Goal: Task Accomplishment & Management: Manage account settings

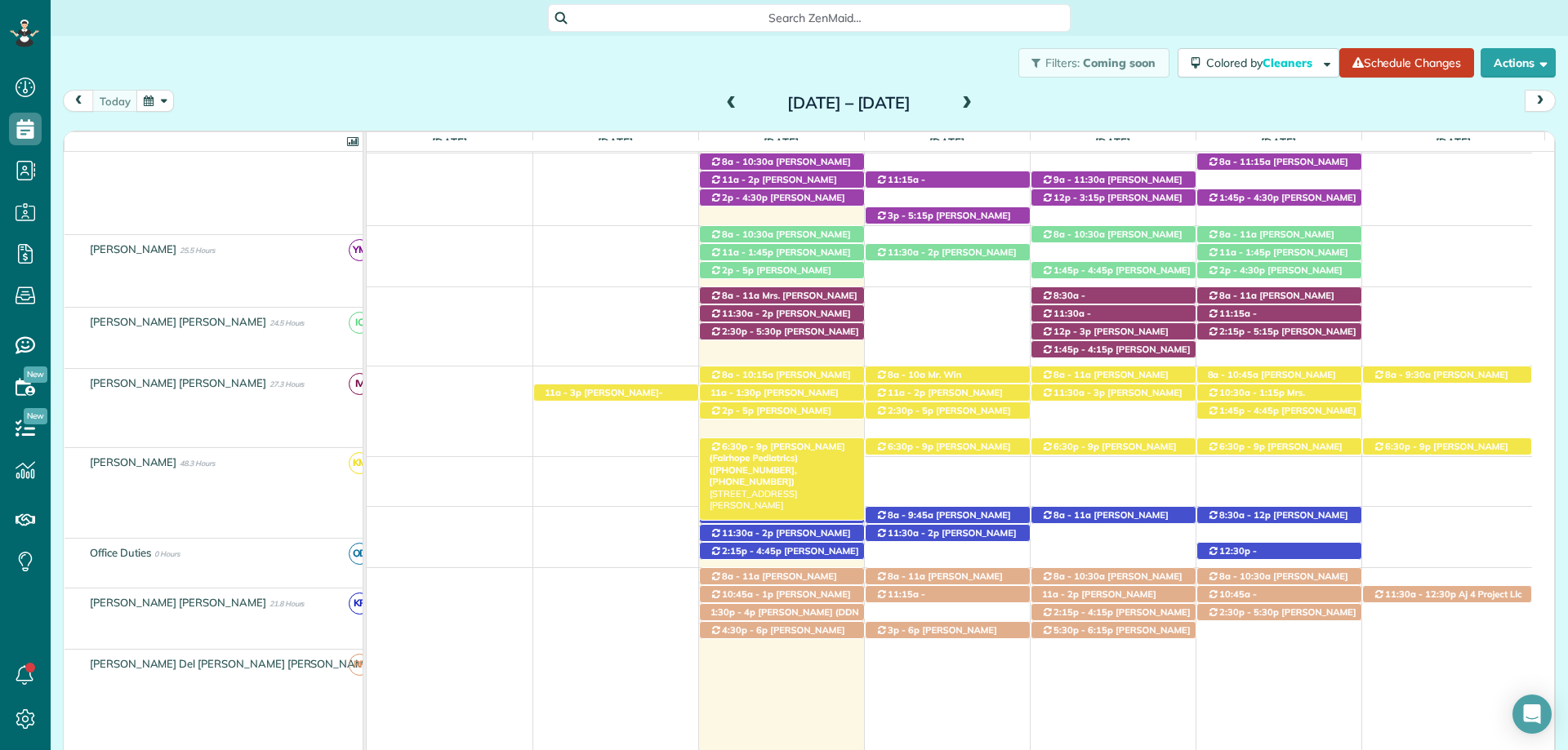
scroll to position [619, 0]
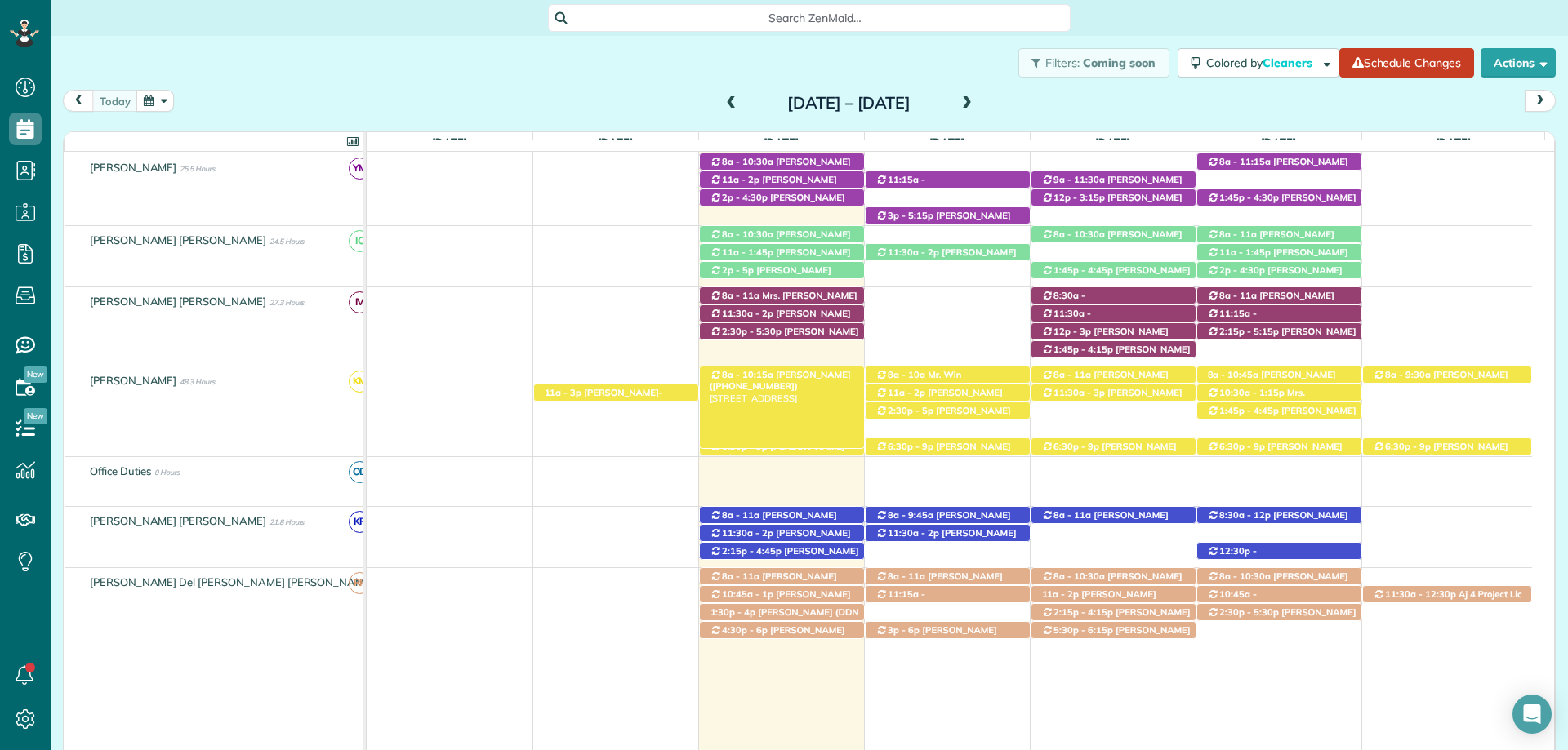
click at [789, 374] on span "Lisa Trotter (+12515975811)" at bounding box center [780, 380] width 141 height 22
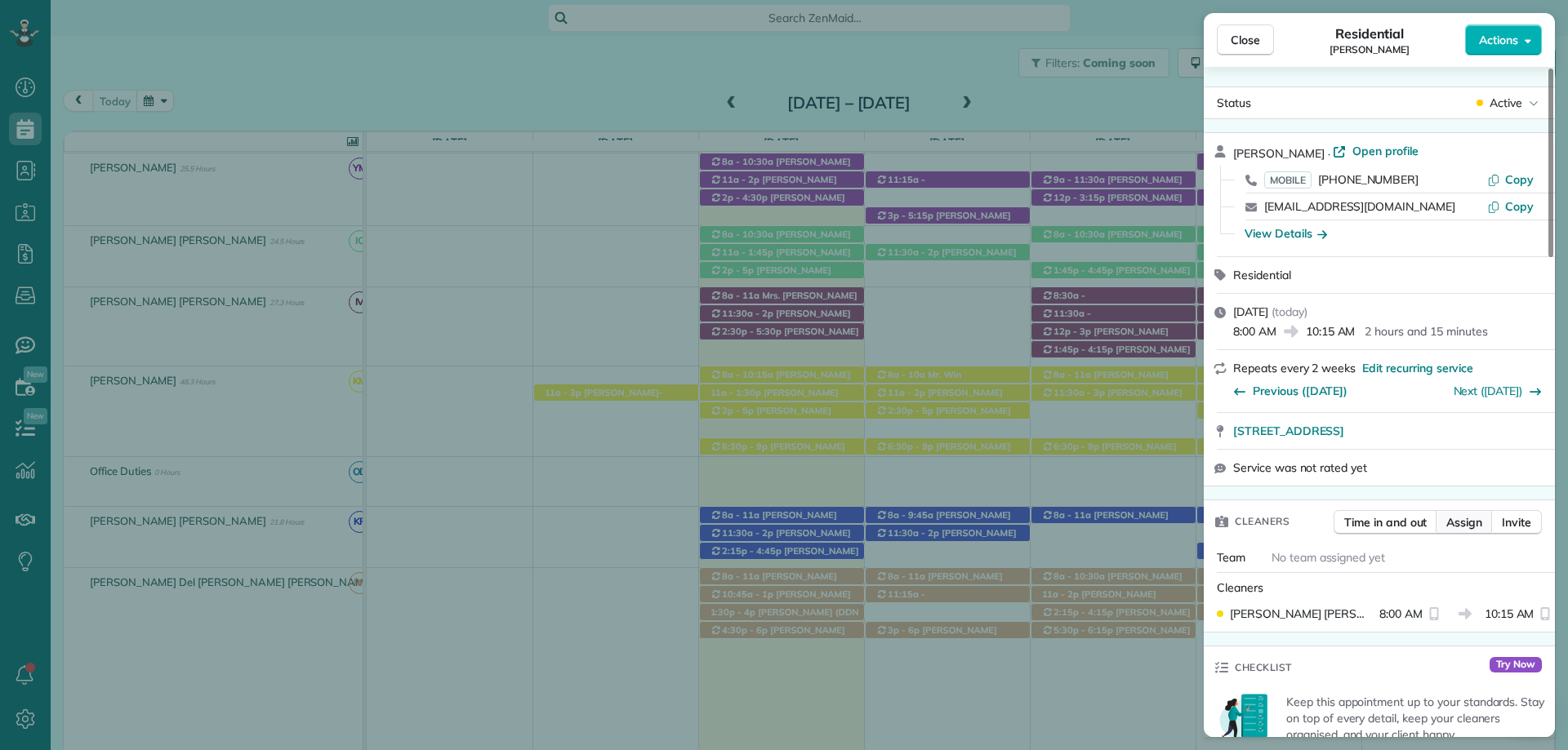
click at [1470, 525] on span "Assign" at bounding box center [1463, 522] width 36 height 17
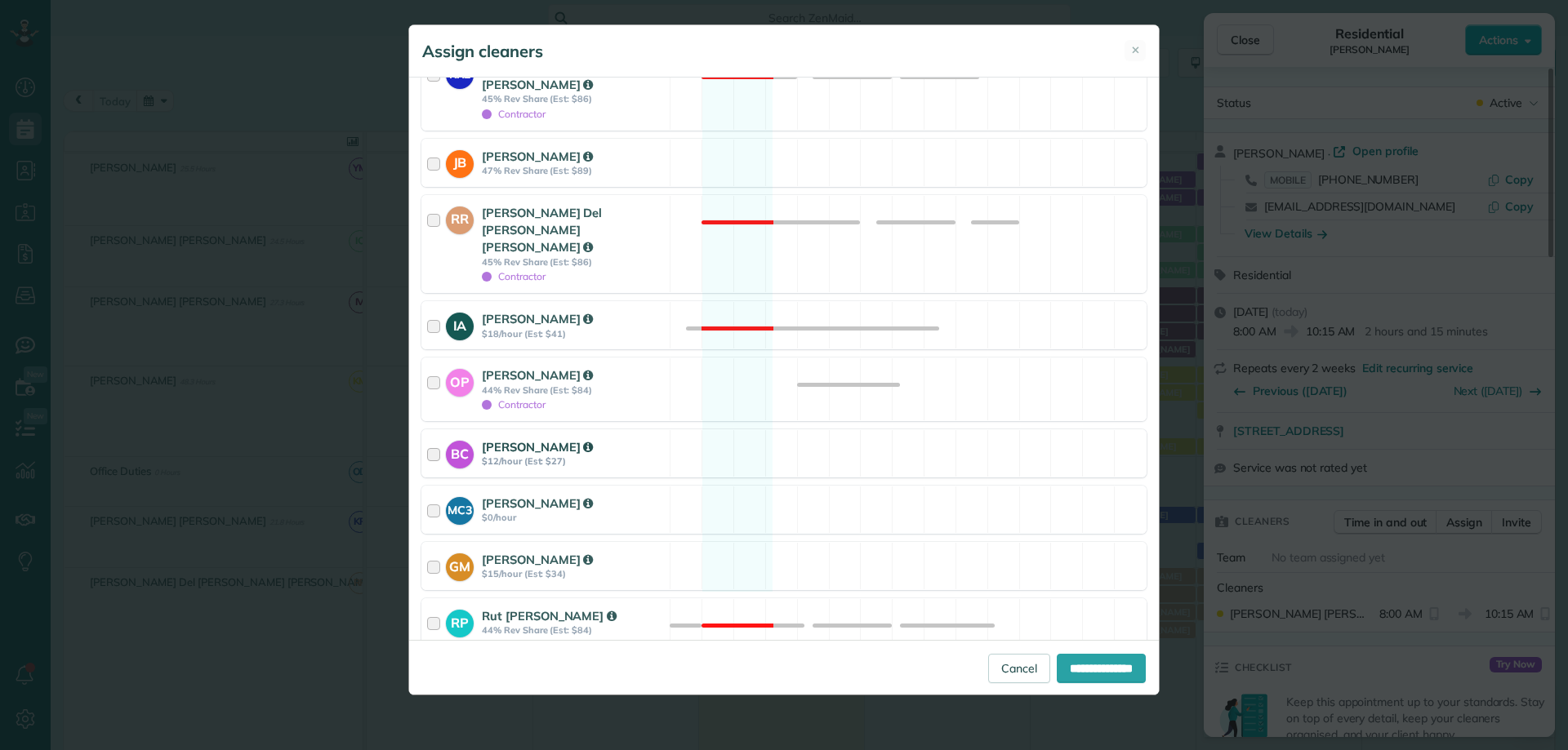
scroll to position [687, 0]
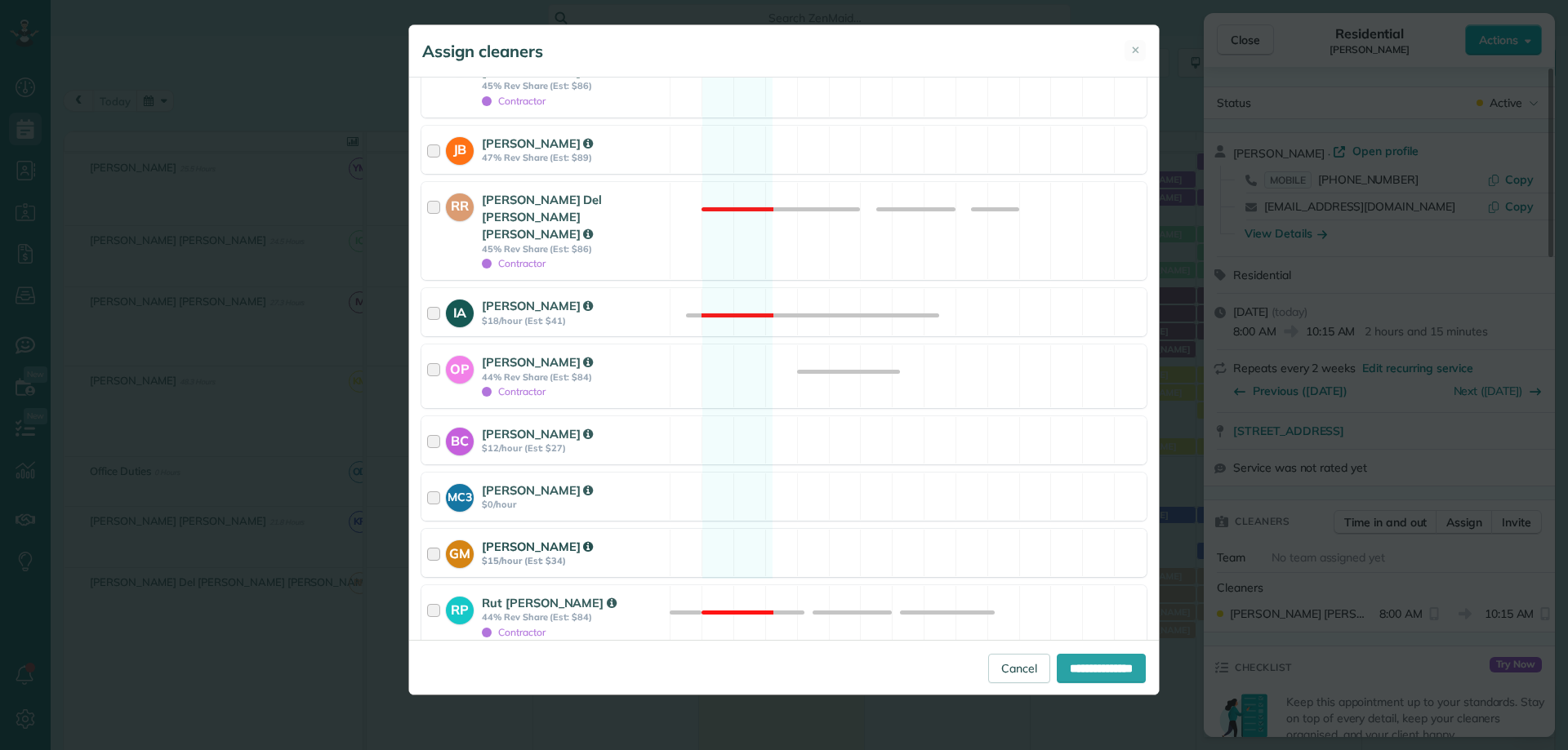
click at [544, 539] on strong "Gabriela Munguia" at bounding box center [537, 546] width 111 height 16
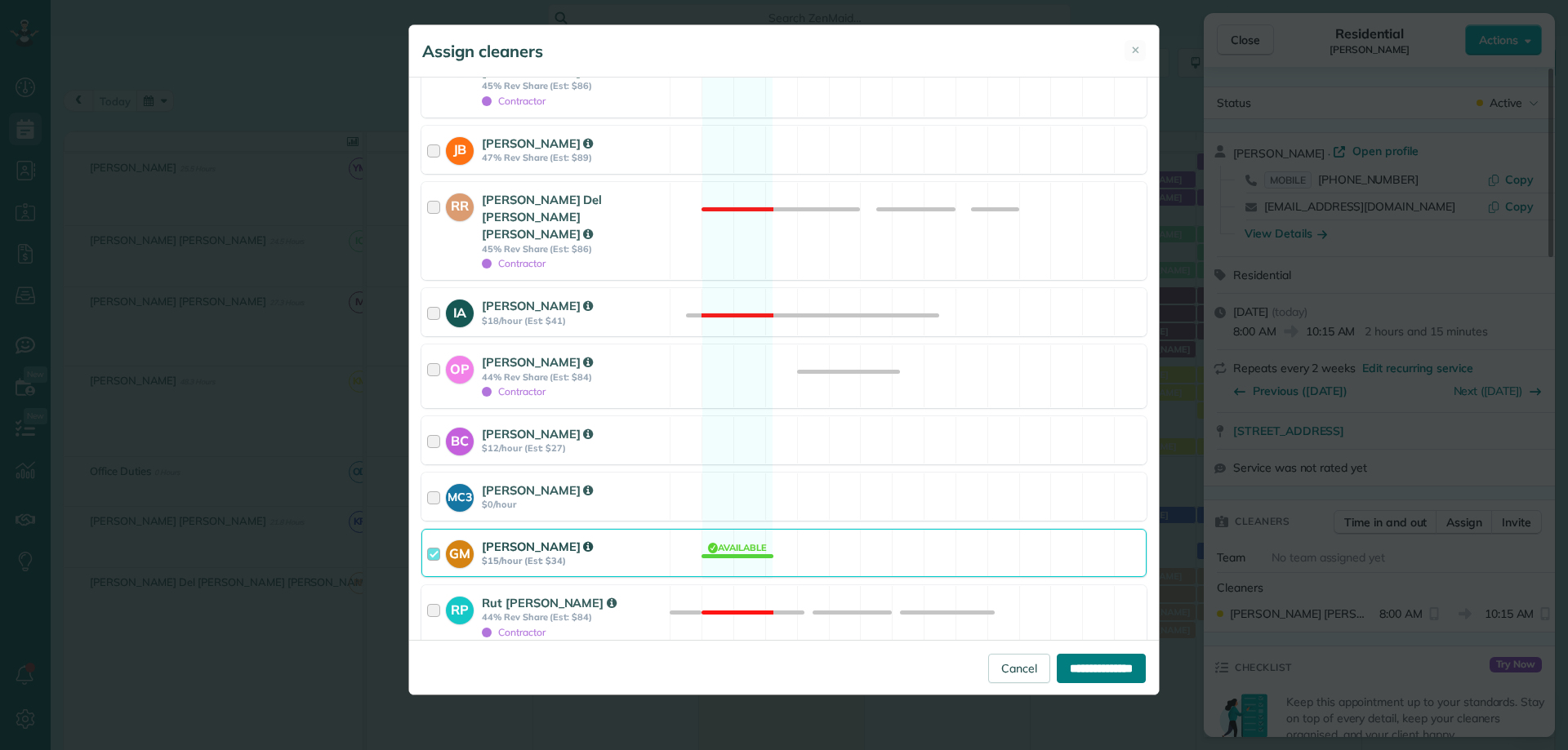
click at [1106, 668] on input "**********" at bounding box center [1101, 668] width 89 height 29
type input "**********"
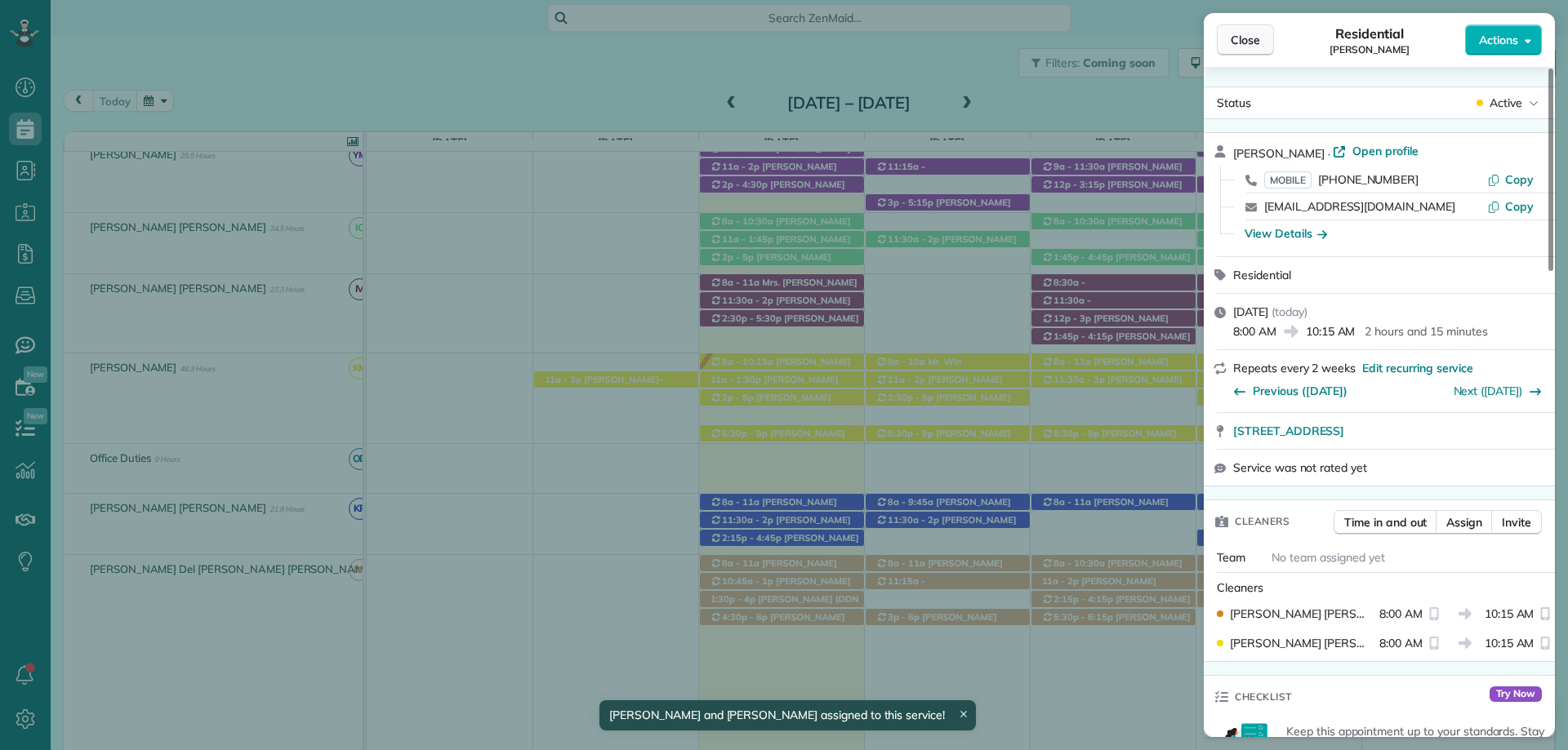
scroll to position [605, 0]
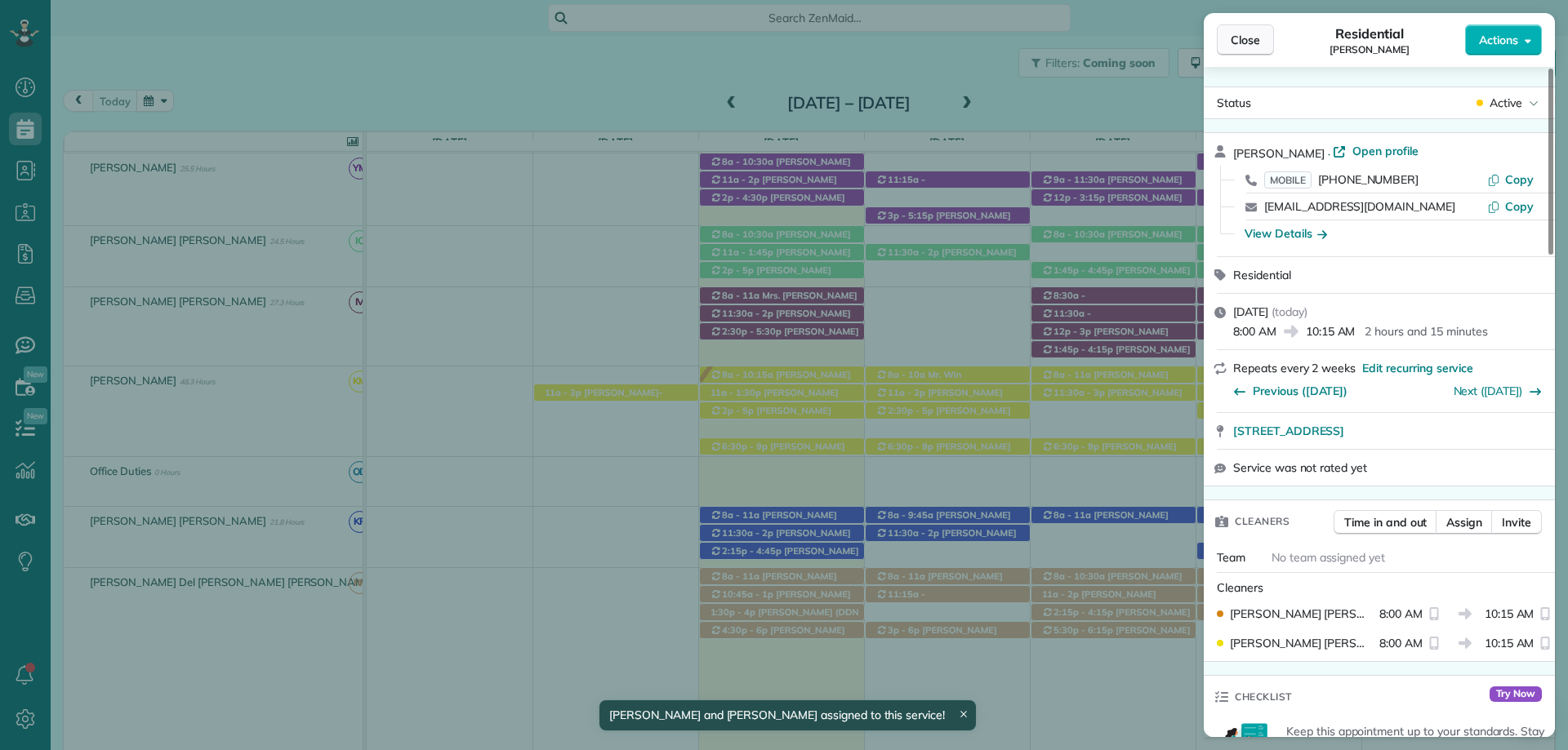
click at [1254, 37] on span "Close" at bounding box center [1244, 40] width 29 height 17
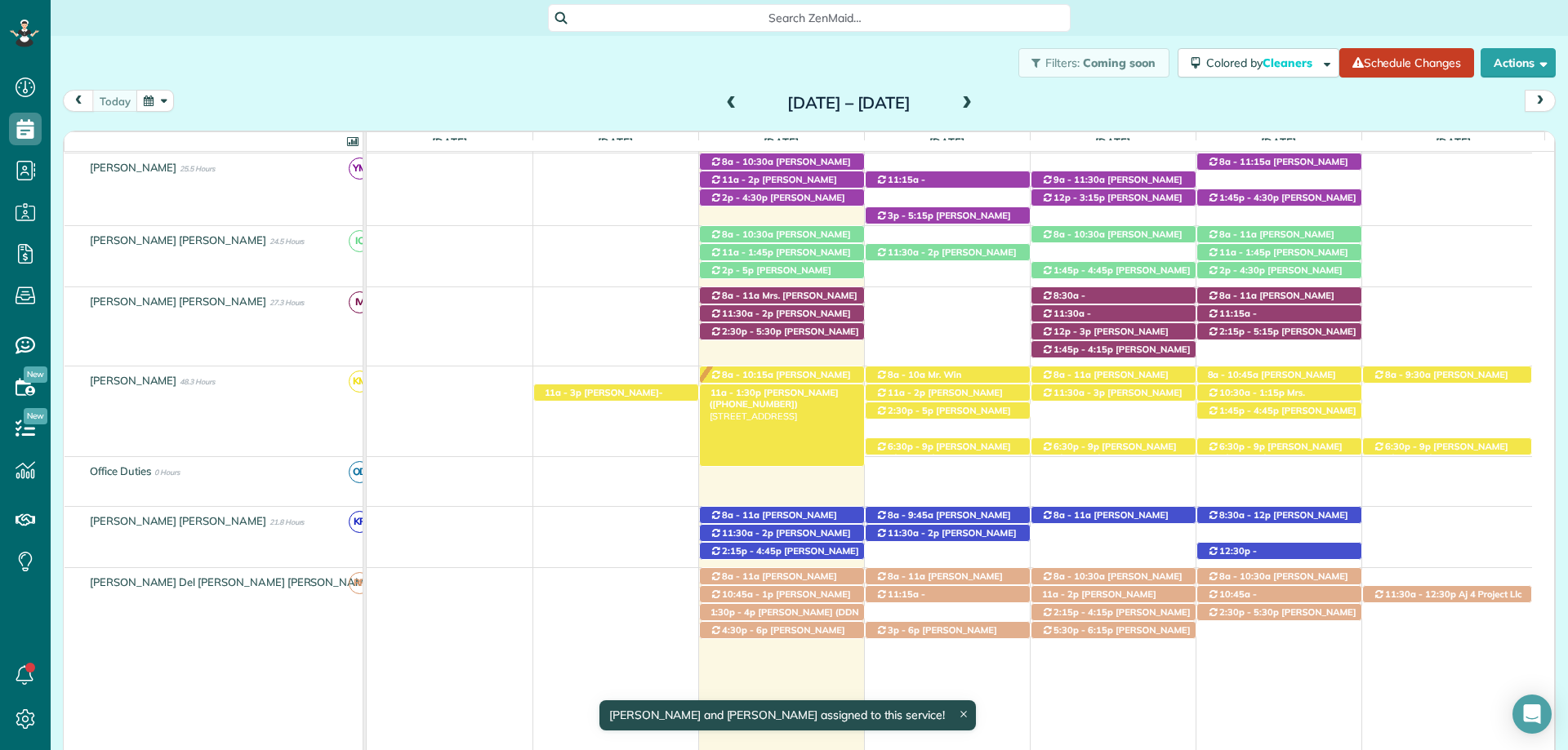
click at [799, 392] on span "Pam Hansen (+15094351560)" at bounding box center [774, 397] width 129 height 22
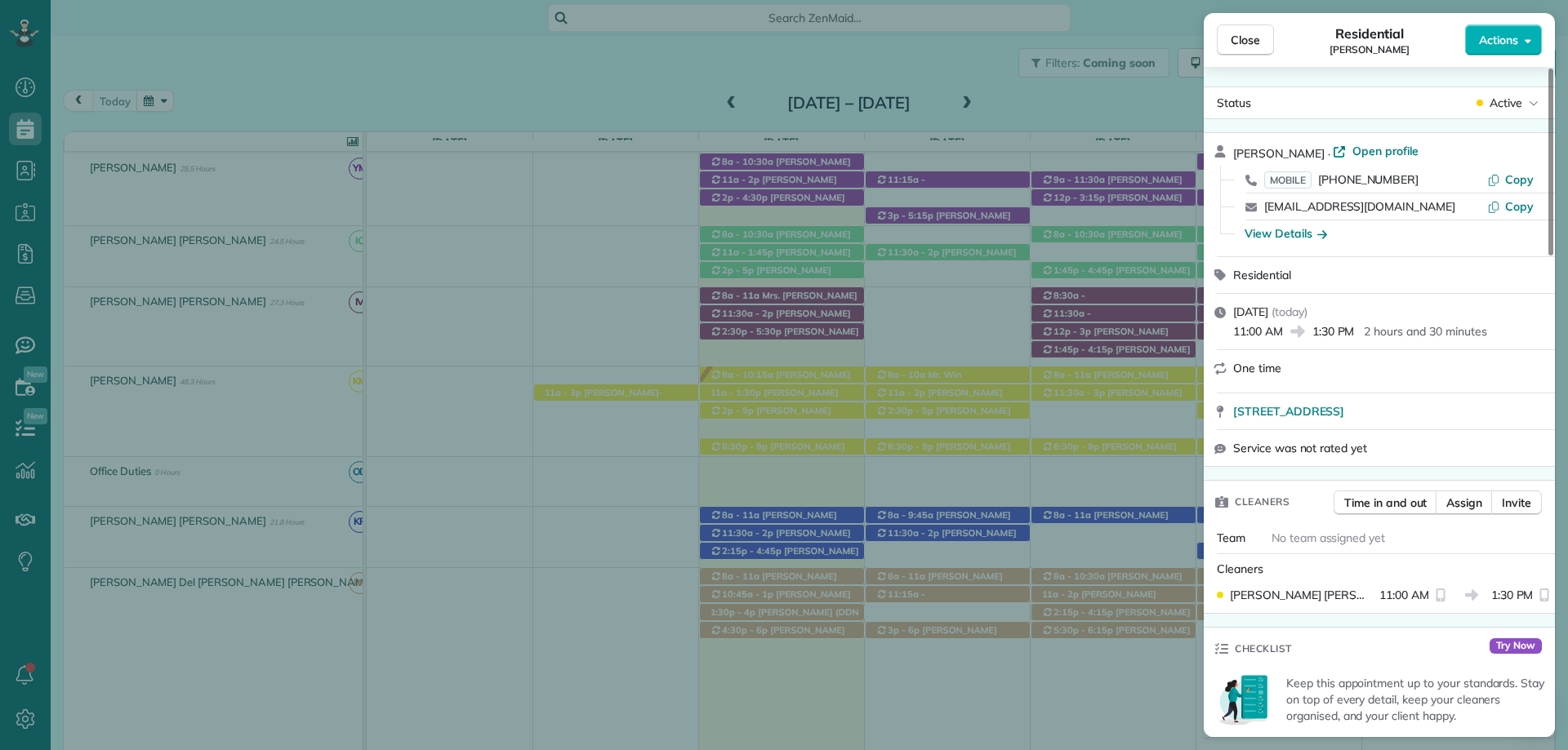
click at [1469, 505] on span "Assign" at bounding box center [1463, 503] width 36 height 17
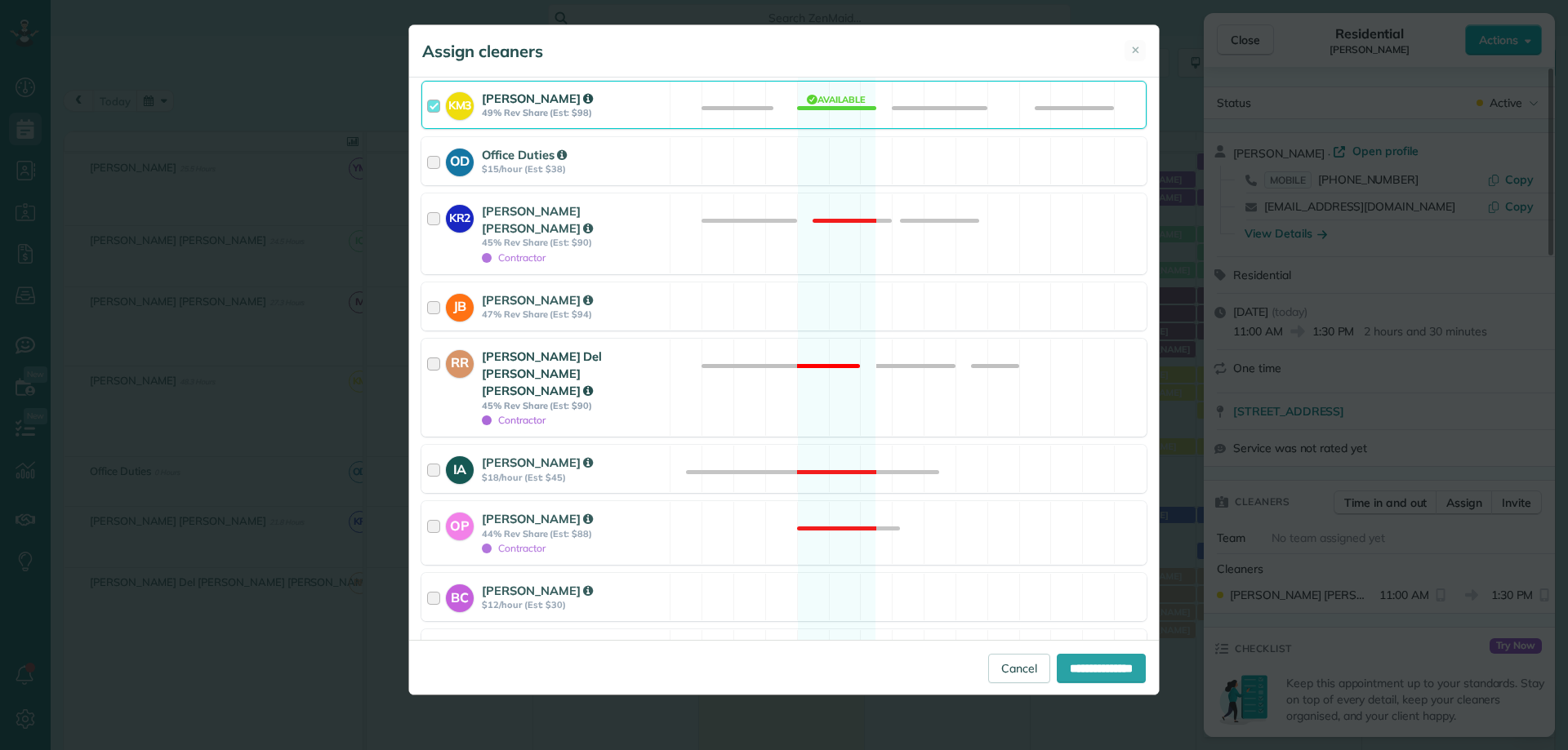
scroll to position [653, 0]
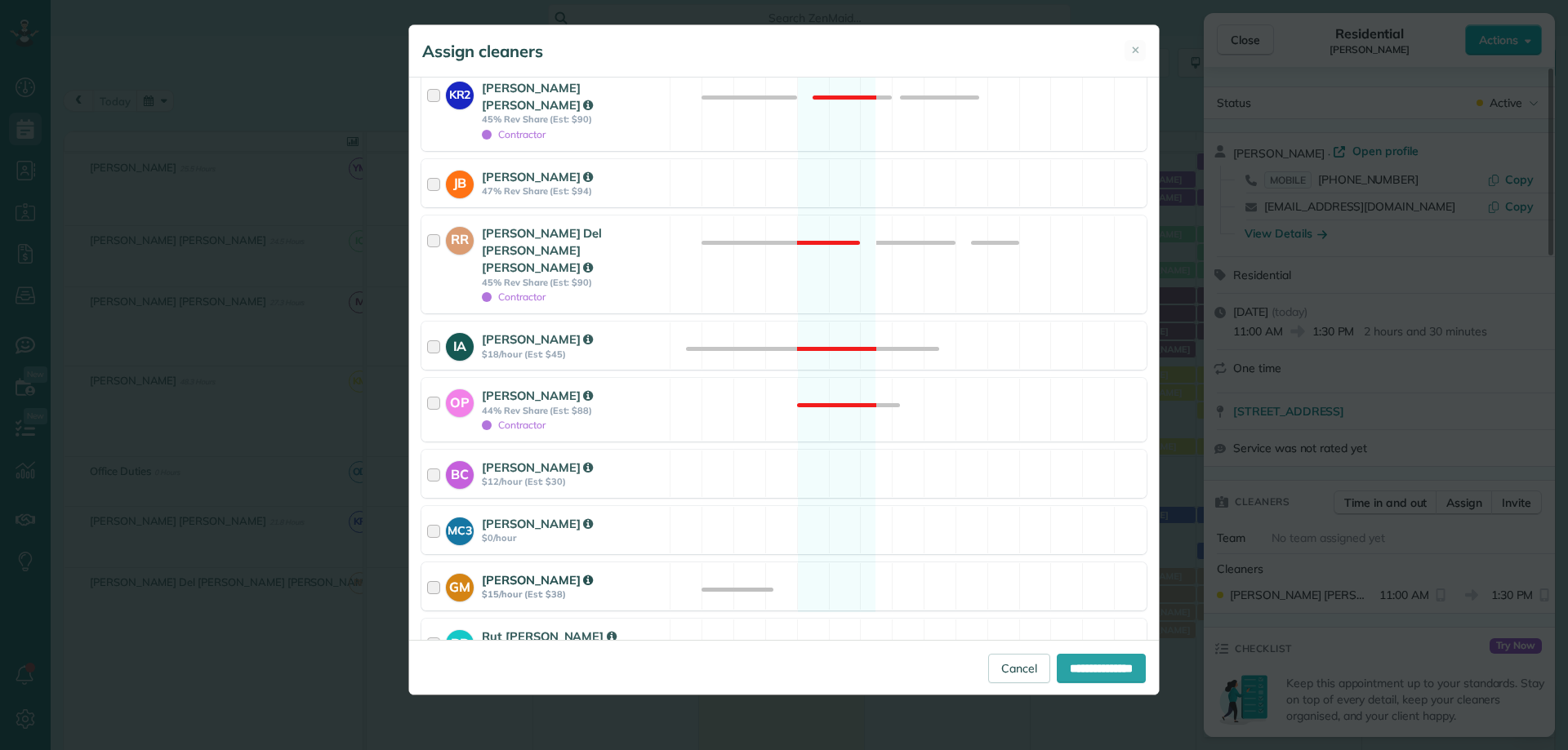
click at [566, 572] on strong "[PERSON_NAME]" at bounding box center [537, 580] width 111 height 16
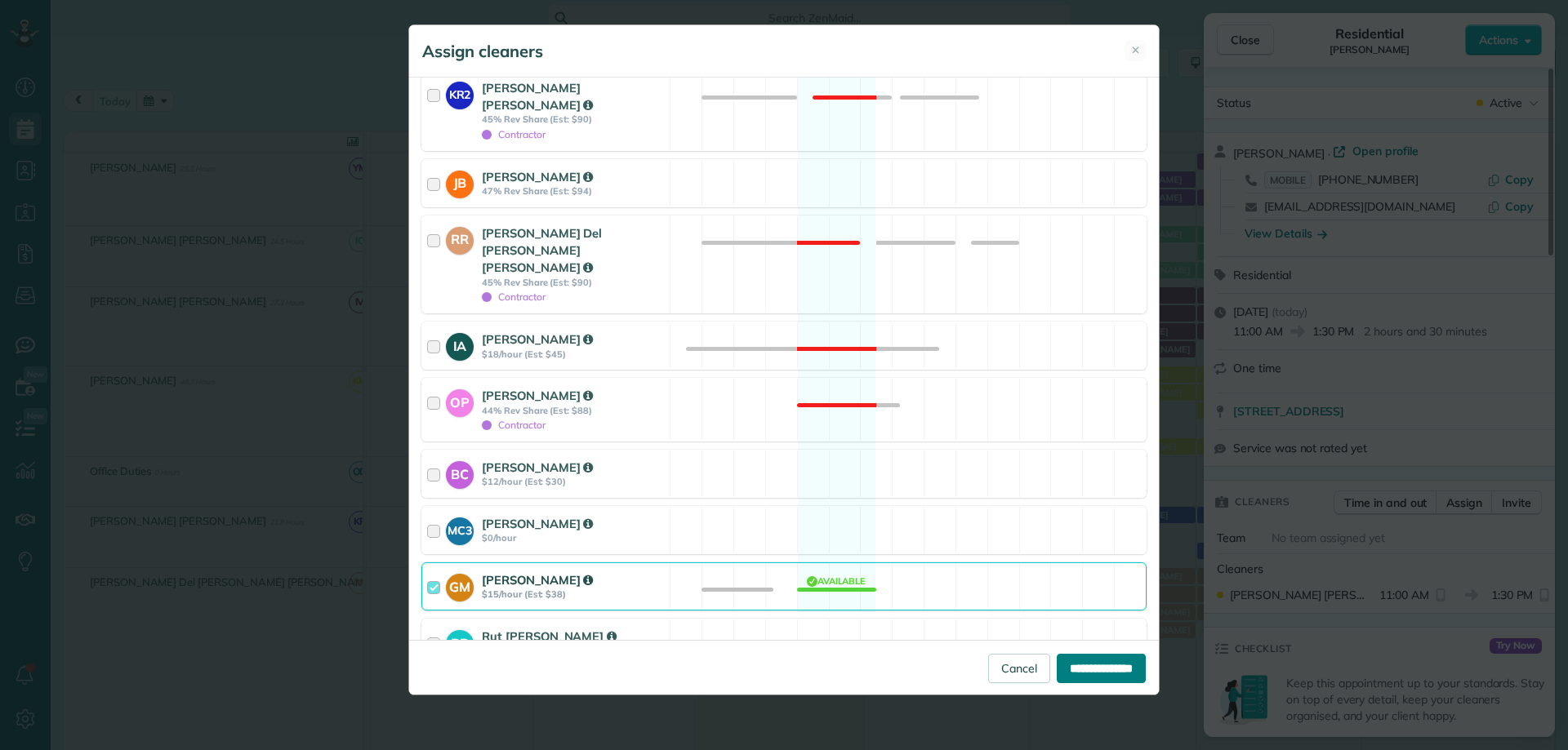
click at [1115, 676] on input "**********" at bounding box center [1101, 668] width 89 height 29
type input "**********"
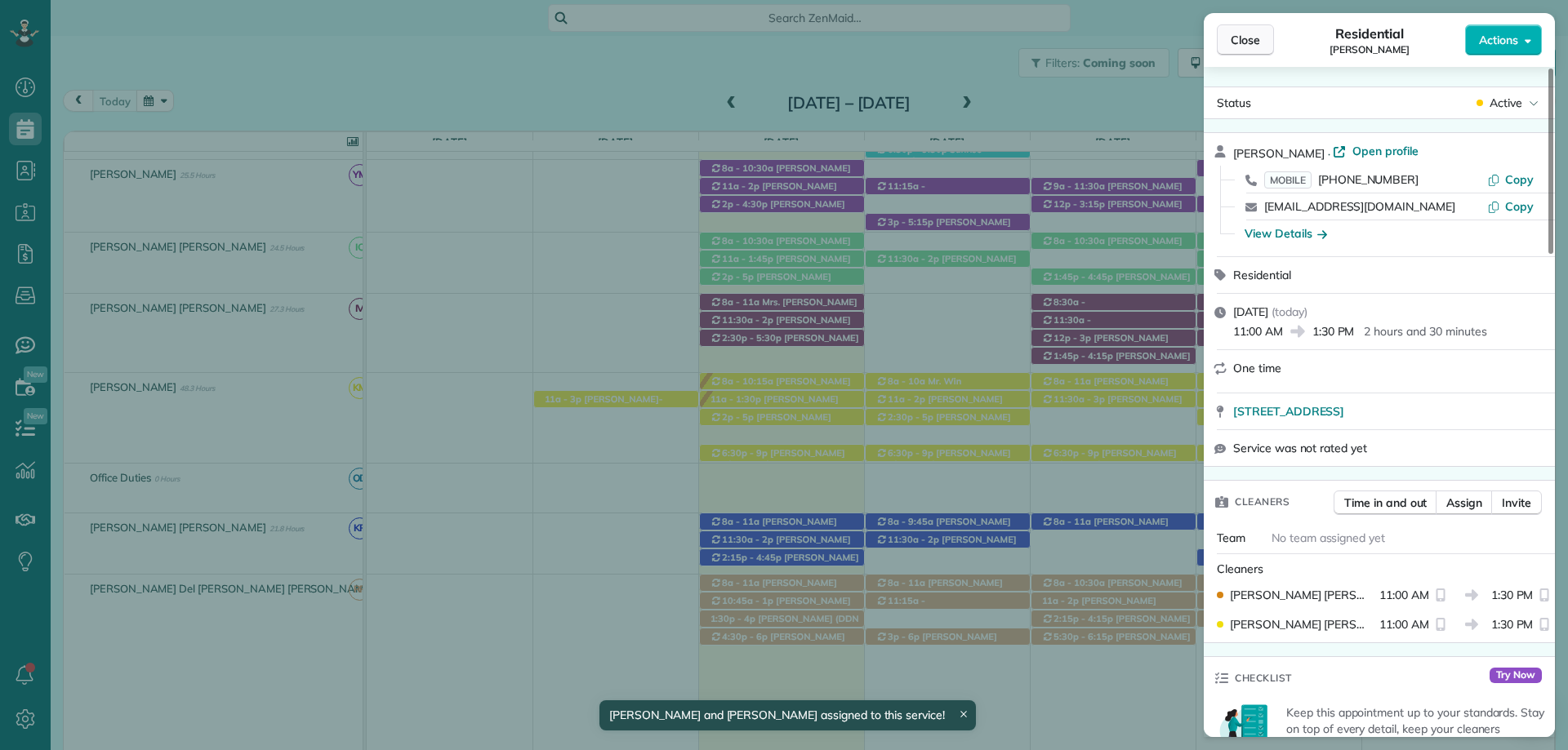
click at [1250, 38] on span "Close" at bounding box center [1244, 40] width 29 height 17
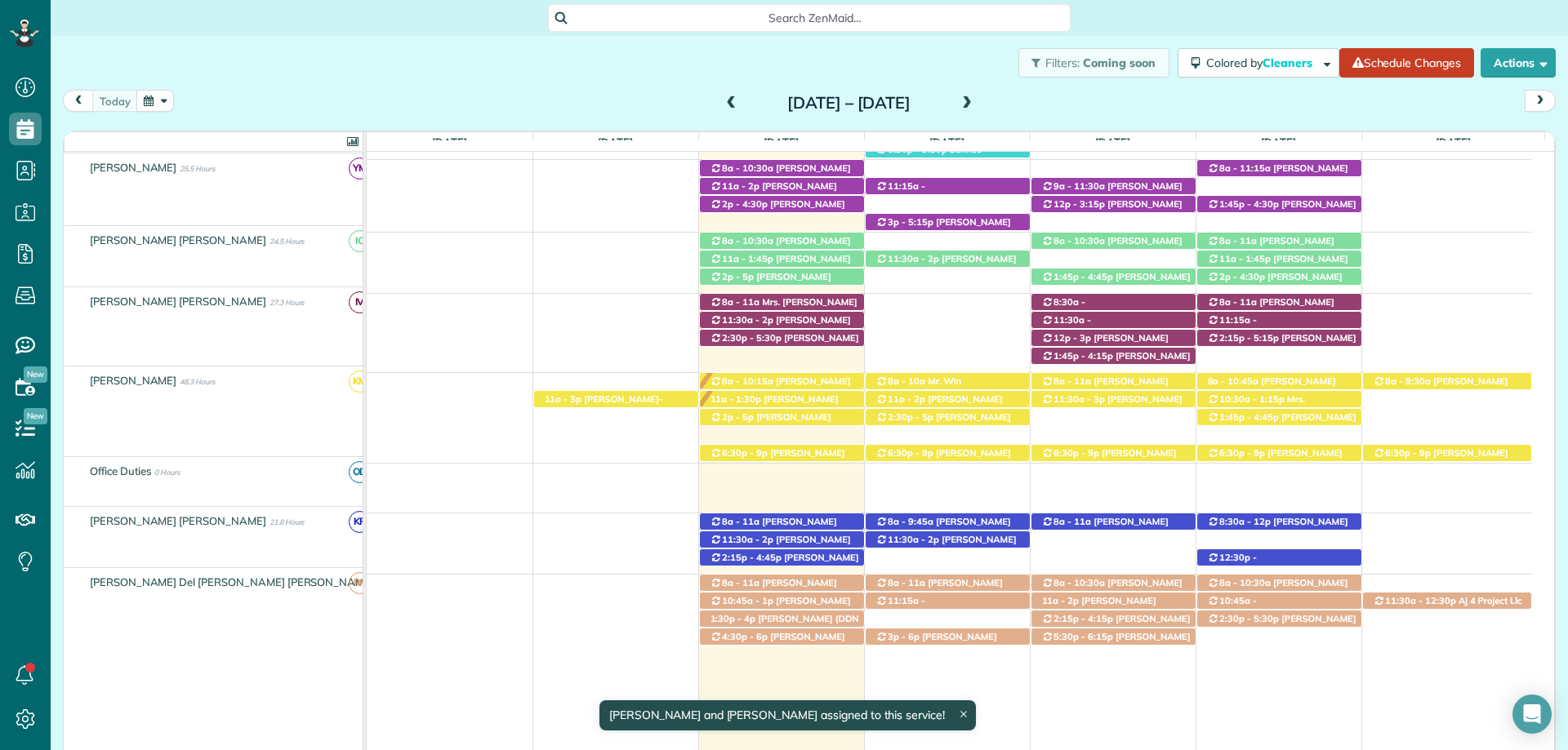
scroll to position [612, 0]
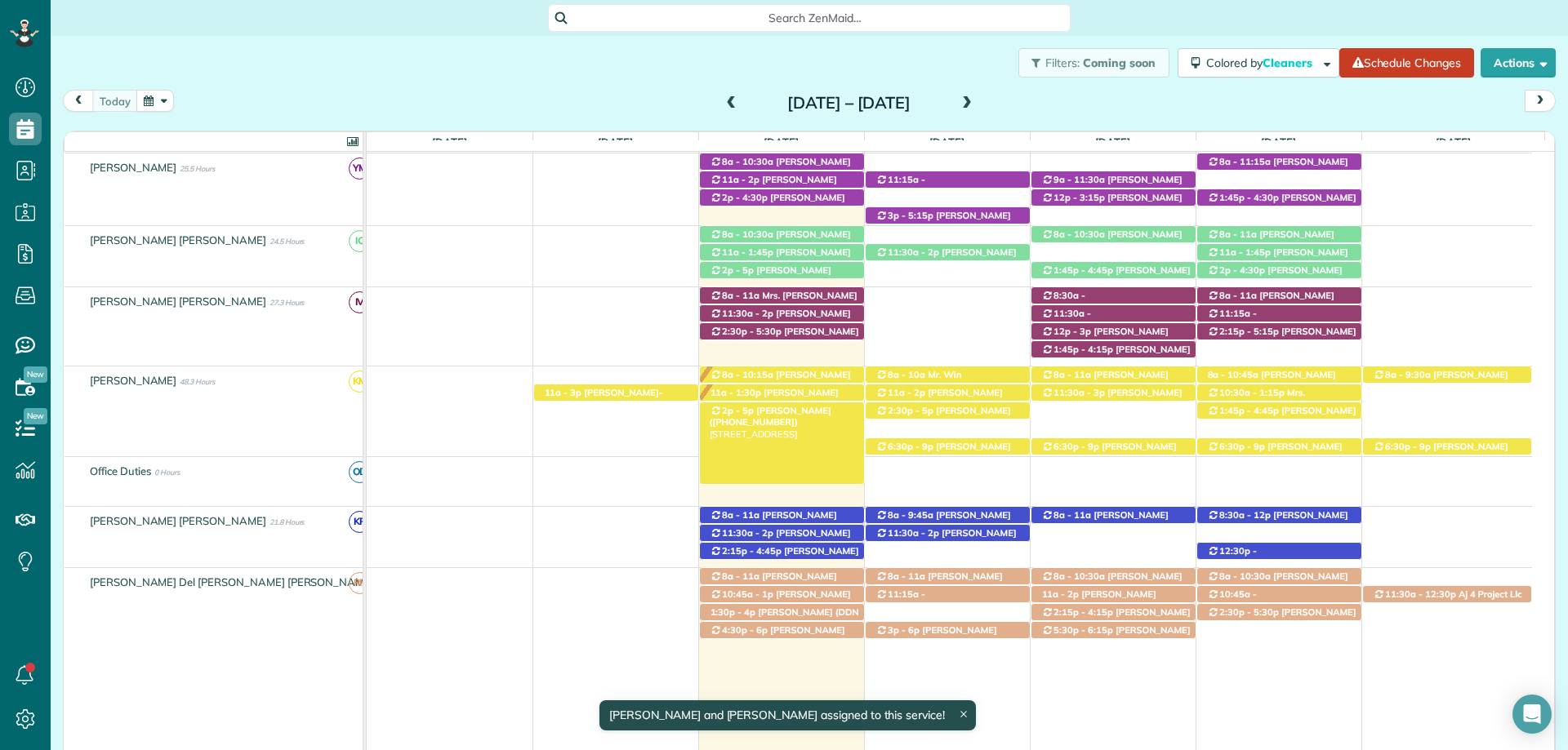
click at [804, 410] on span "[PERSON_NAME] ([PHONE_NUMBER])" at bounding box center [770, 416] width 121 height 22
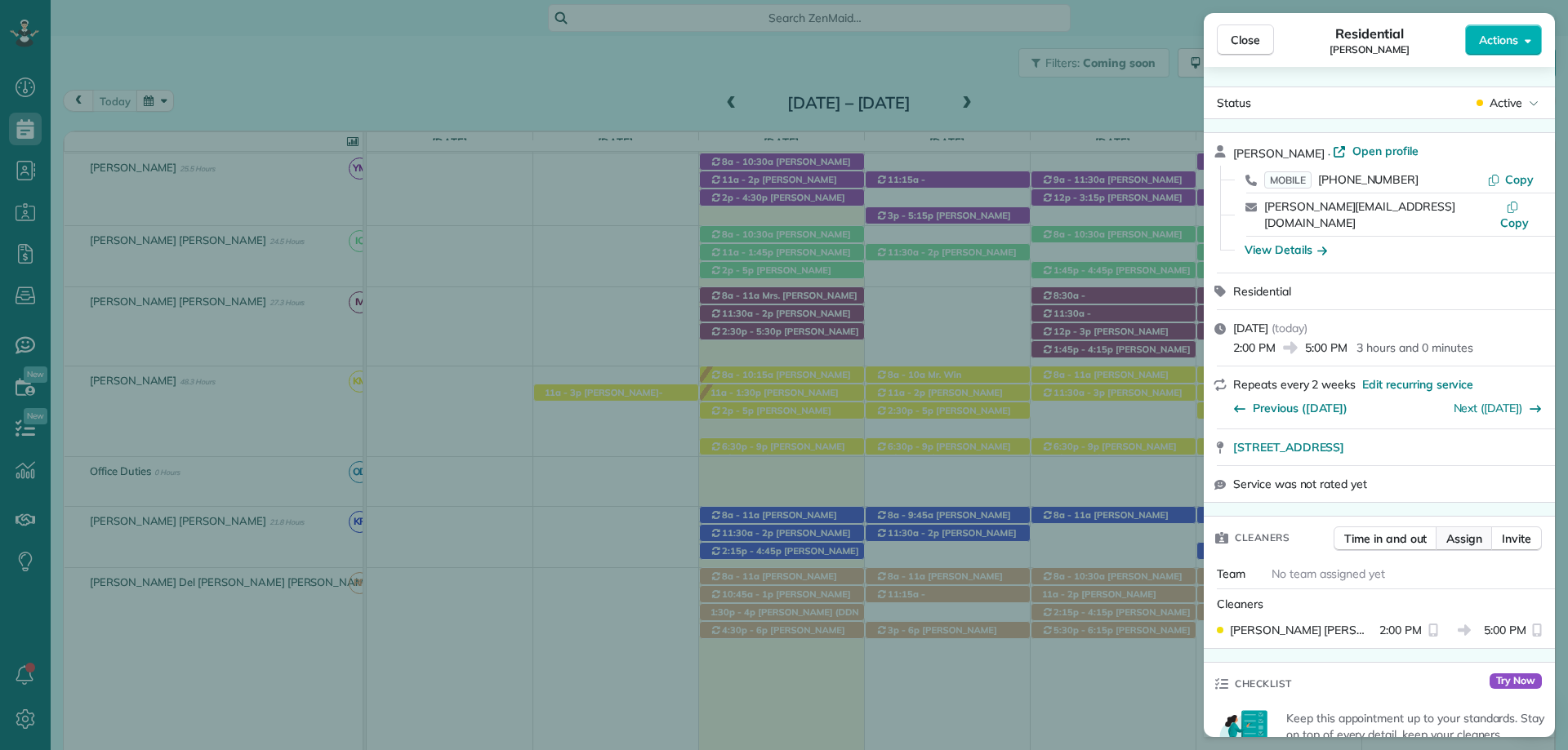
click at [1467, 530] on span "Assign" at bounding box center [1463, 539] width 36 height 17
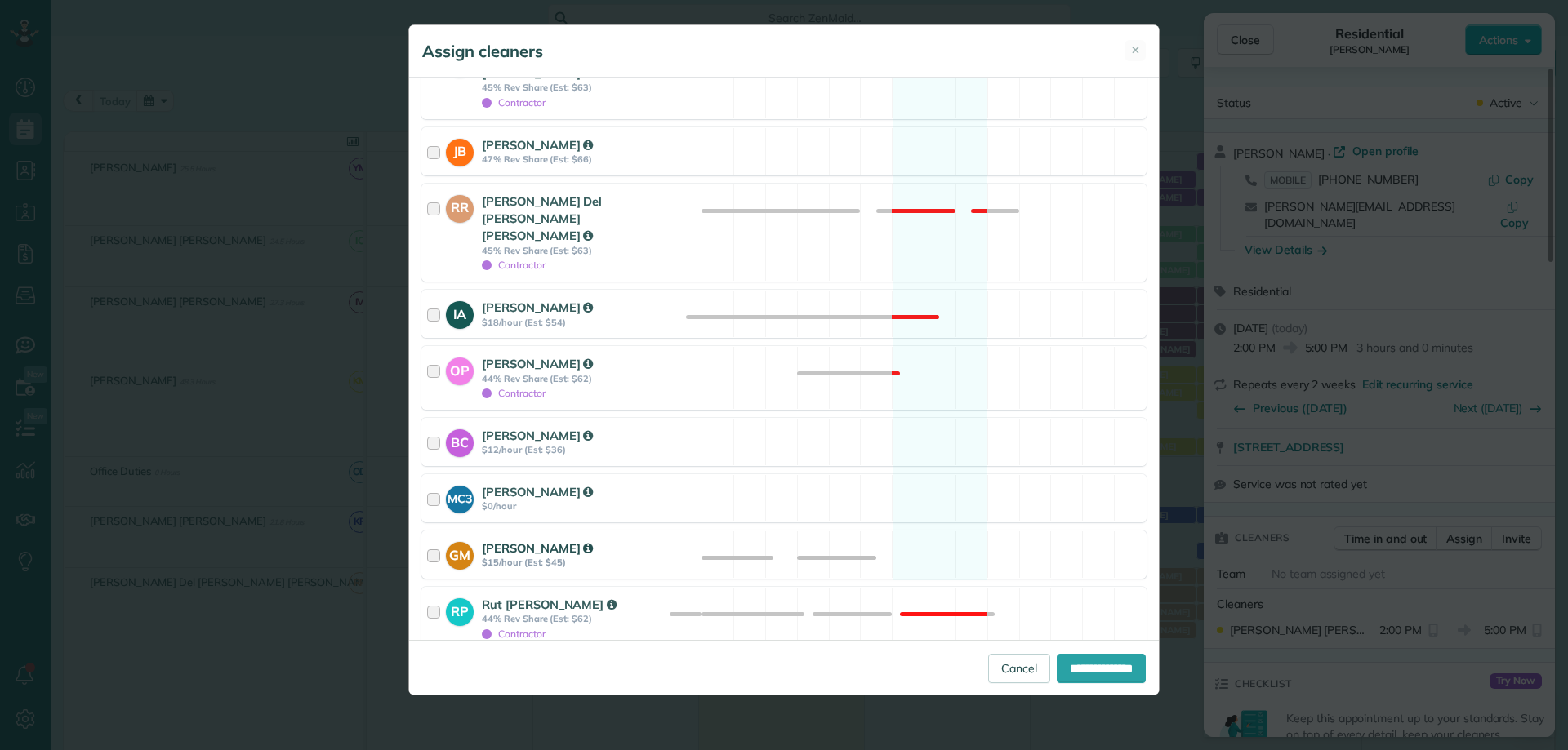
scroll to position [687, 0]
click at [570, 530] on div "GM Gabriela Munguia $15/hour (Est: $45)" at bounding box center [545, 553] width 247 height 47
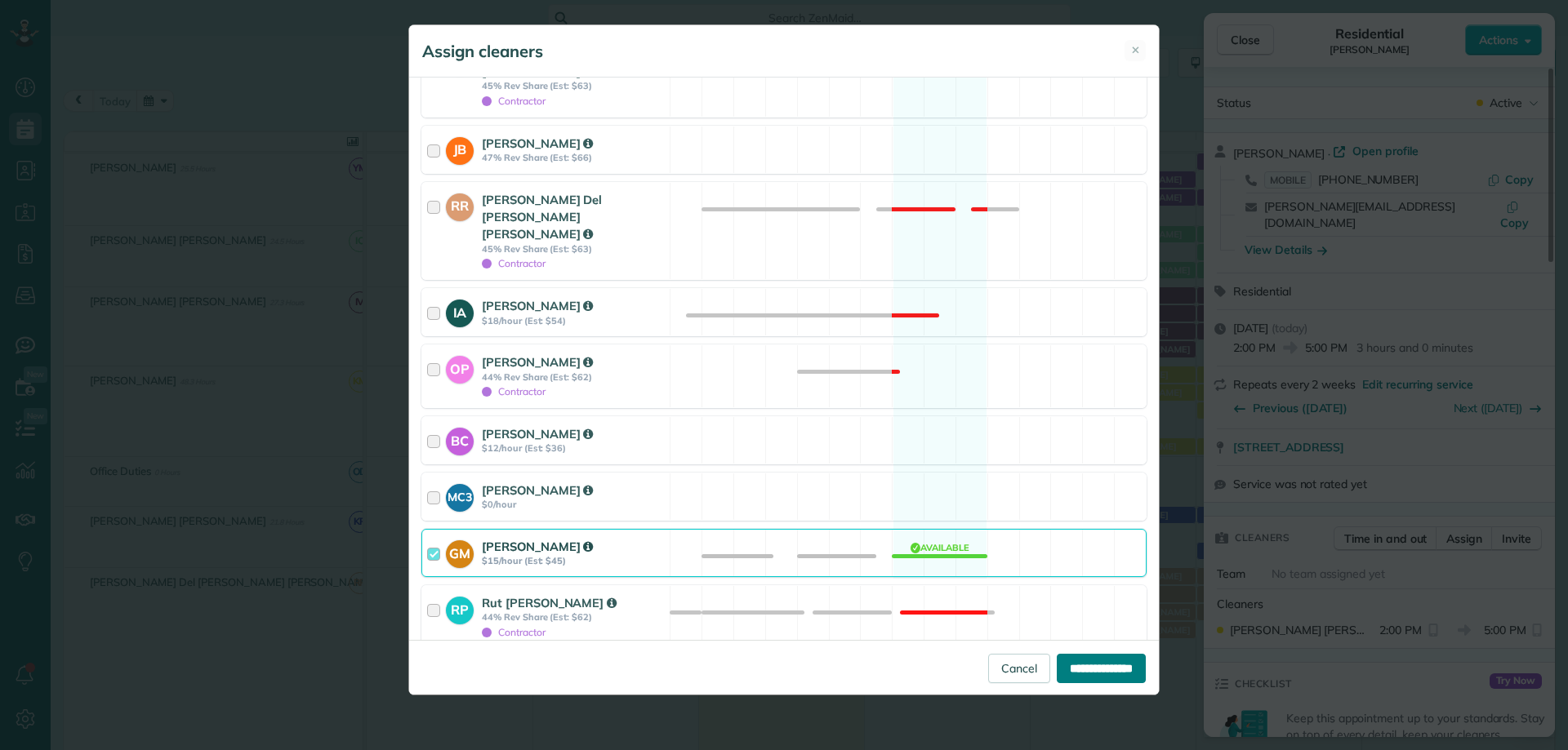
click at [1094, 675] on input "**********" at bounding box center [1101, 668] width 89 height 29
type input "**********"
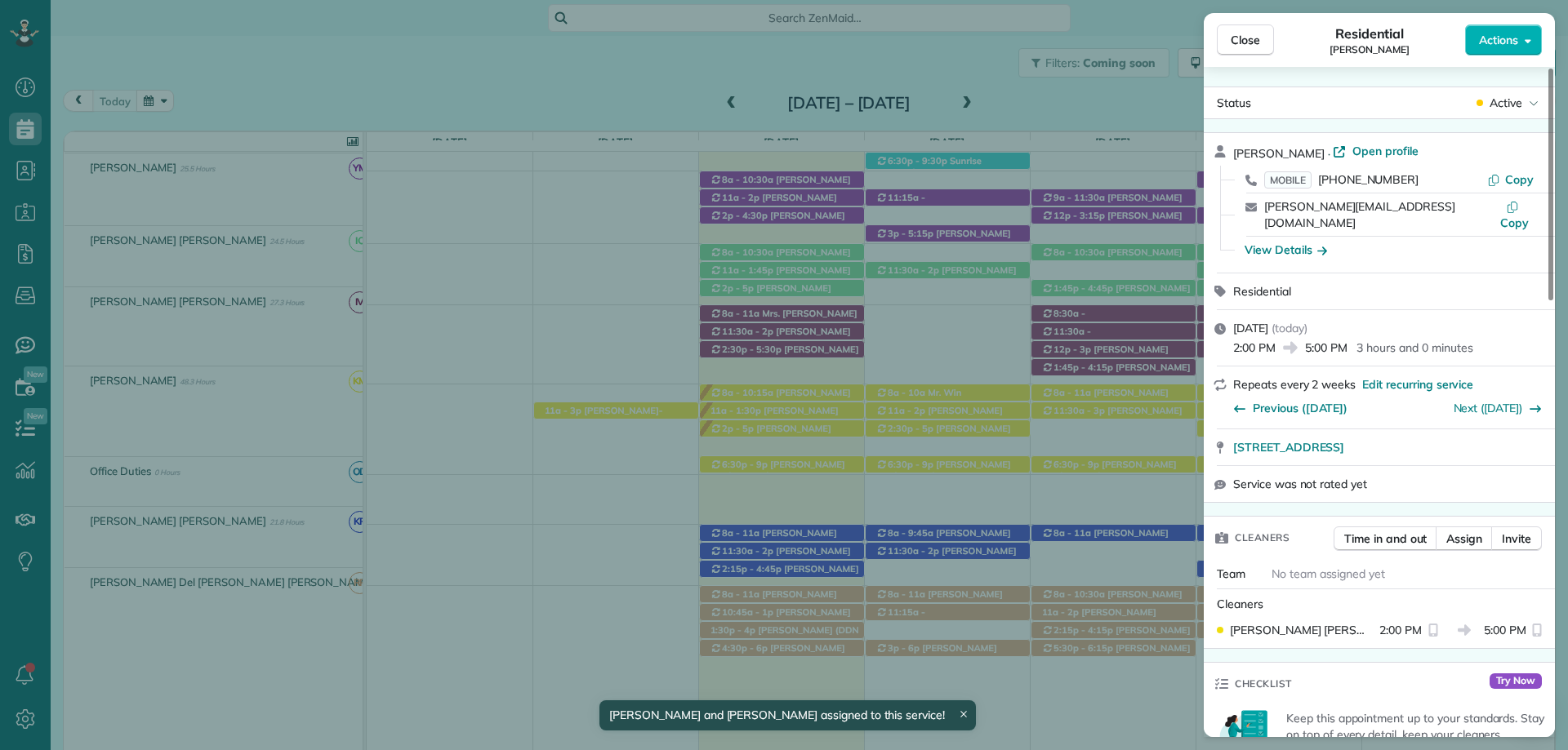
scroll to position [630, 0]
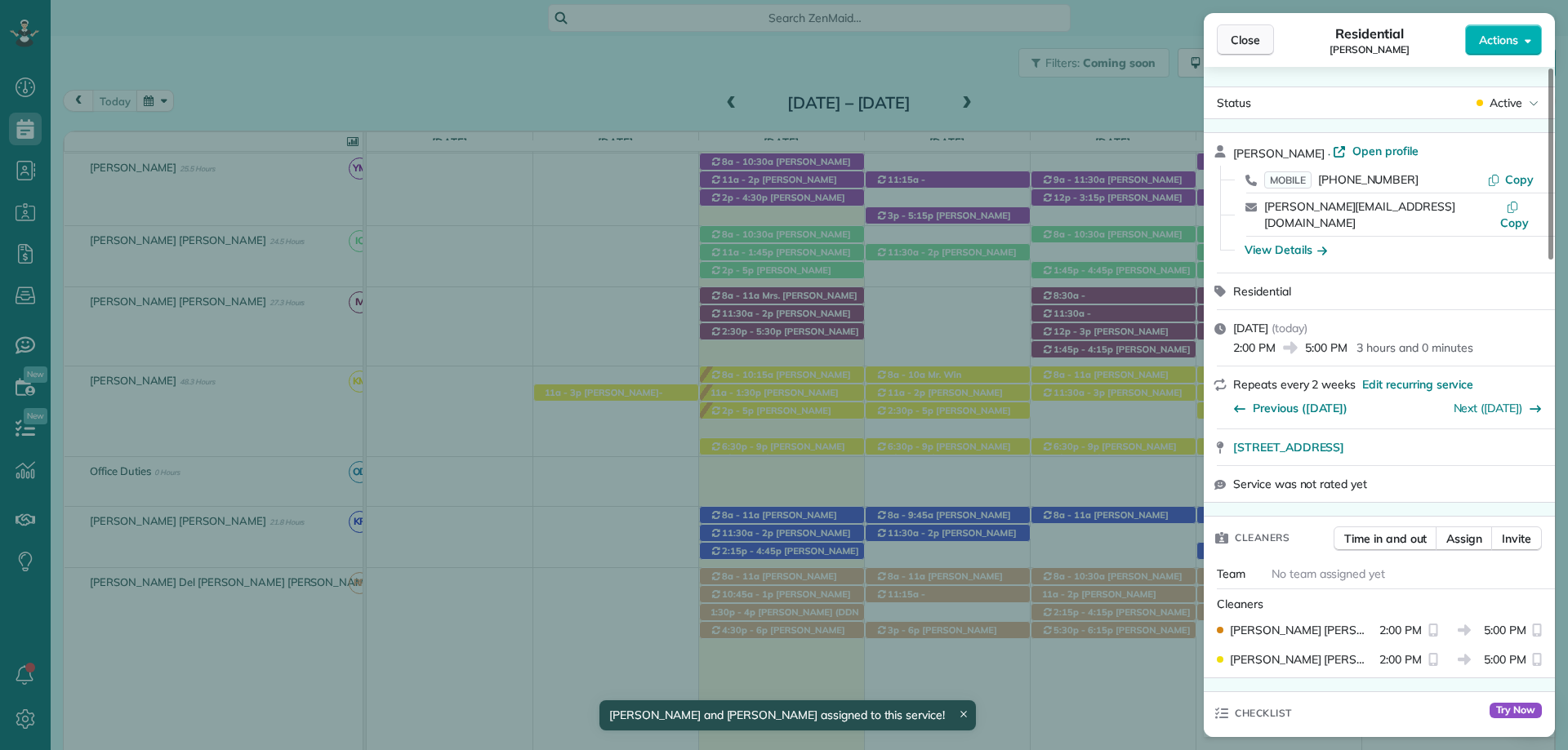
click at [1249, 38] on span "Close" at bounding box center [1244, 40] width 29 height 17
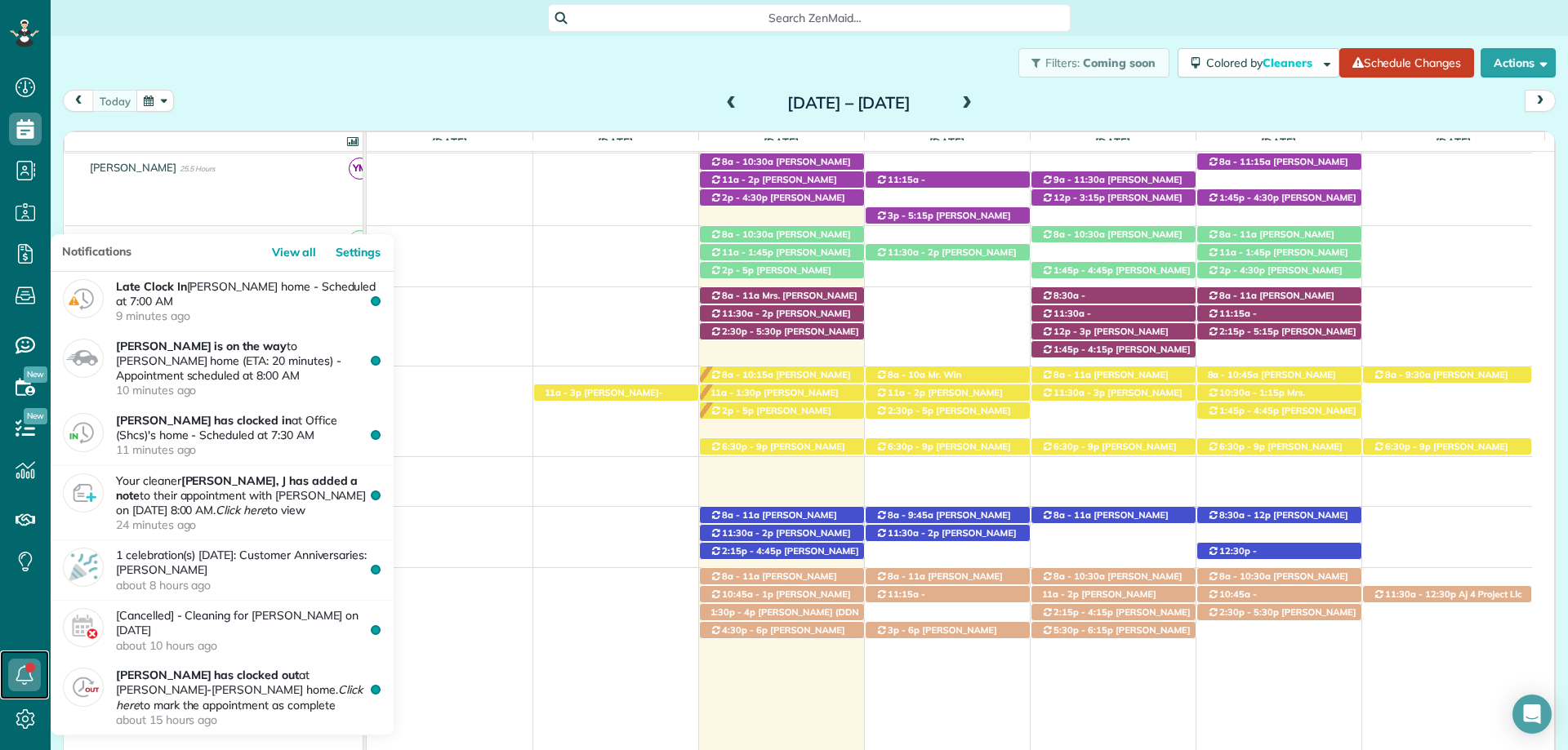
click at [27, 673] on icon at bounding box center [24, 674] width 32 height 32
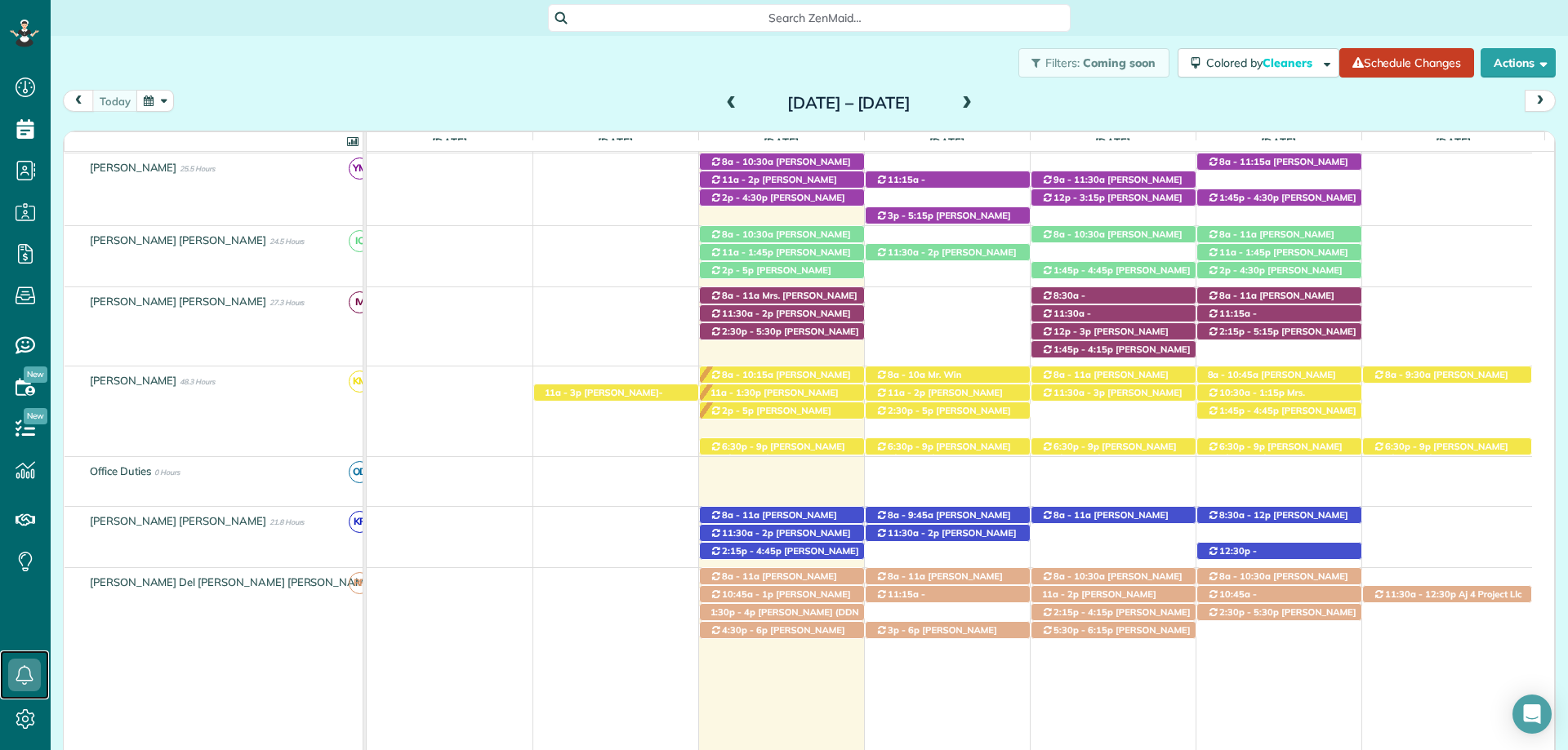
scroll to position [385, 0]
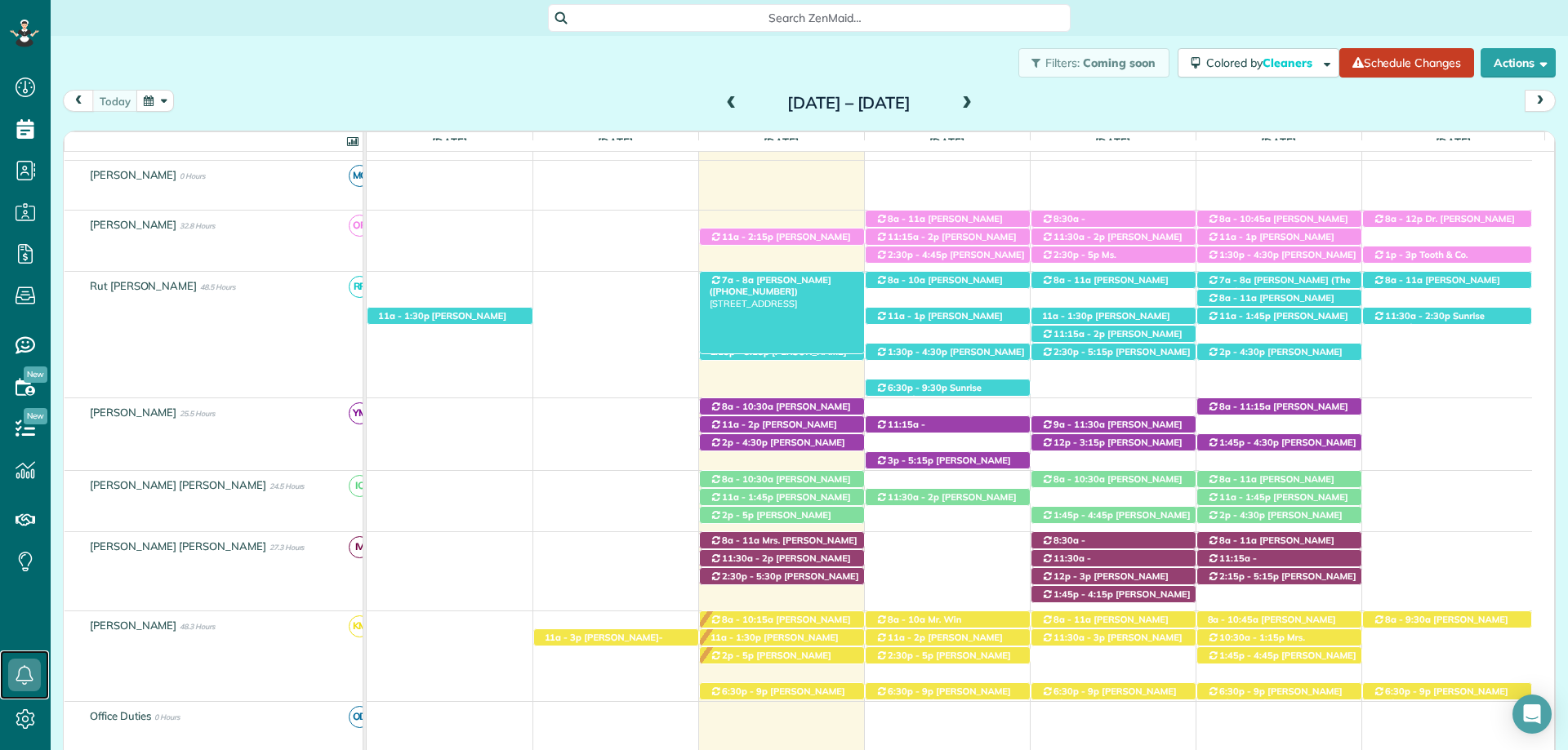
click at [780, 275] on div "7a - 8a Tammy Whitney (+12517679289) 8263 Gayfer Road Extension - Fairhope, AL,…" at bounding box center [781, 280] width 164 height 17
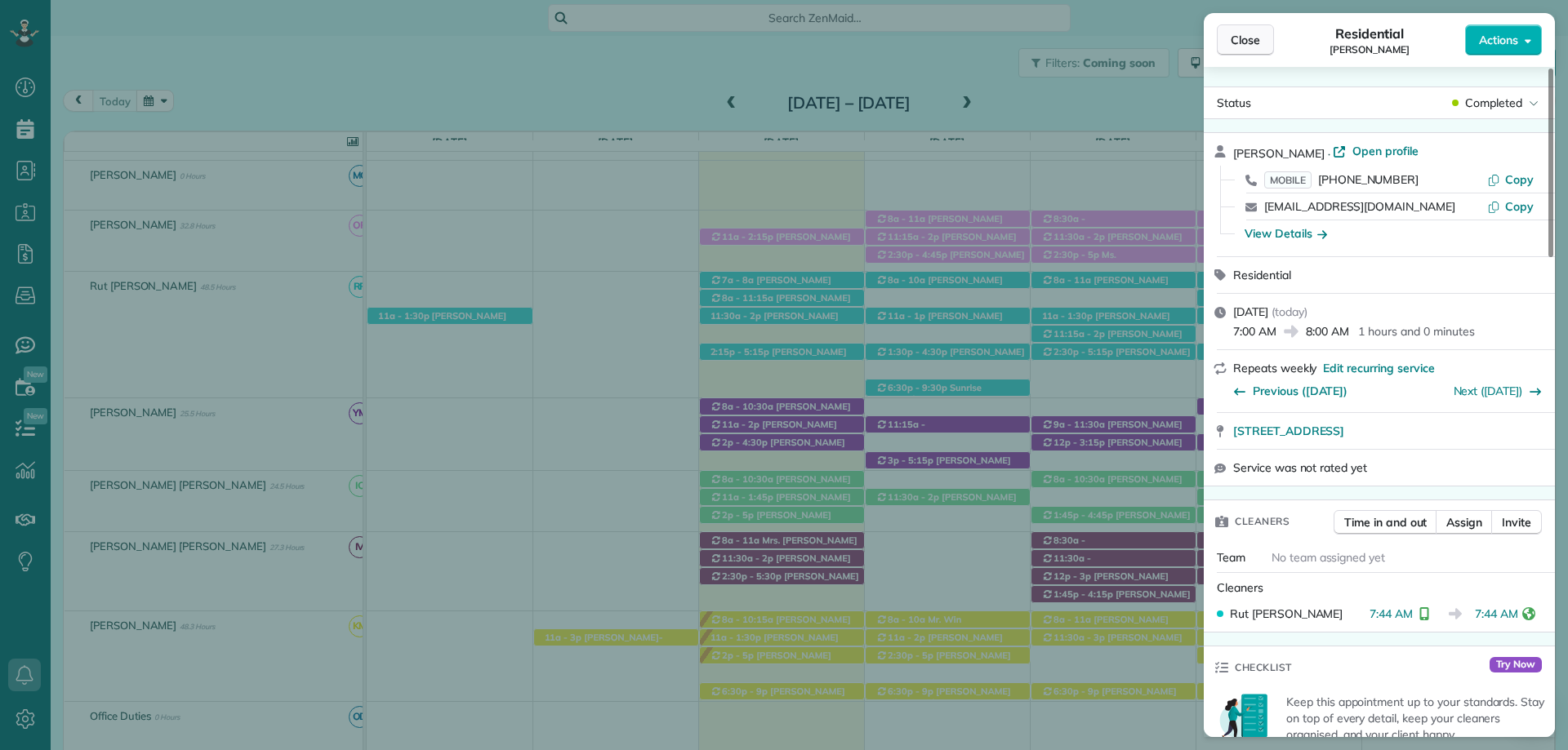
click at [1257, 32] on span "Close" at bounding box center [1244, 40] width 29 height 17
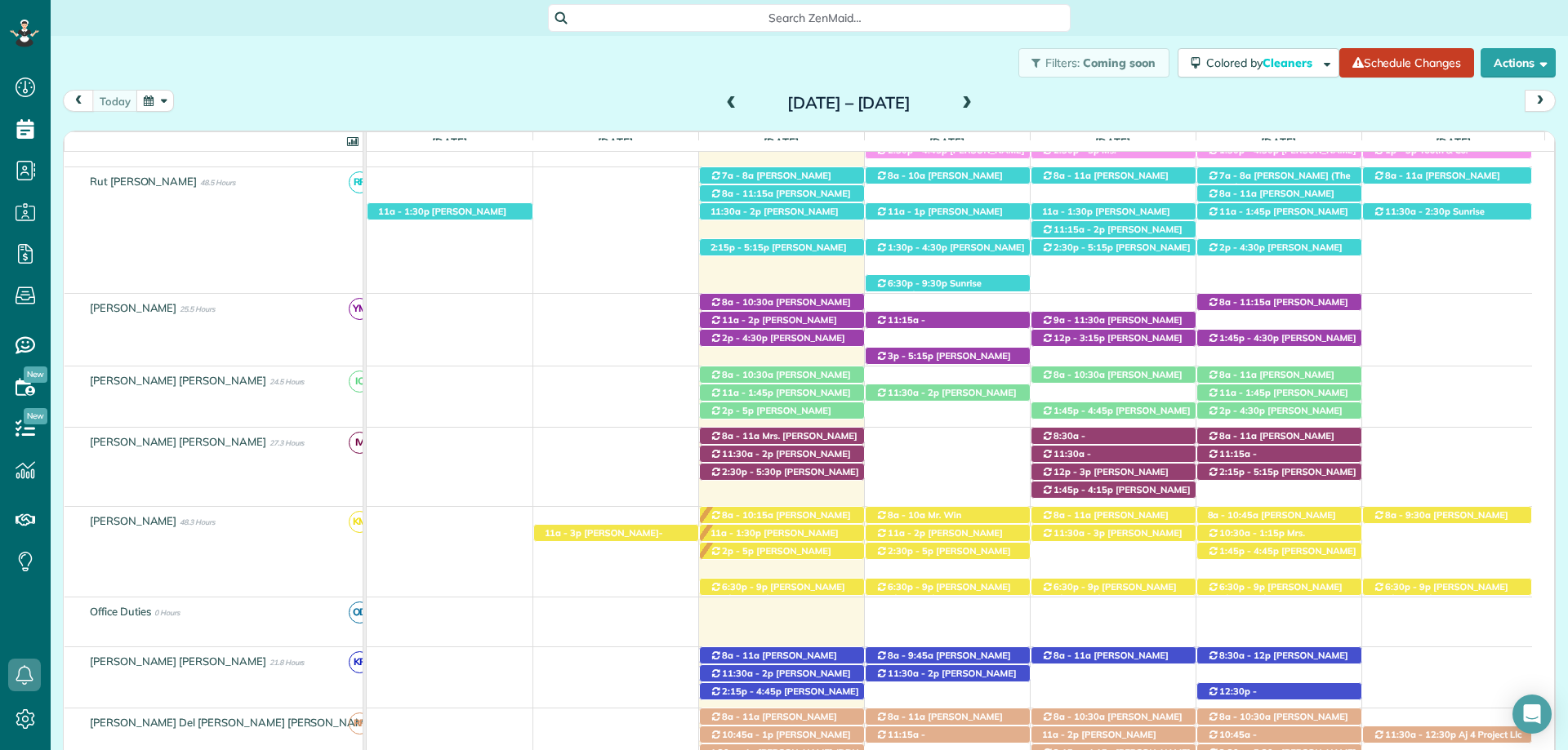
scroll to position [653, 0]
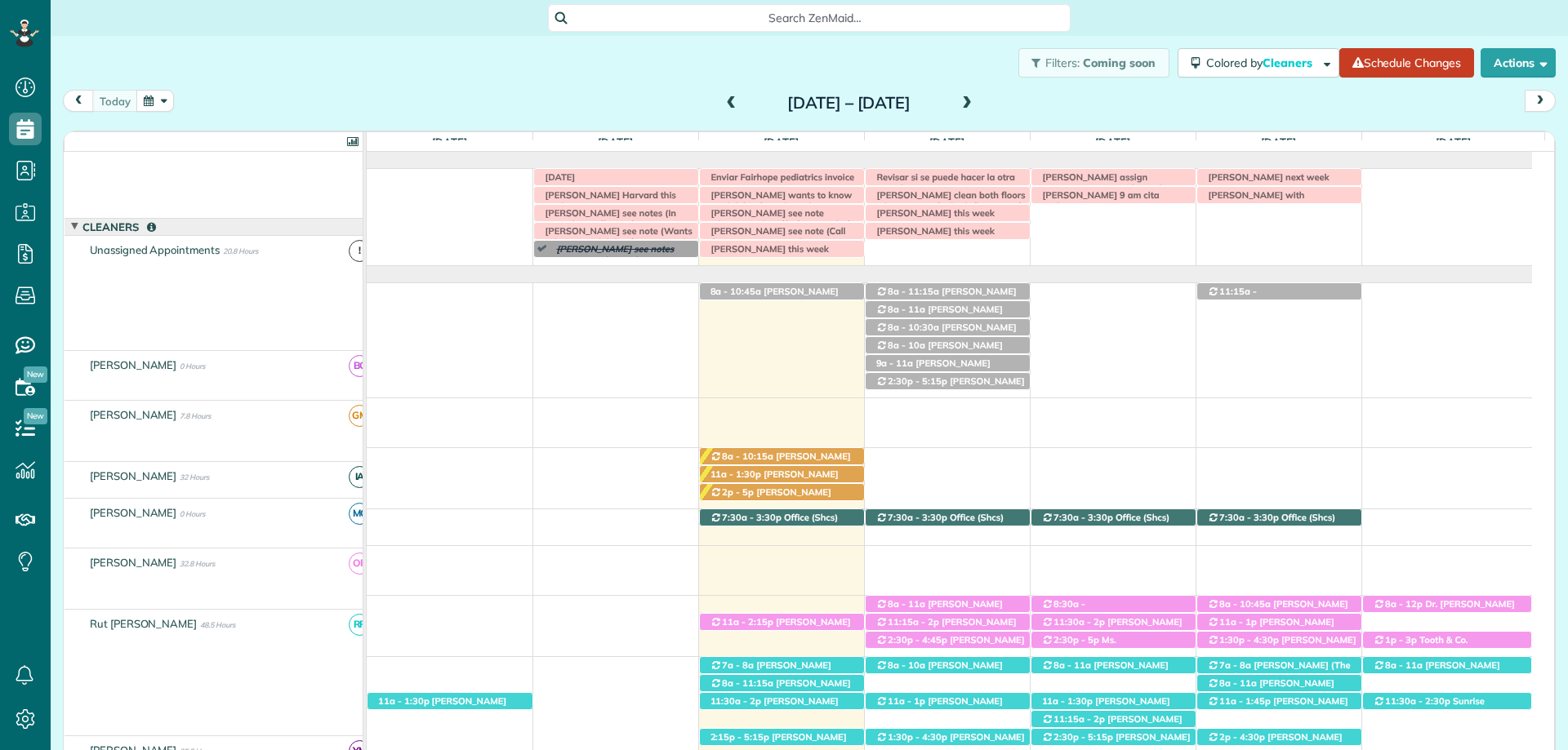
scroll to position [47, 0]
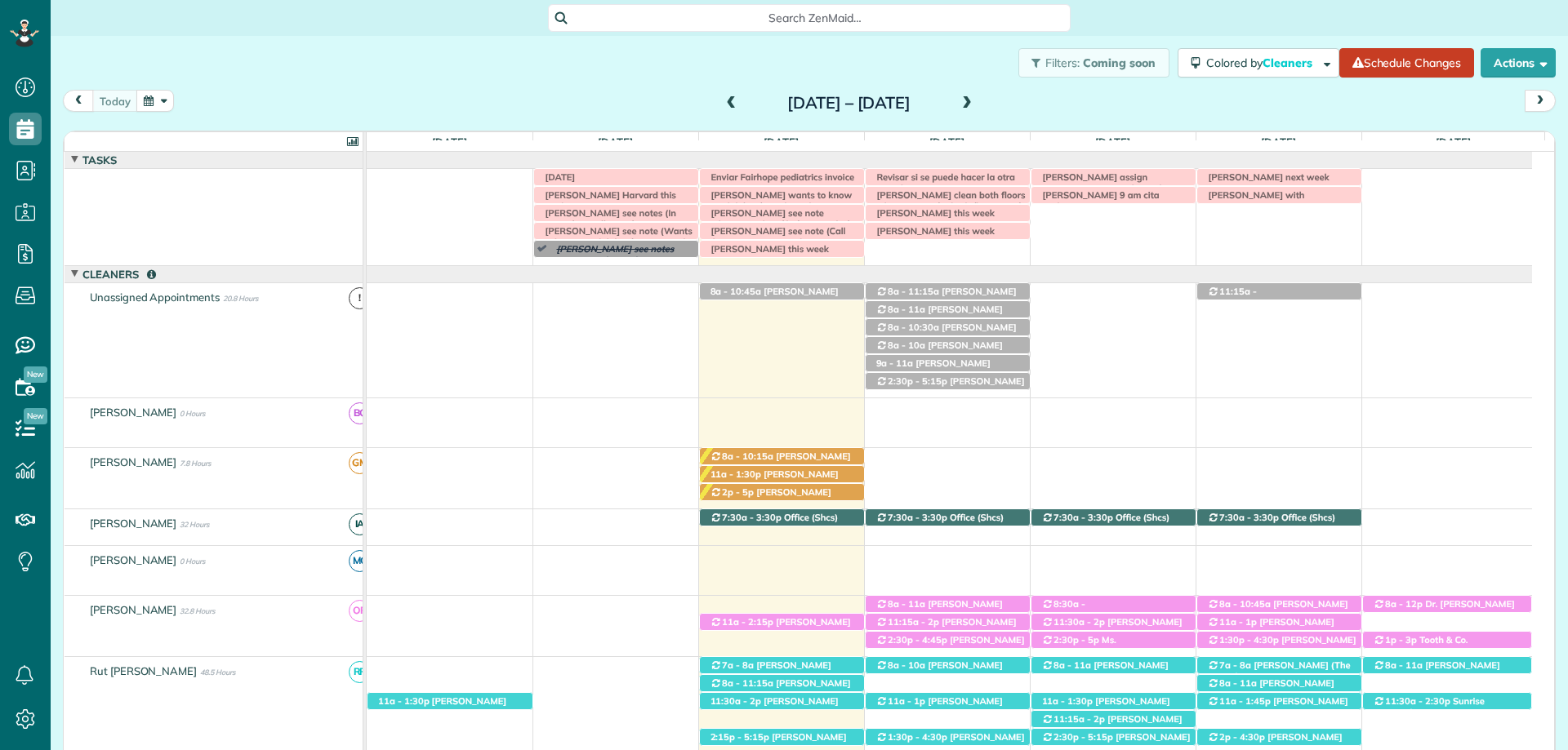
scroll to position [47, 0]
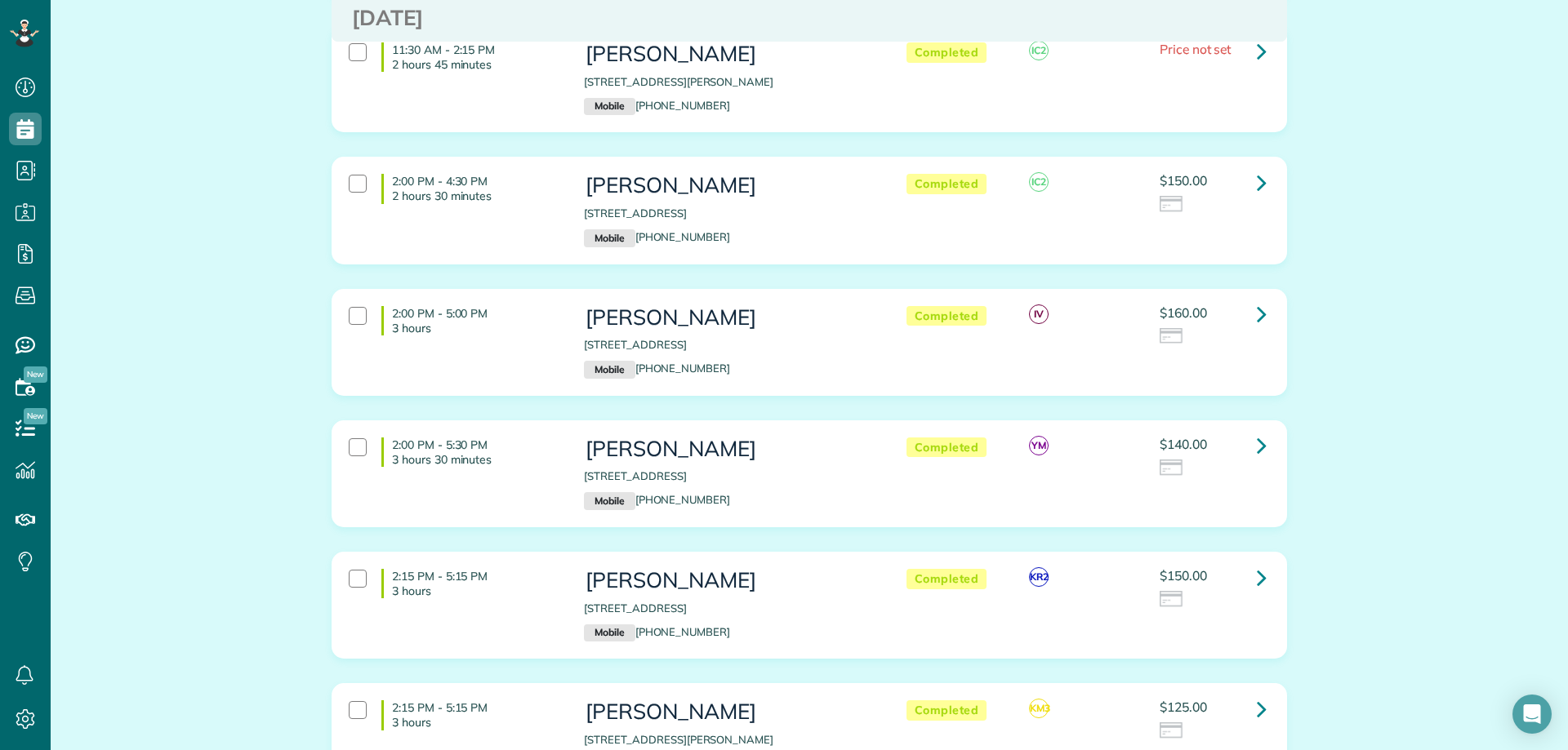
scroll to position [2122, 0]
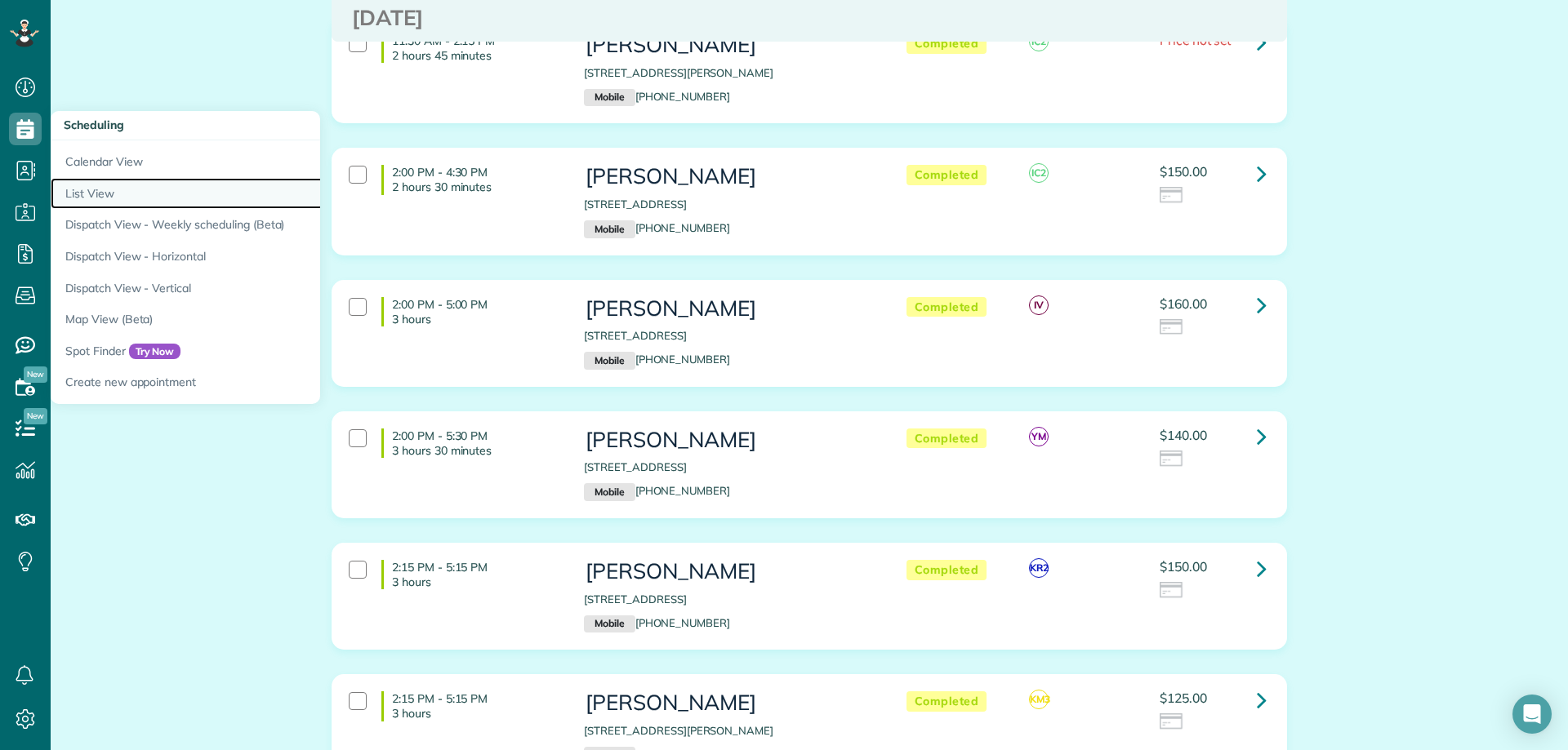
click at [118, 188] on link "List View" at bounding box center [255, 194] width 408 height 32
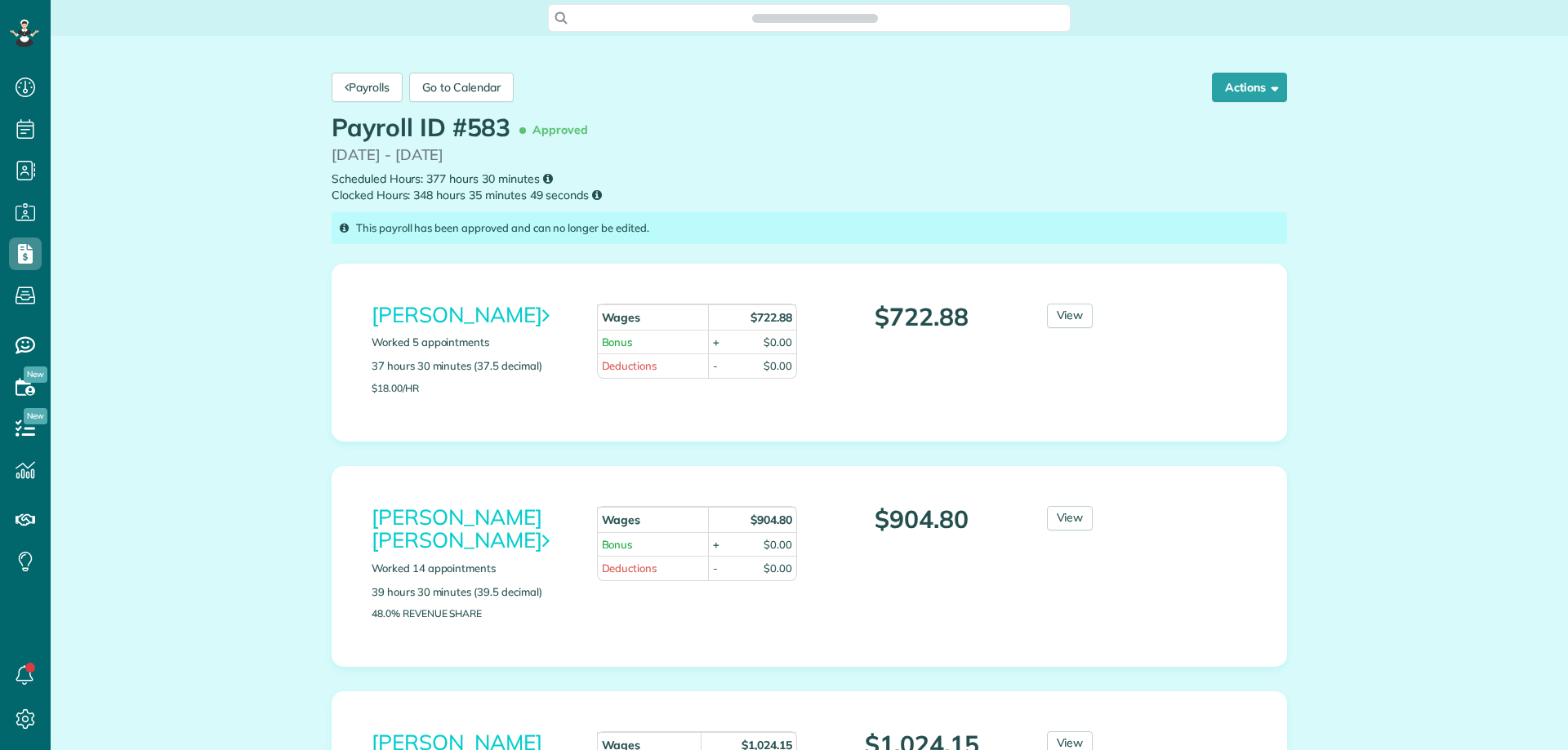
scroll to position [7, 7]
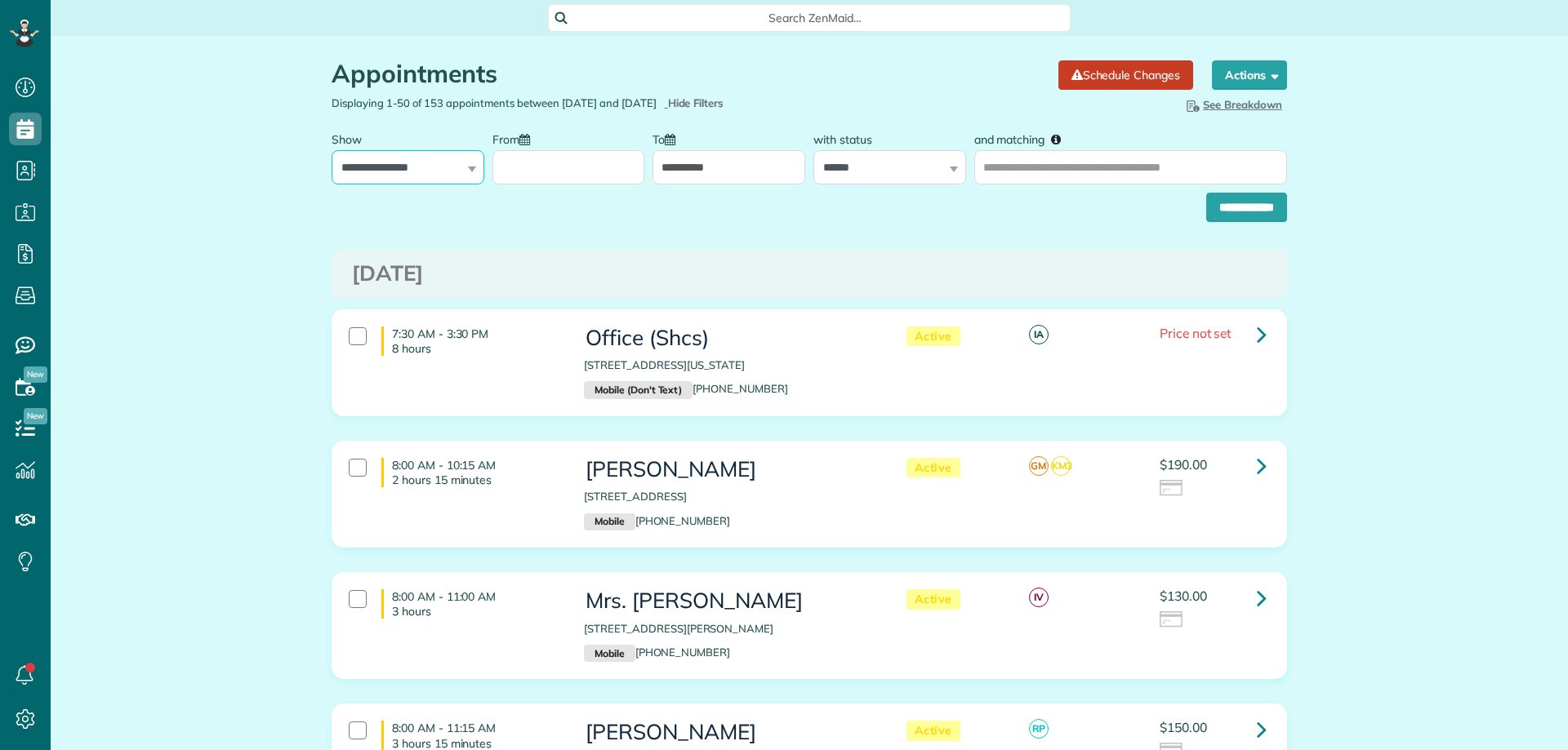
click at [412, 175] on select "**********" at bounding box center [408, 167] width 153 height 34
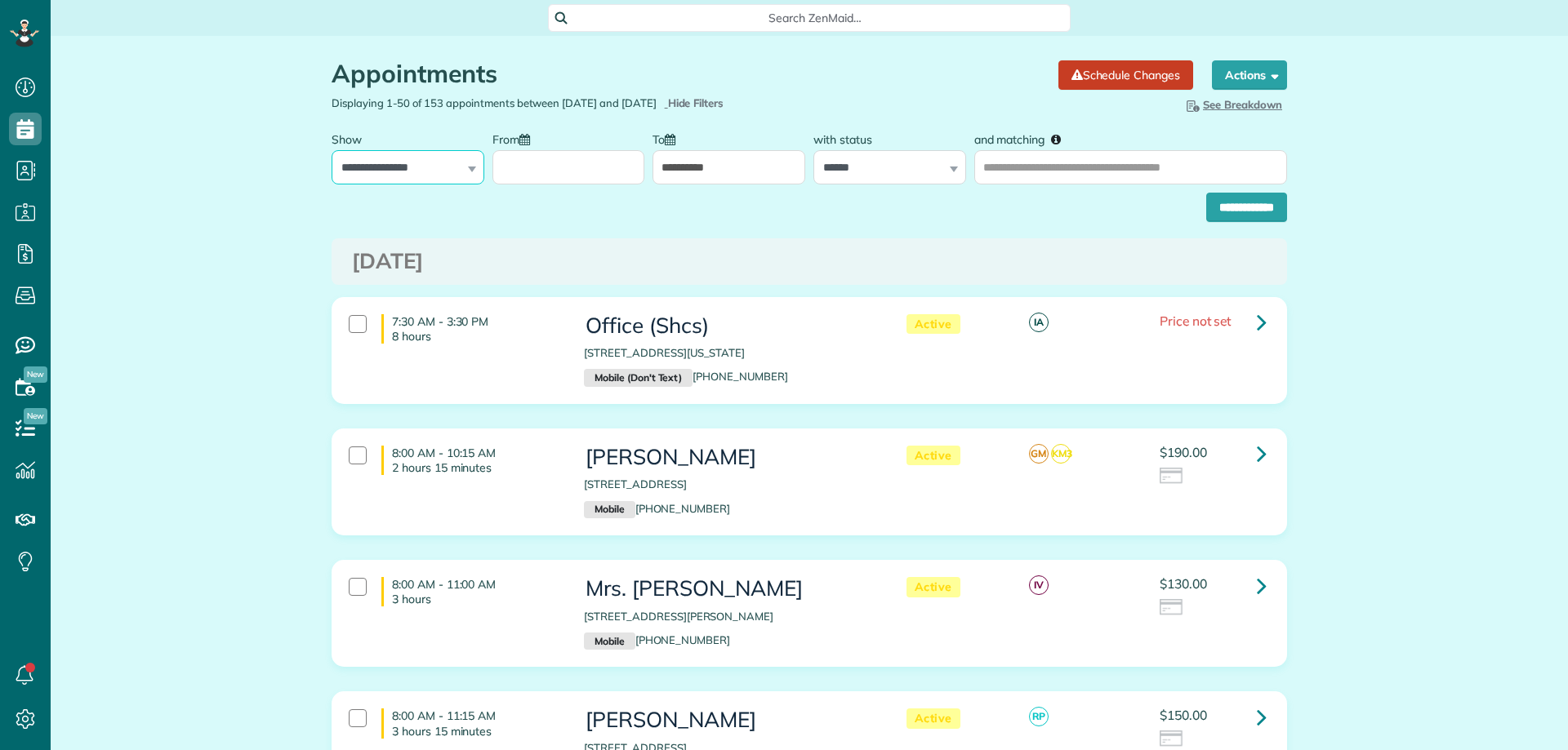
scroll to position [7, 7]
select select "**********"
click at [332, 150] on select "**********" at bounding box center [408, 167] width 153 height 34
click at [948, 170] on div "**********" at bounding box center [890, 154] width 153 height 62
click at [908, 169] on select "**********" at bounding box center [890, 167] width 153 height 34
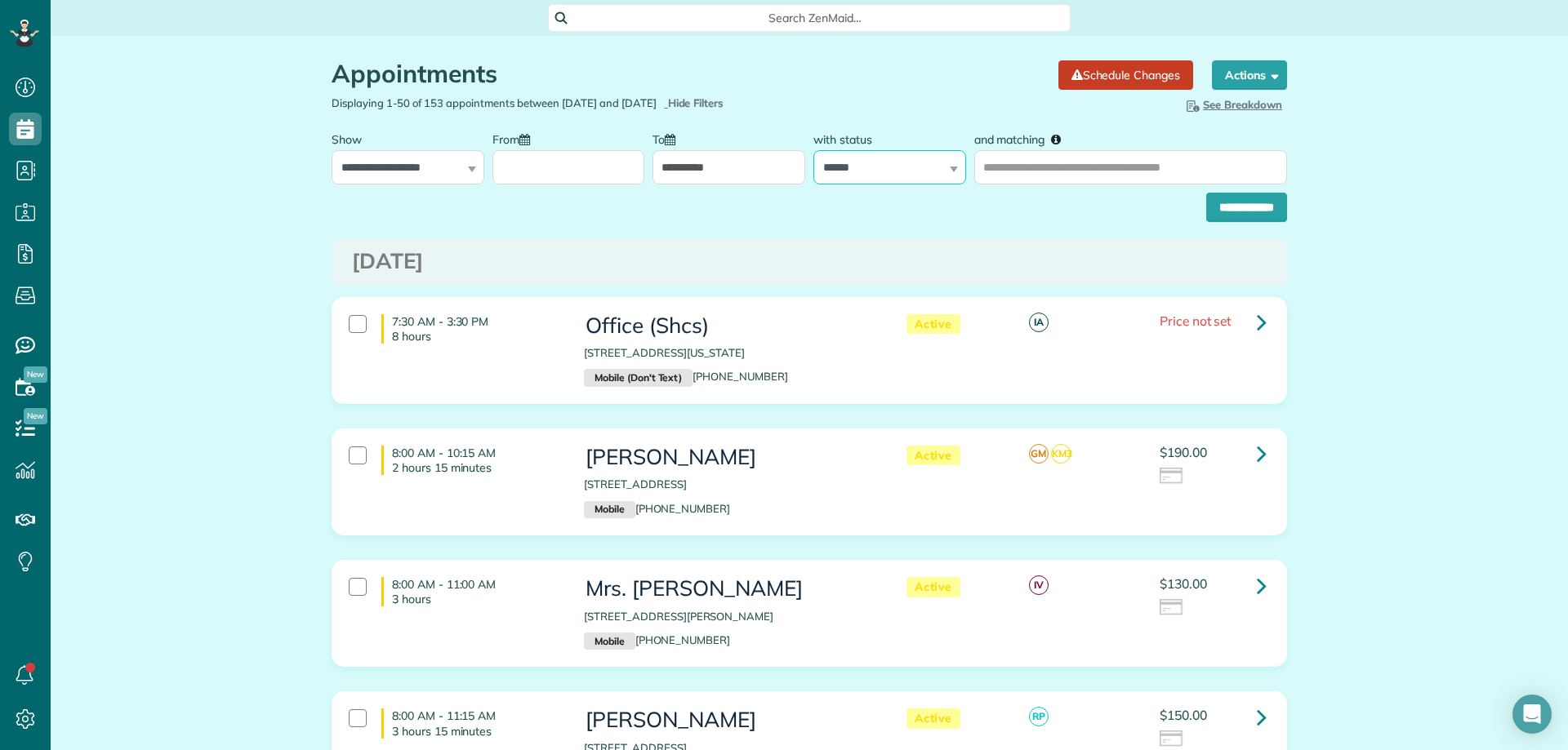
select select
click at [814, 150] on select "**********" at bounding box center [890, 167] width 153 height 34
click at [606, 170] on input "From" at bounding box center [569, 167] width 153 height 34
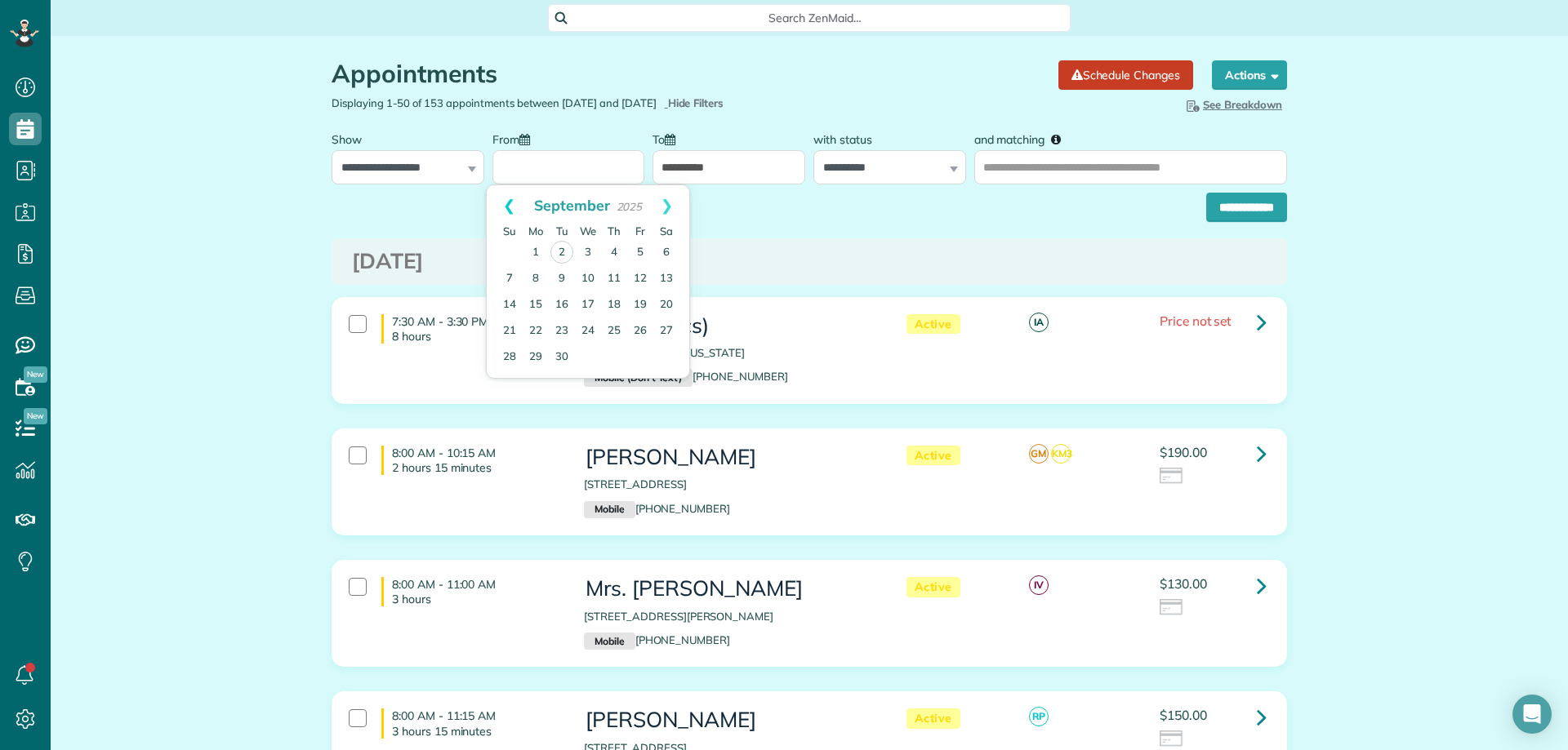
click at [515, 214] on link "Prev" at bounding box center [509, 205] width 45 height 41
click at [512, 211] on link "Prev" at bounding box center [509, 205] width 45 height 41
click at [662, 218] on link "Next" at bounding box center [666, 205] width 45 height 41
click at [610, 354] on link "28" at bounding box center [613, 356] width 26 height 26
type input "**********"
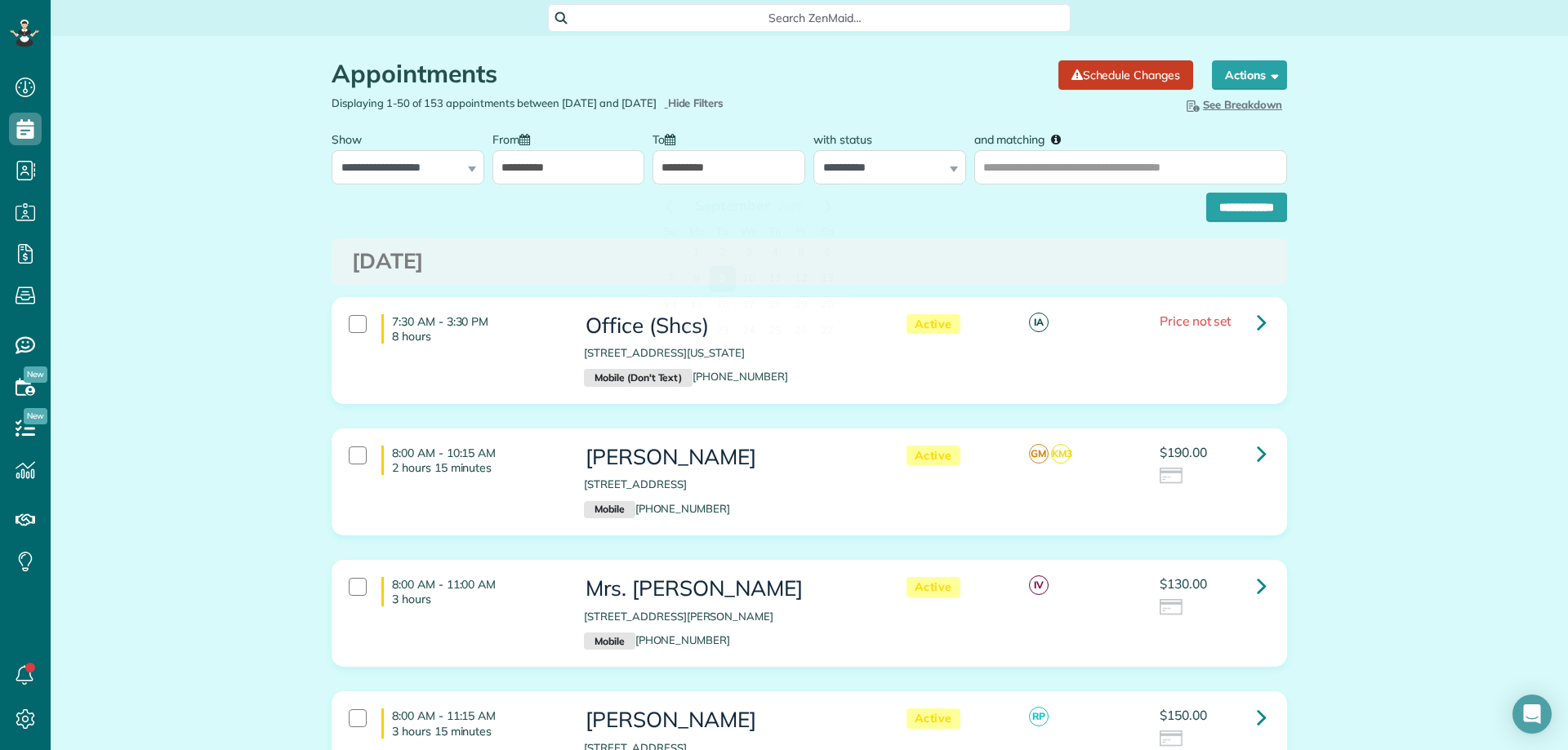
click at [704, 156] on input "**********" at bounding box center [729, 167] width 153 height 34
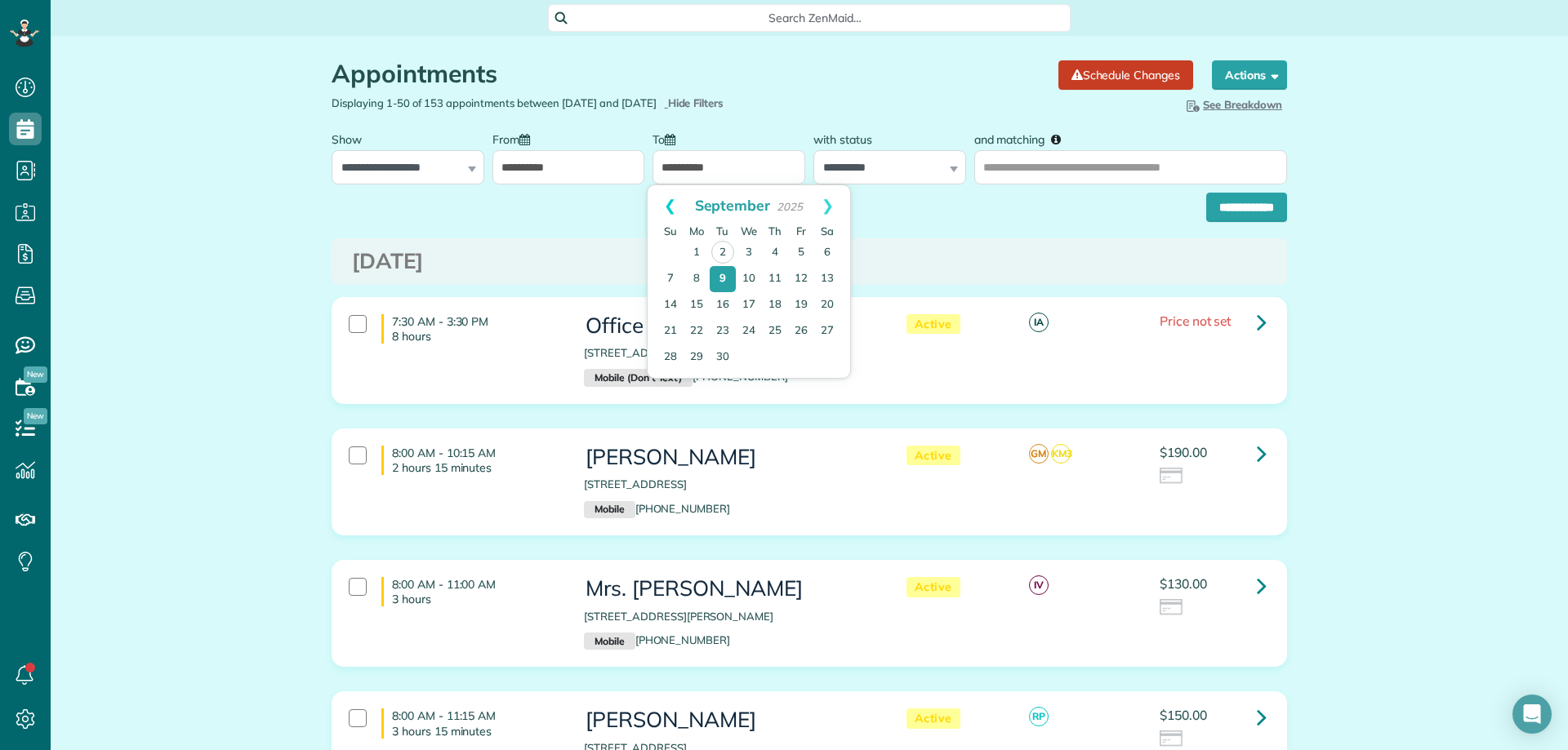
click at [669, 200] on link "Prev" at bounding box center [670, 205] width 45 height 41
click at [804, 354] on link "29" at bounding box center [800, 356] width 26 height 26
type input "**********"
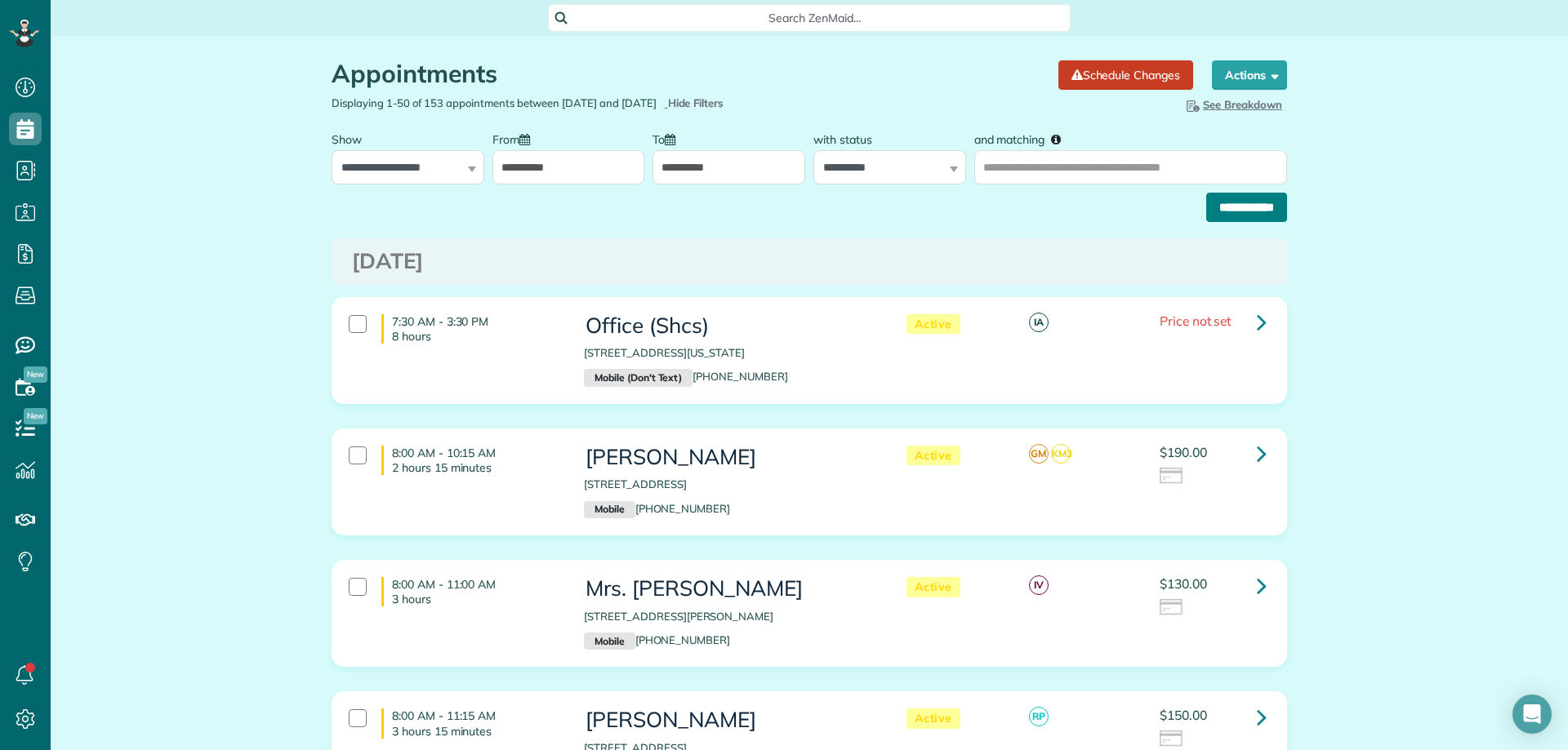
click at [1237, 202] on input "**********" at bounding box center [1246, 207] width 81 height 29
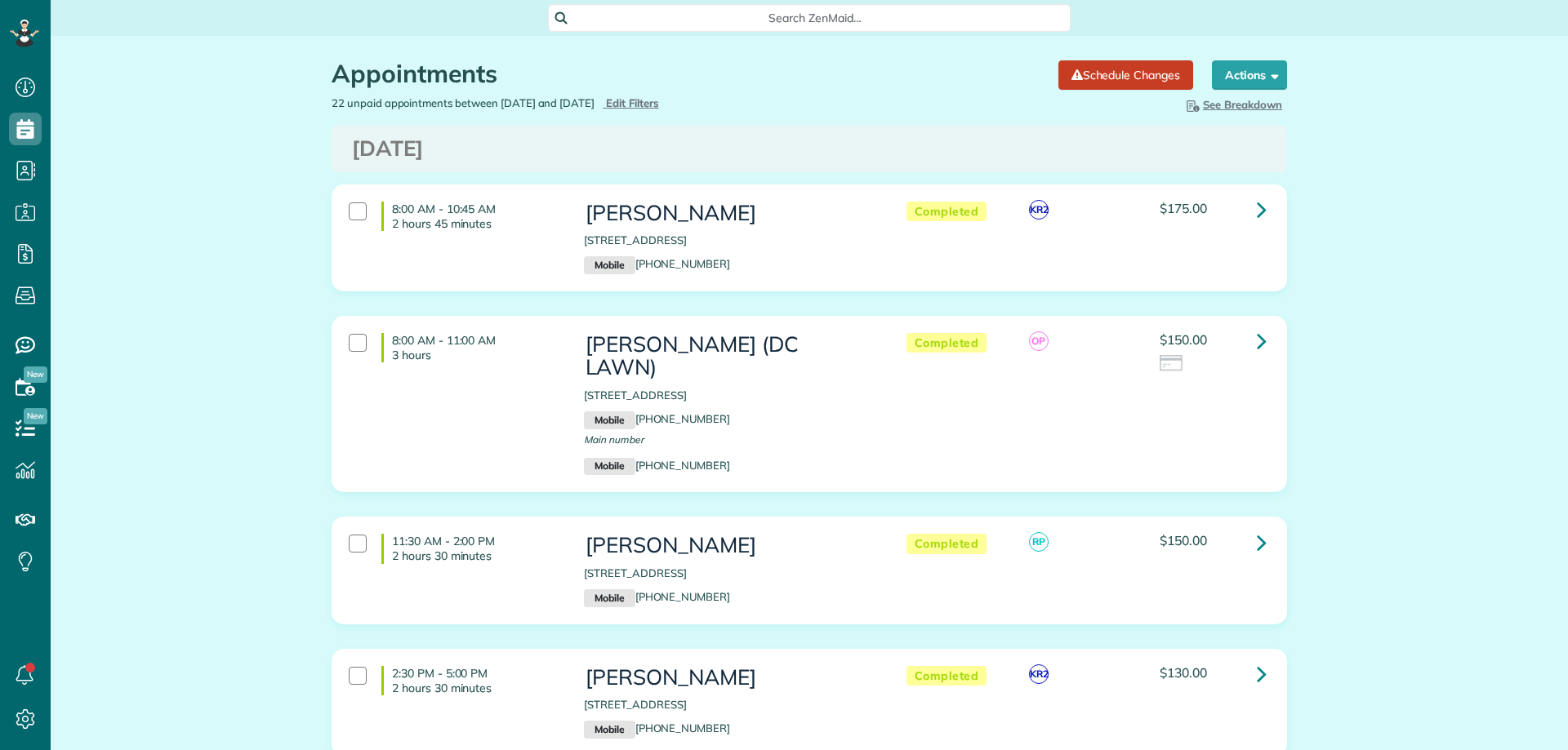
scroll to position [7, 7]
click at [1257, 207] on icon at bounding box center [1262, 210] width 10 height 28
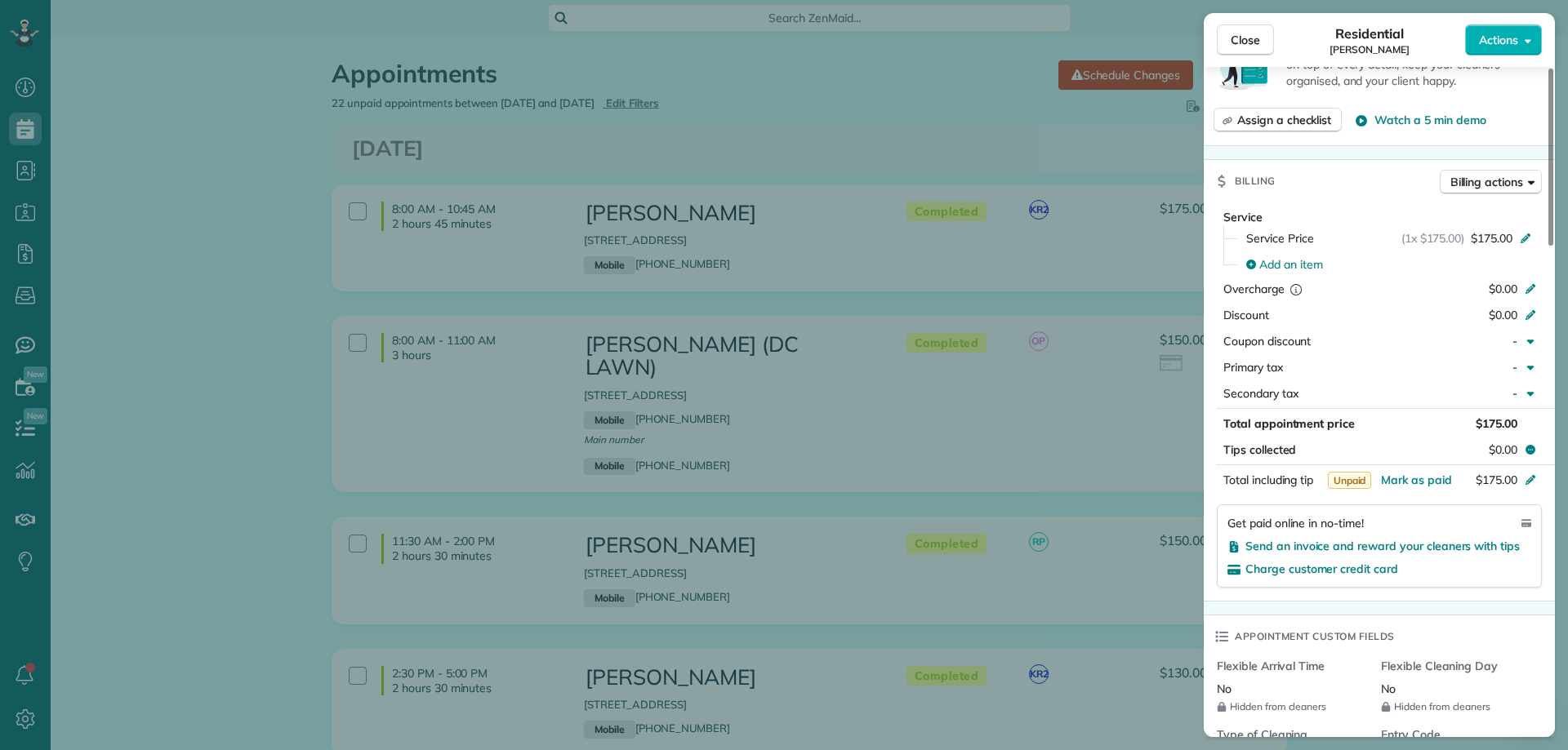
scroll to position [817, 0]
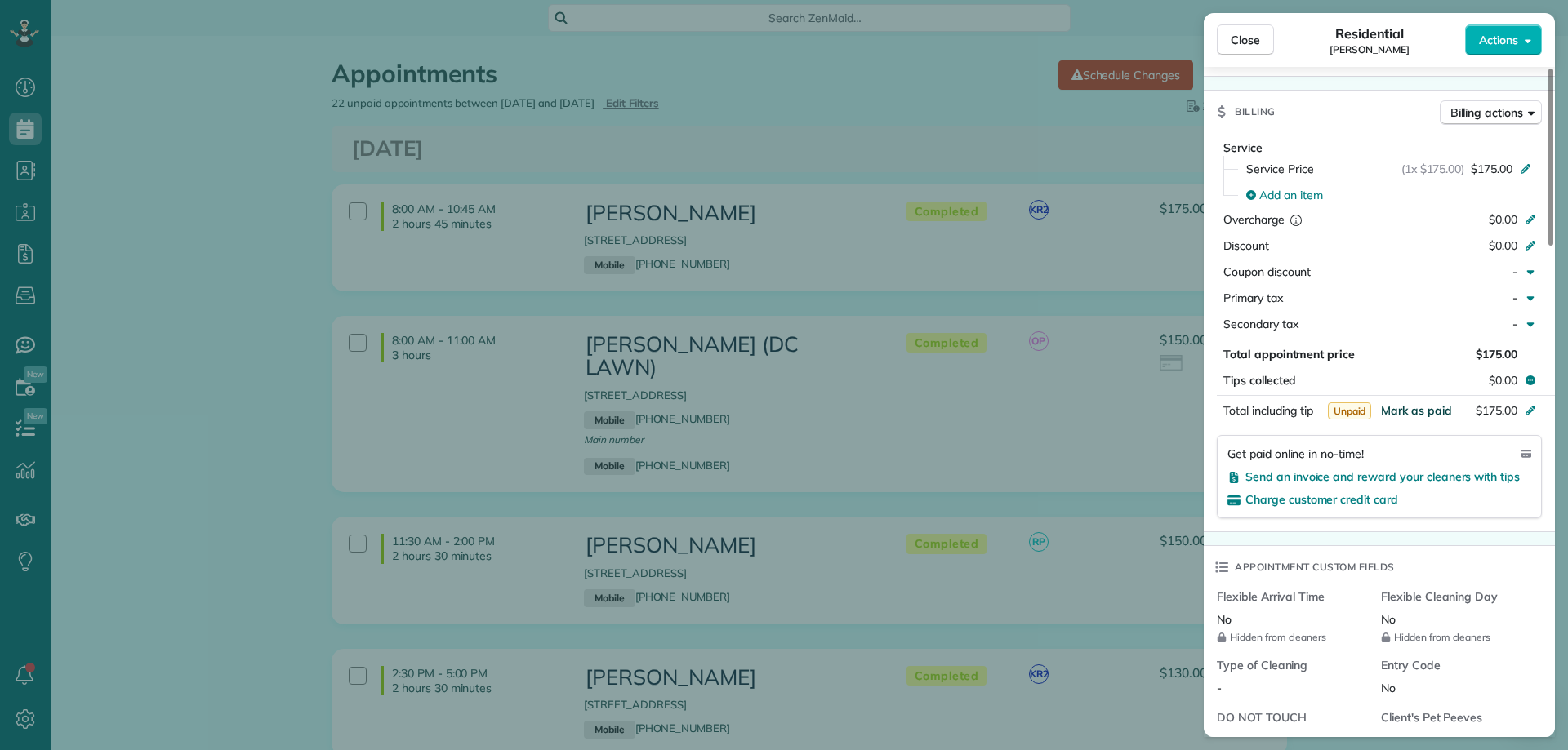
click at [1411, 410] on span "Mark as paid" at bounding box center [1416, 411] width 71 height 15
click at [1249, 30] on button "Close" at bounding box center [1245, 39] width 57 height 31
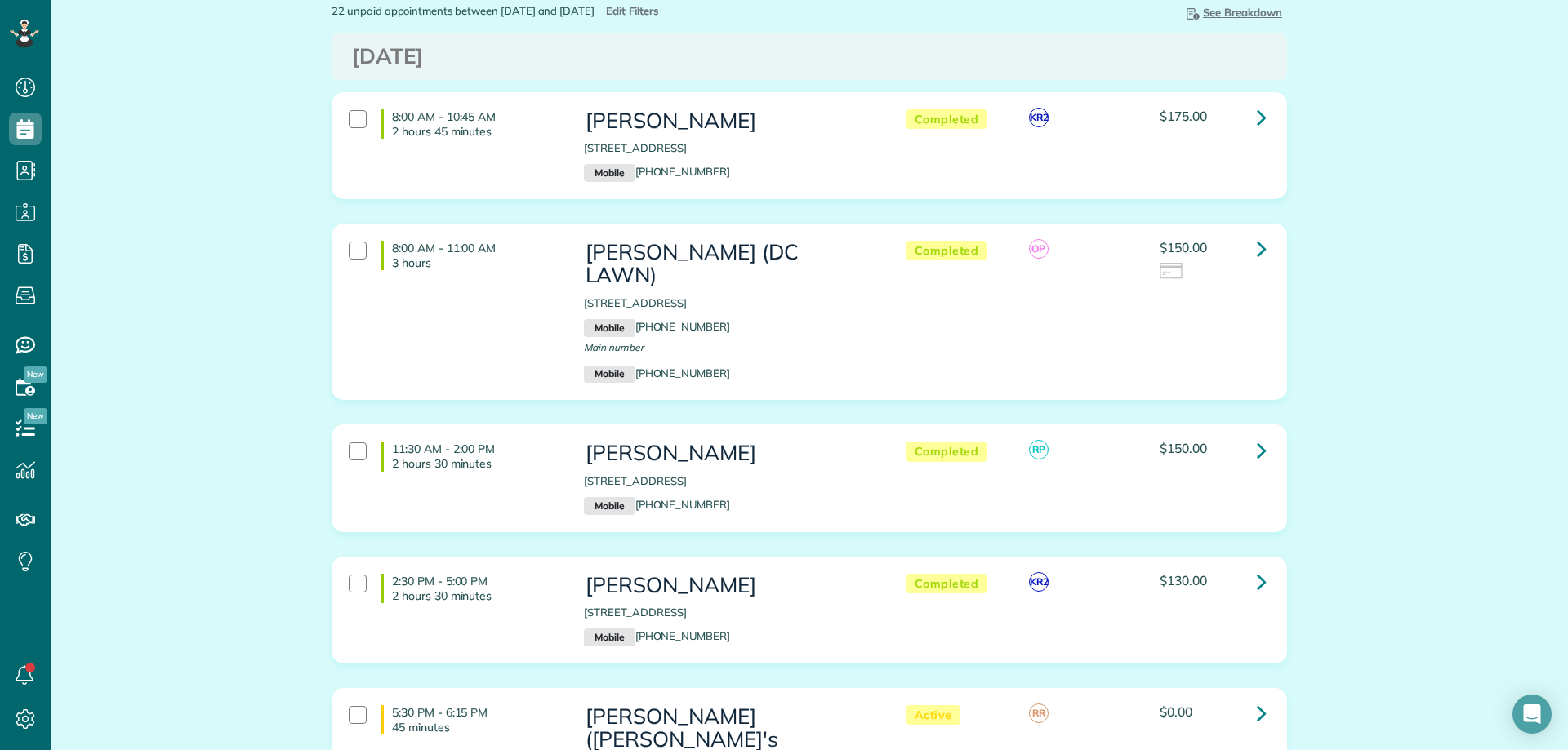
scroll to position [163, 0]
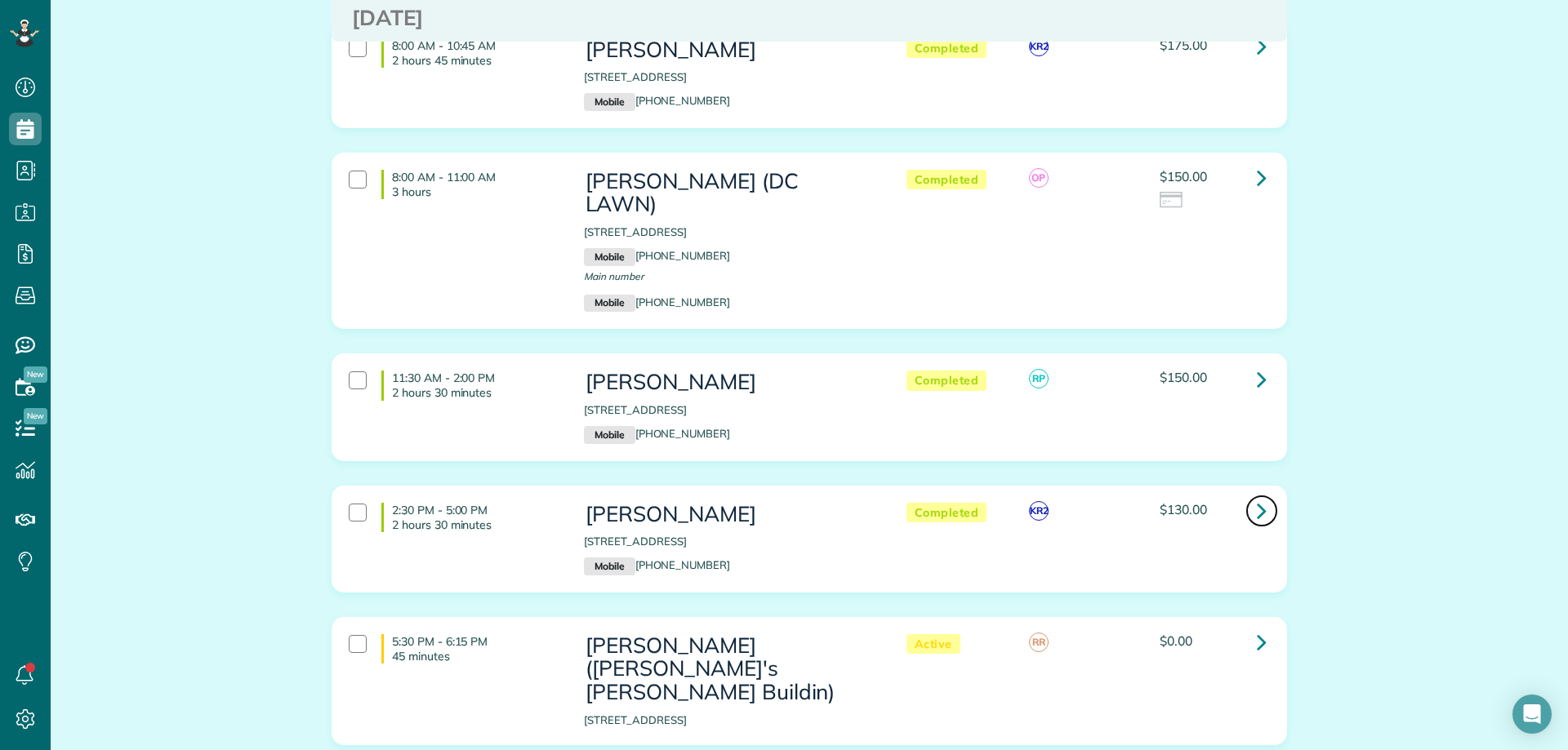
click at [1259, 496] on icon at bounding box center [1262, 511] width 10 height 28
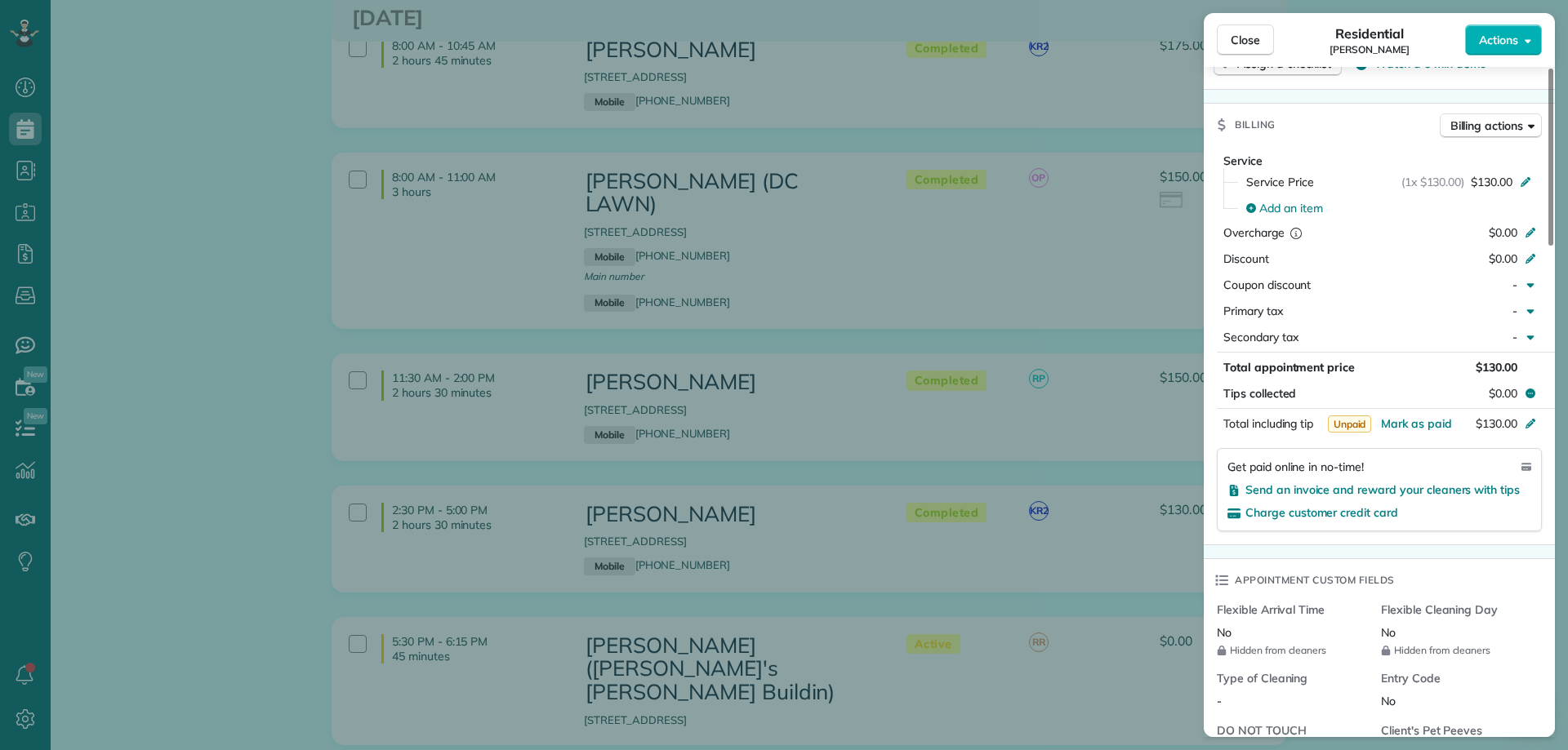
scroll to position [817, 0]
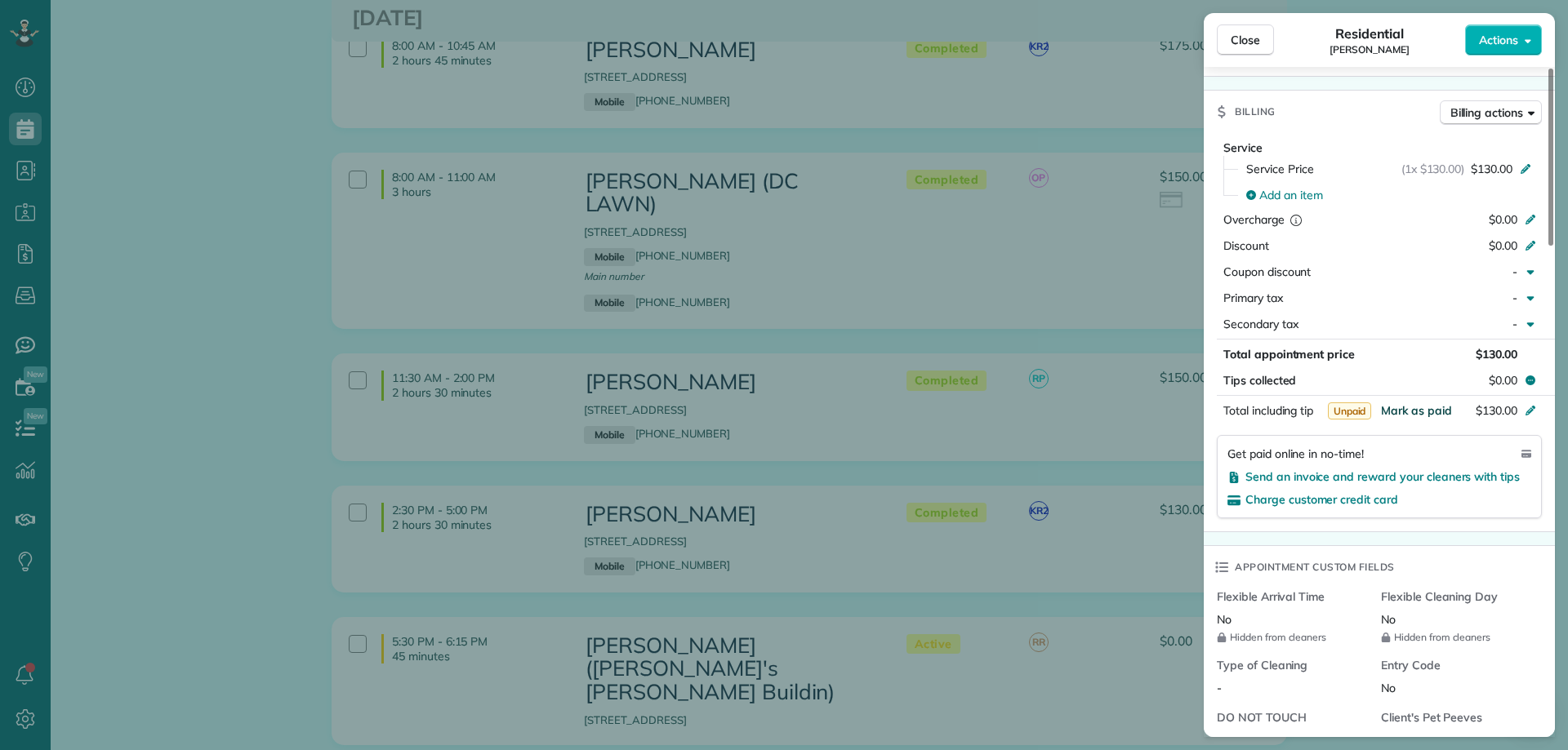
click at [1416, 412] on span "Mark as paid" at bounding box center [1416, 411] width 71 height 15
click at [1237, 37] on span "Close" at bounding box center [1244, 40] width 29 height 17
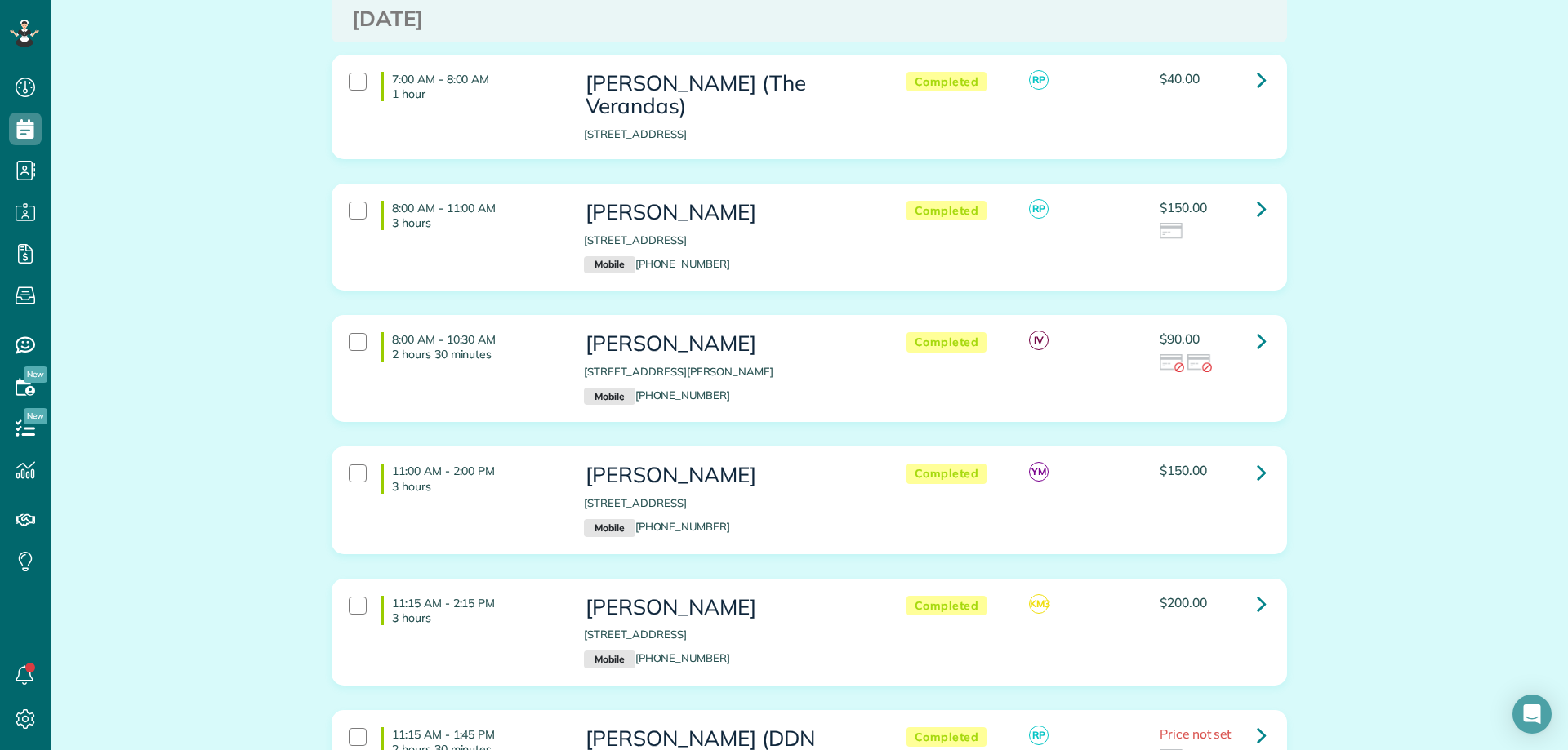
scroll to position [1142, 0]
click at [1258, 457] on icon at bounding box center [1262, 471] width 10 height 28
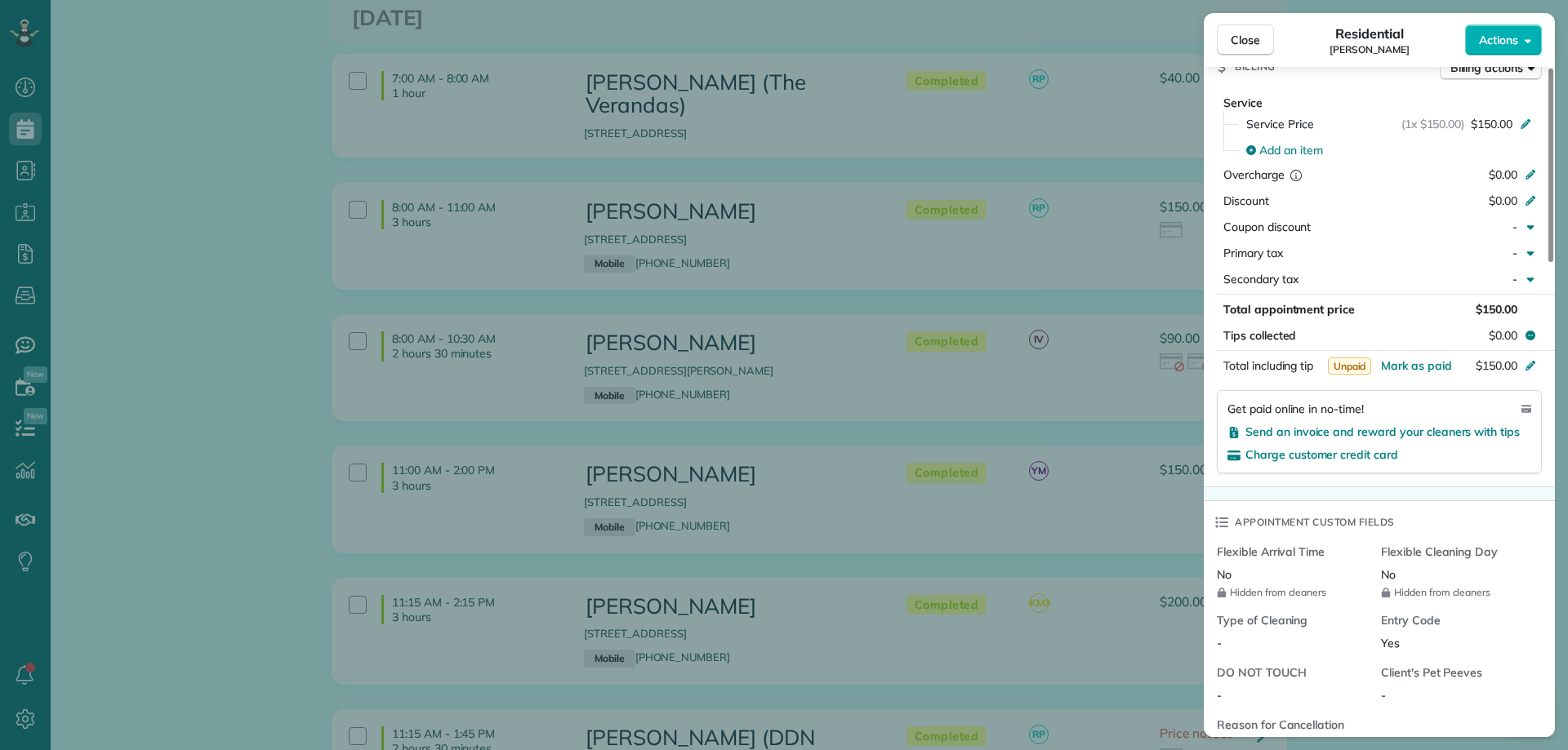
scroll to position [817, 0]
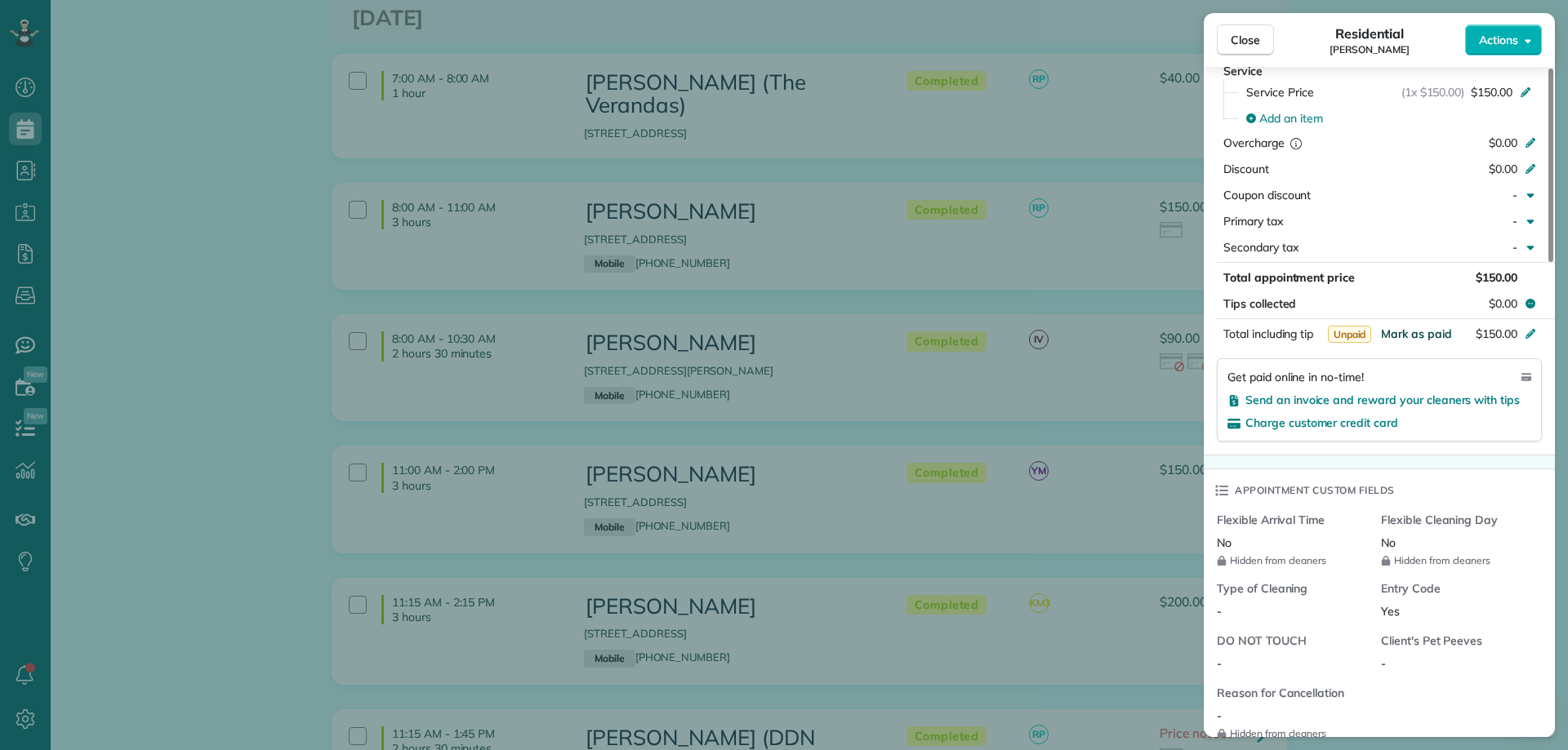
click at [1421, 327] on span "Mark as paid" at bounding box center [1416, 334] width 71 height 15
click at [1233, 38] on span "Close" at bounding box center [1244, 40] width 29 height 17
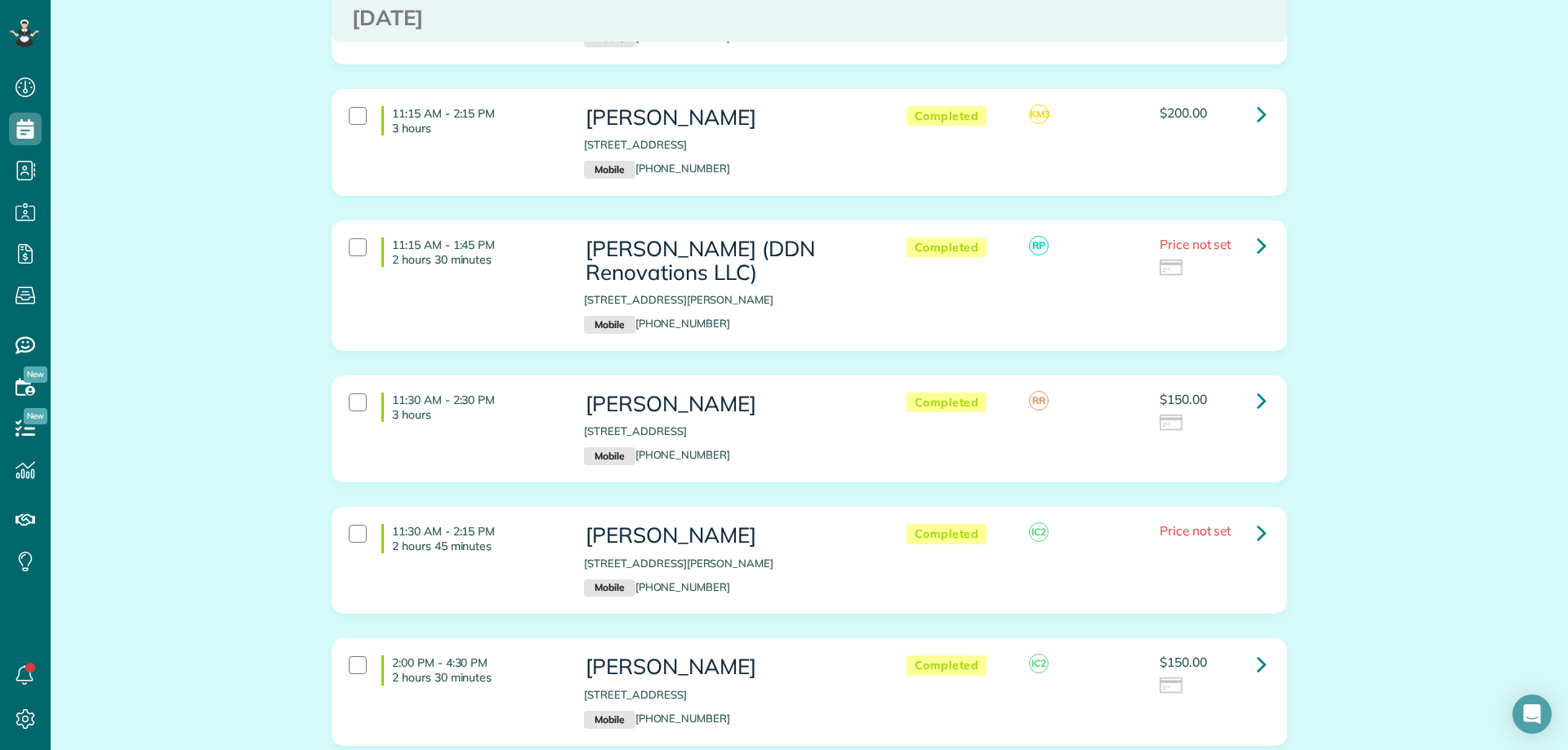
scroll to position [1632, 0]
click at [1258, 517] on icon at bounding box center [1262, 531] width 10 height 28
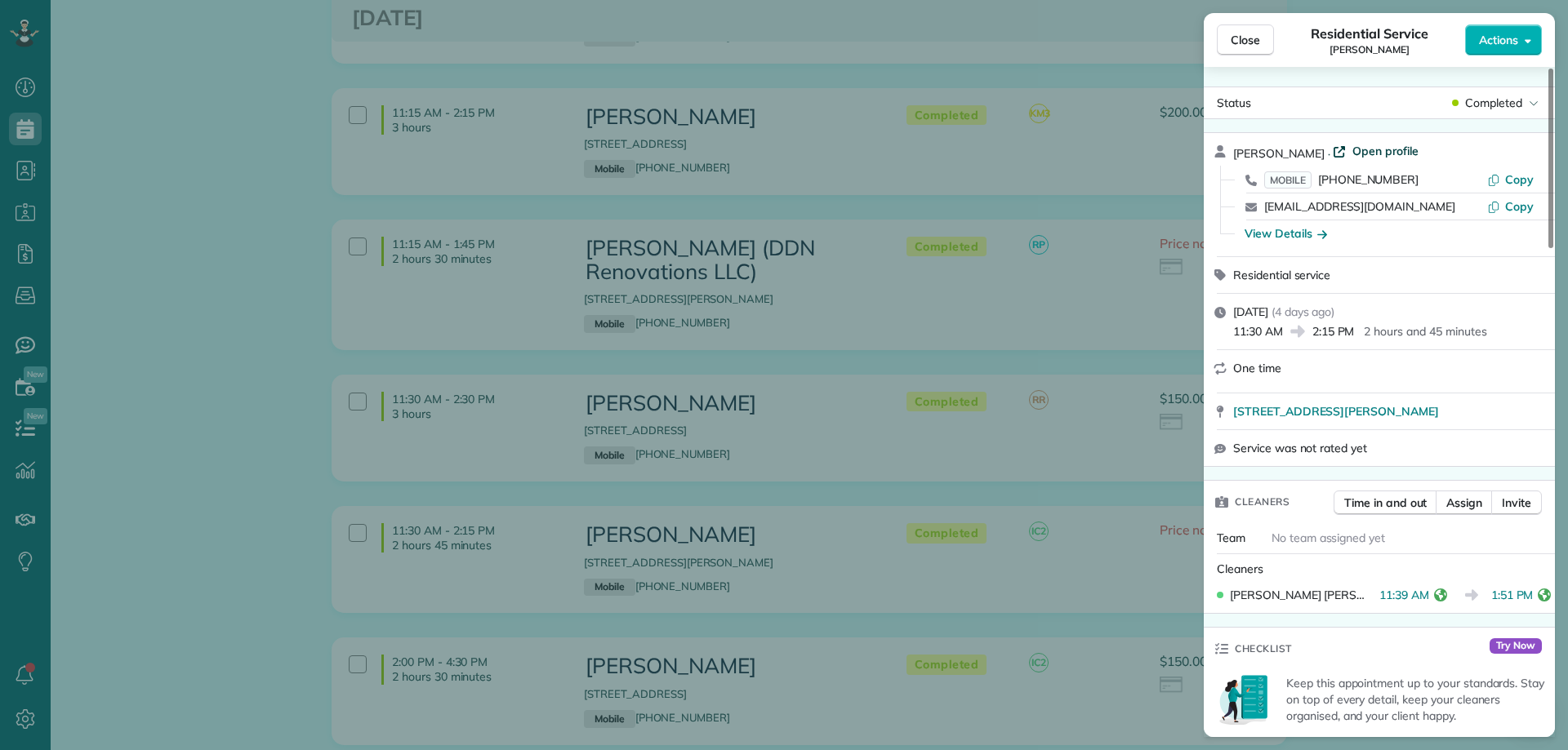
click at [1354, 153] on span "Open profile" at bounding box center [1386, 151] width 67 height 17
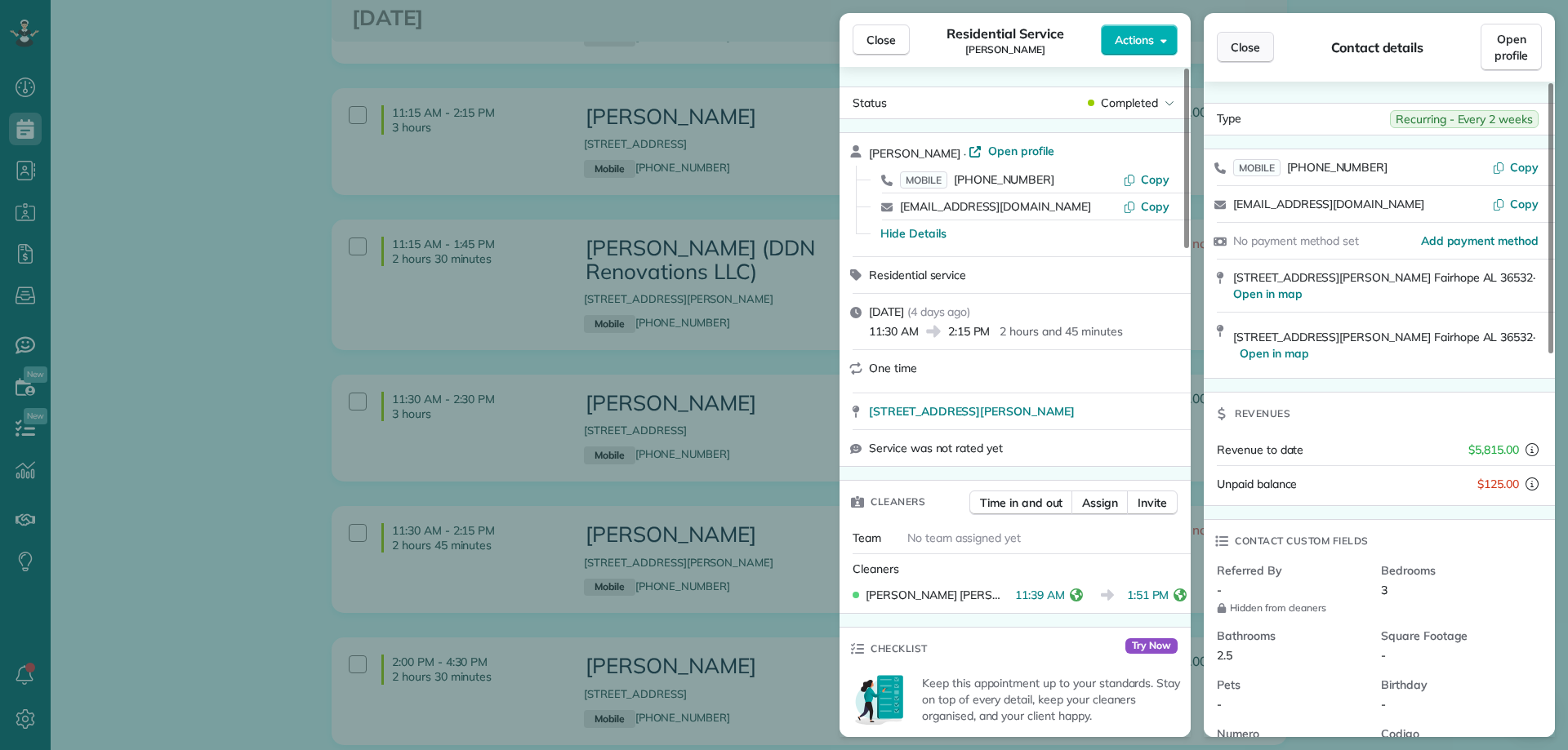
click at [1259, 37] on button "Close" at bounding box center [1245, 47] width 57 height 31
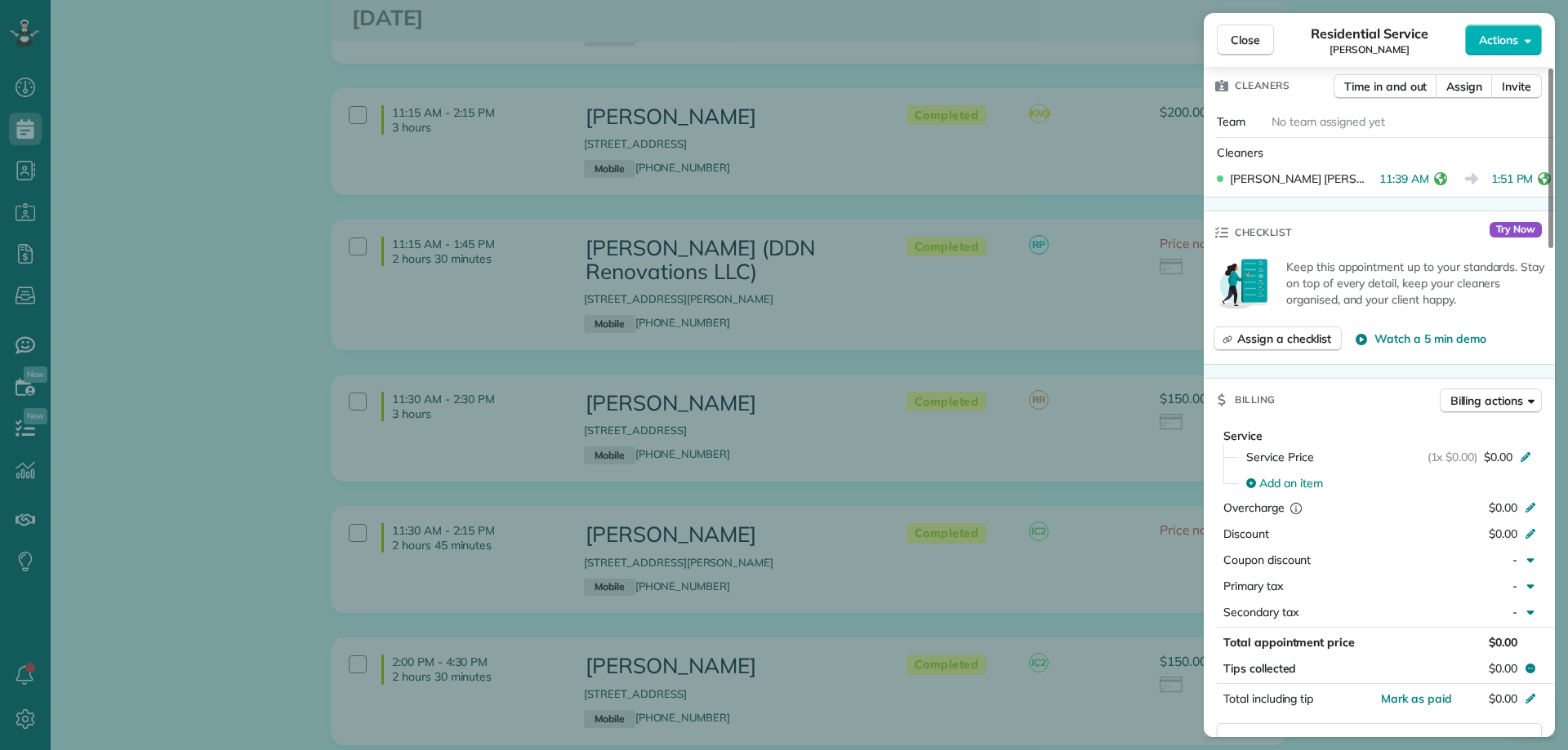
scroll to position [408, 0]
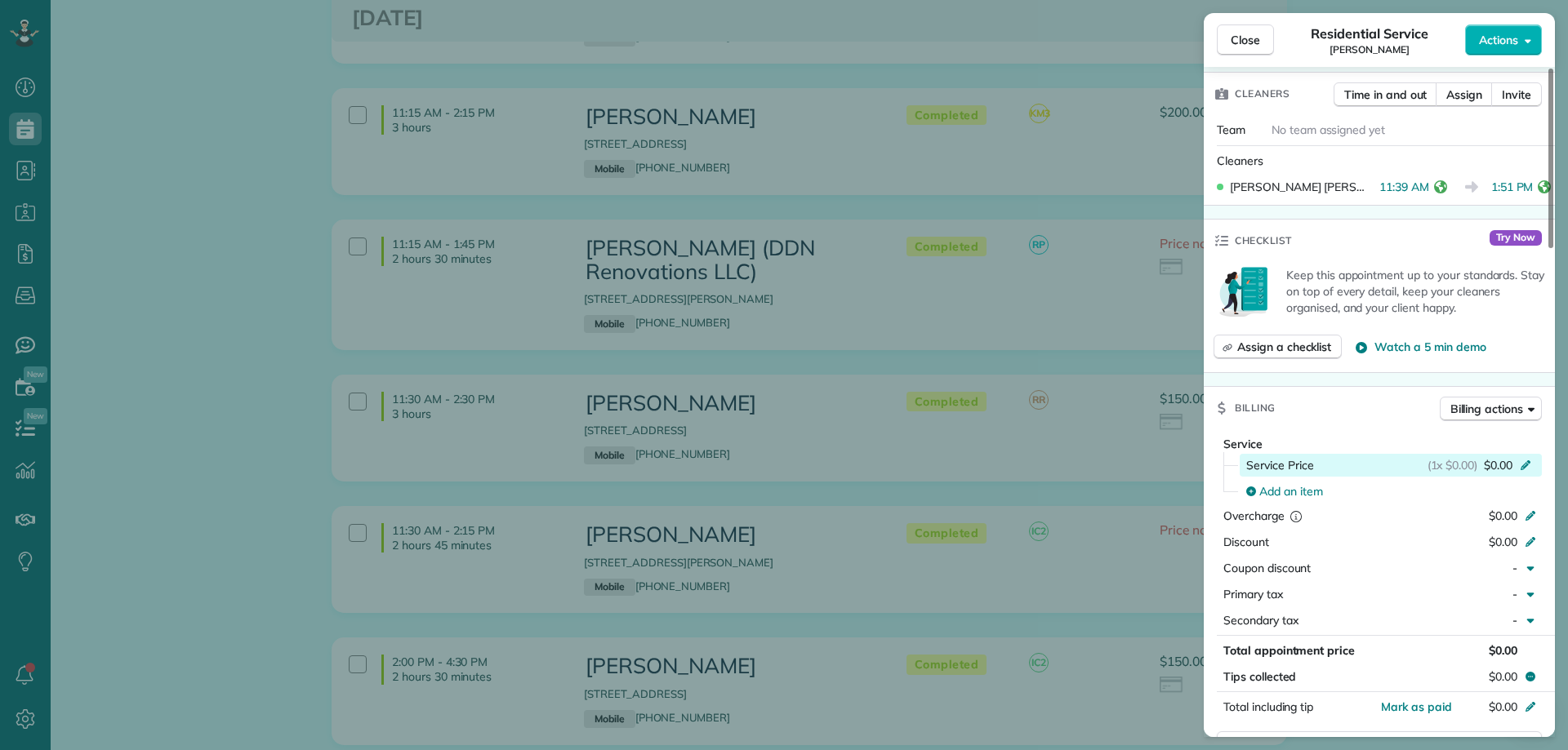
click at [1492, 459] on span "$0.00" at bounding box center [1498, 466] width 28 height 17
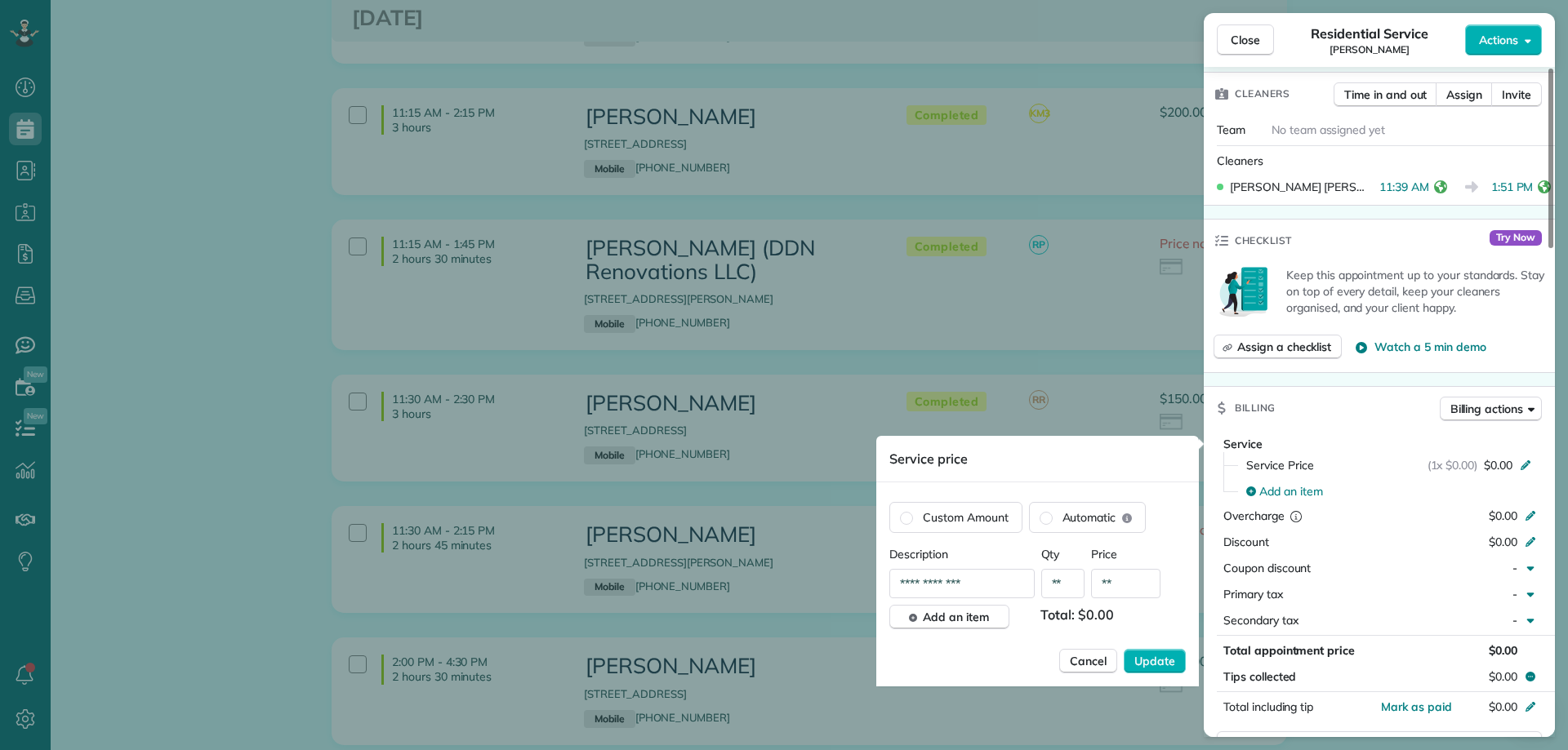
click at [1141, 590] on input "**" at bounding box center [1125, 583] width 69 height 29
type input "****"
click at [1170, 663] on span "Update" at bounding box center [1154, 661] width 41 height 17
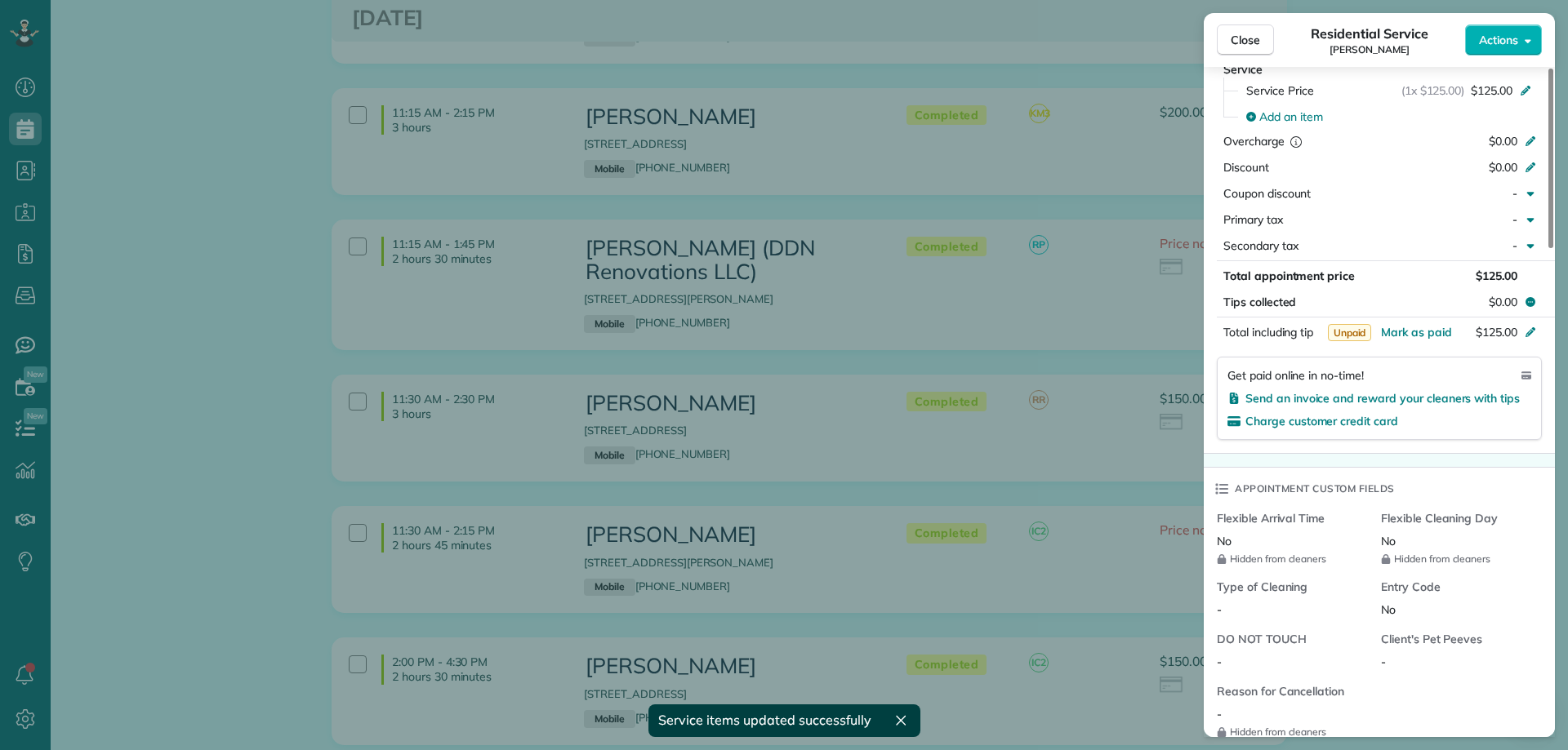
scroll to position [898, 0]
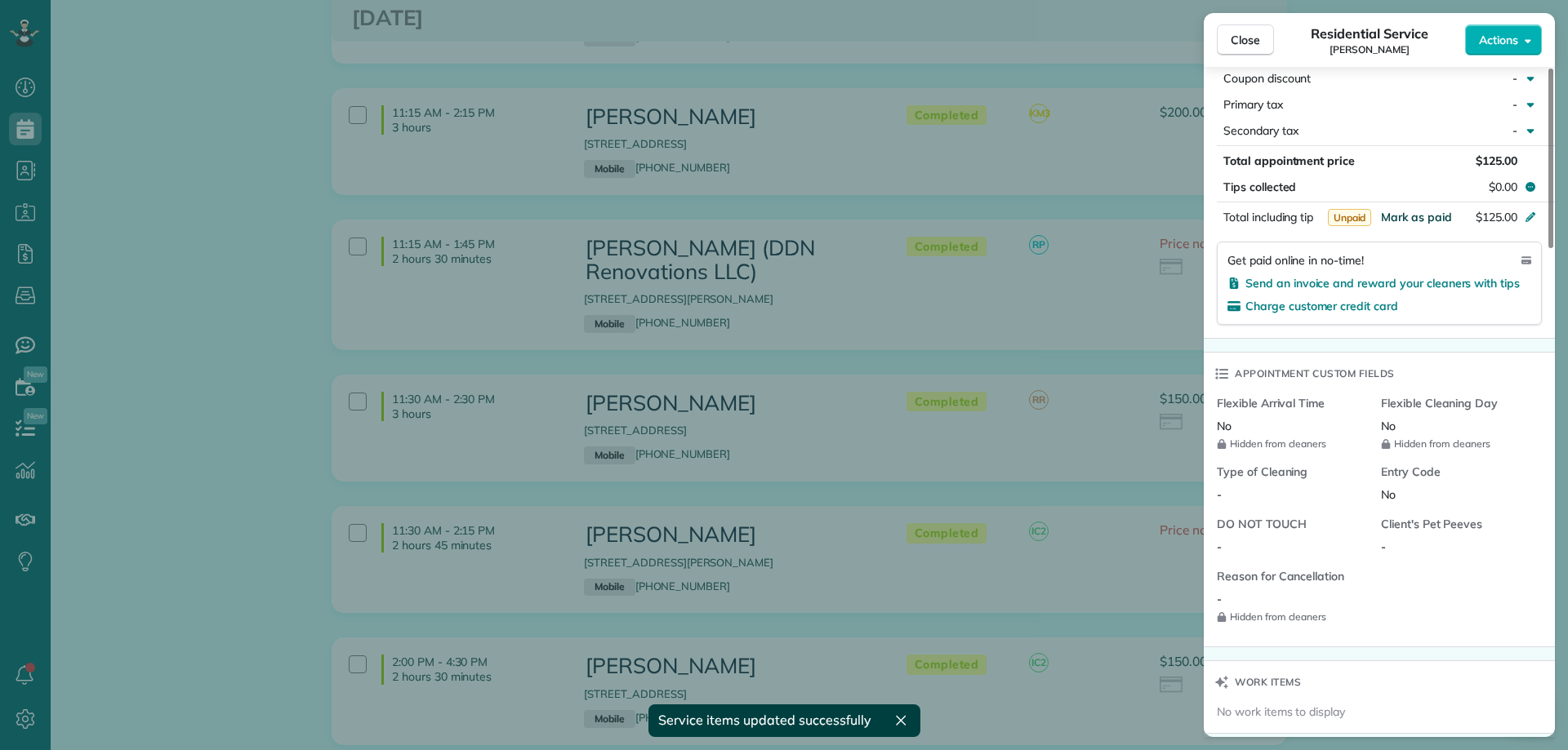
click at [1409, 210] on span "Mark as paid" at bounding box center [1416, 217] width 71 height 15
click at [1239, 43] on span "Close" at bounding box center [1244, 40] width 29 height 17
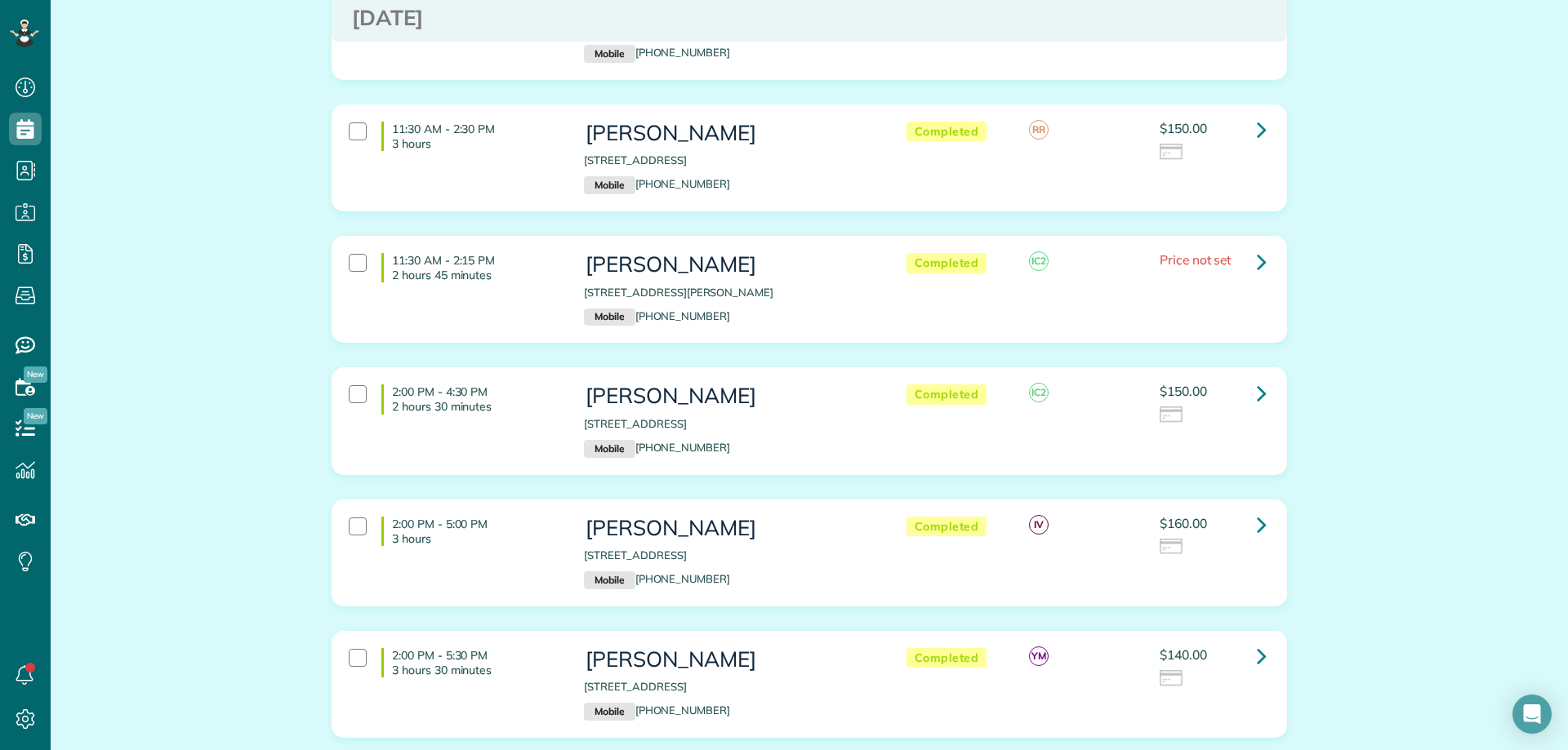
scroll to position [2040, 0]
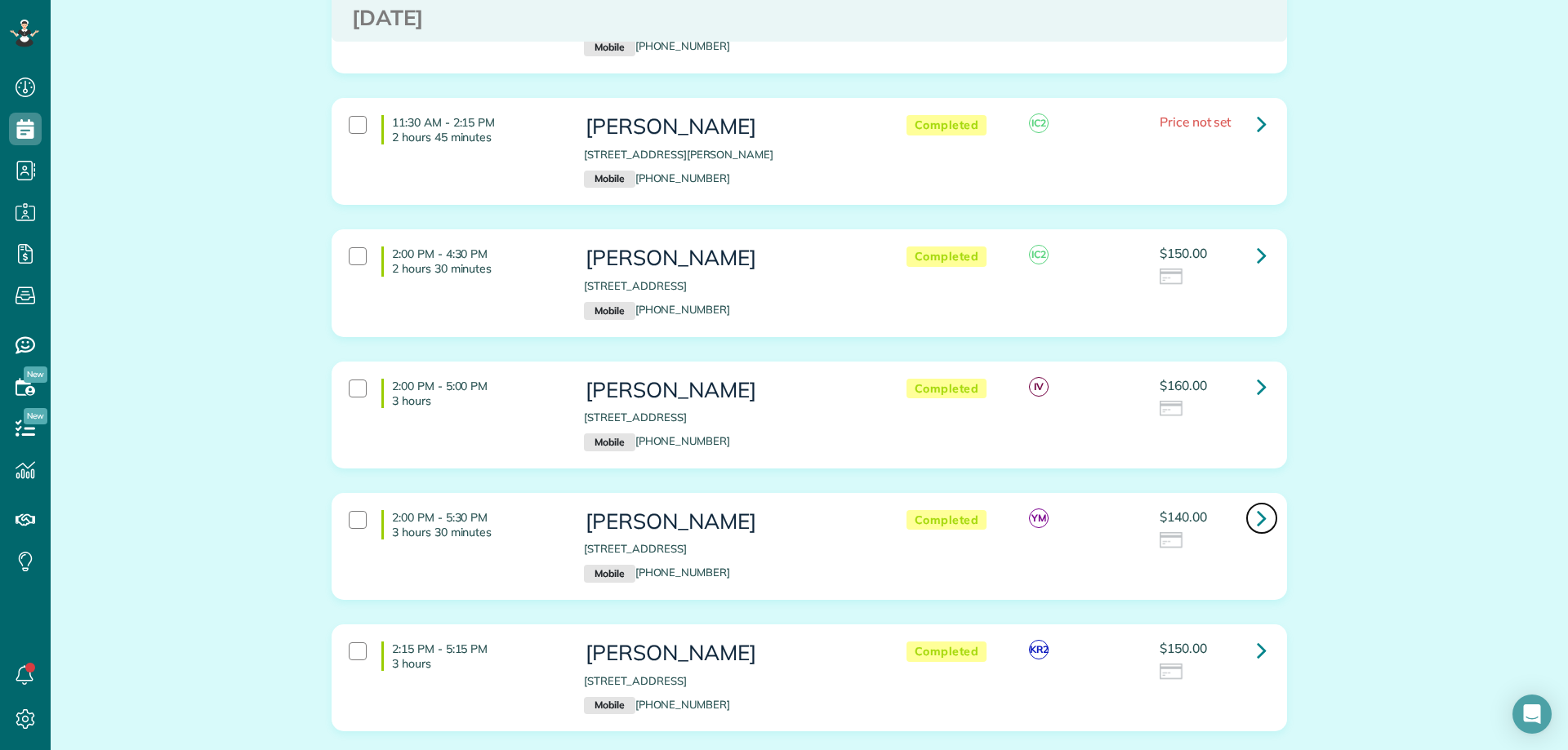
click at [1257, 504] on icon at bounding box center [1262, 518] width 10 height 28
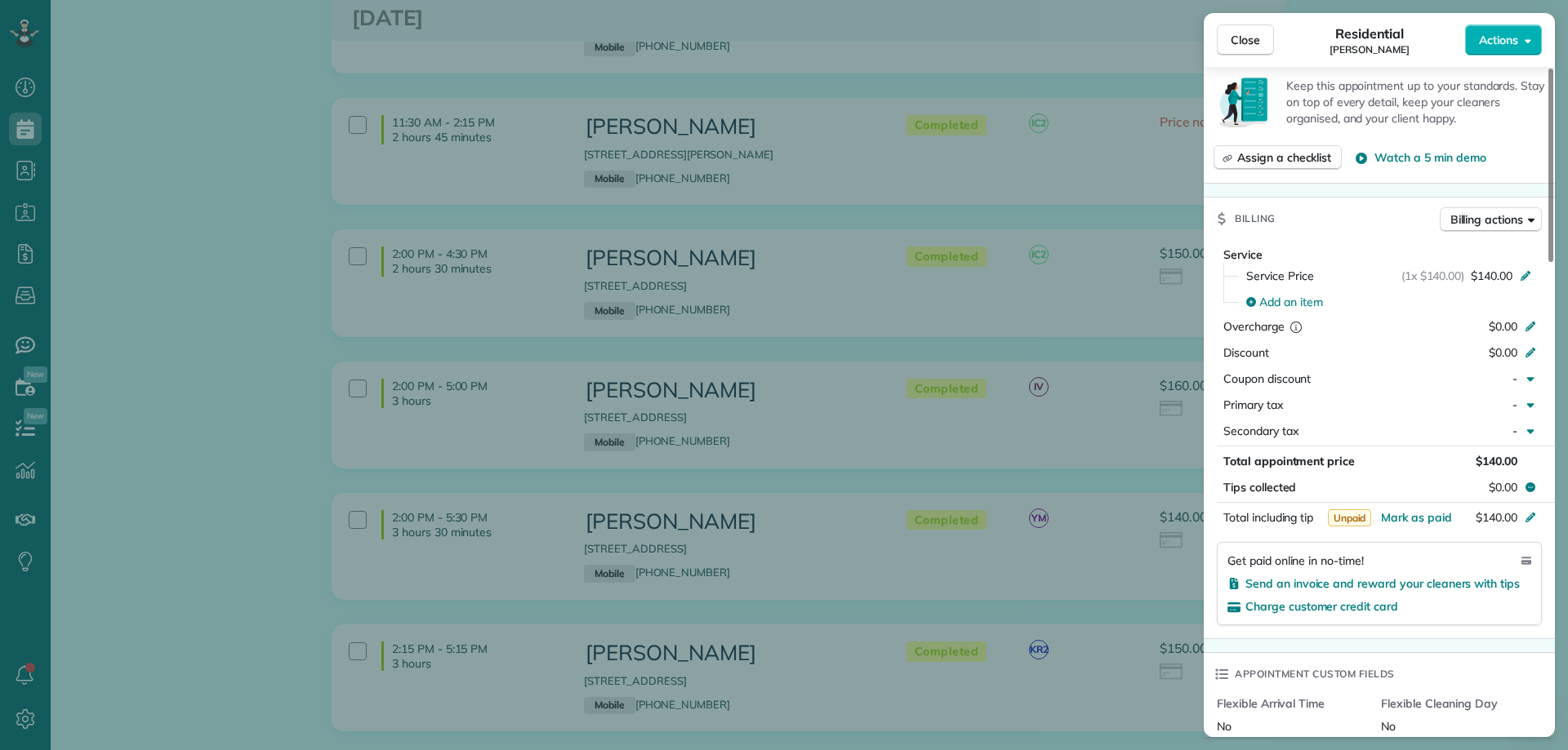
scroll to position [653, 0]
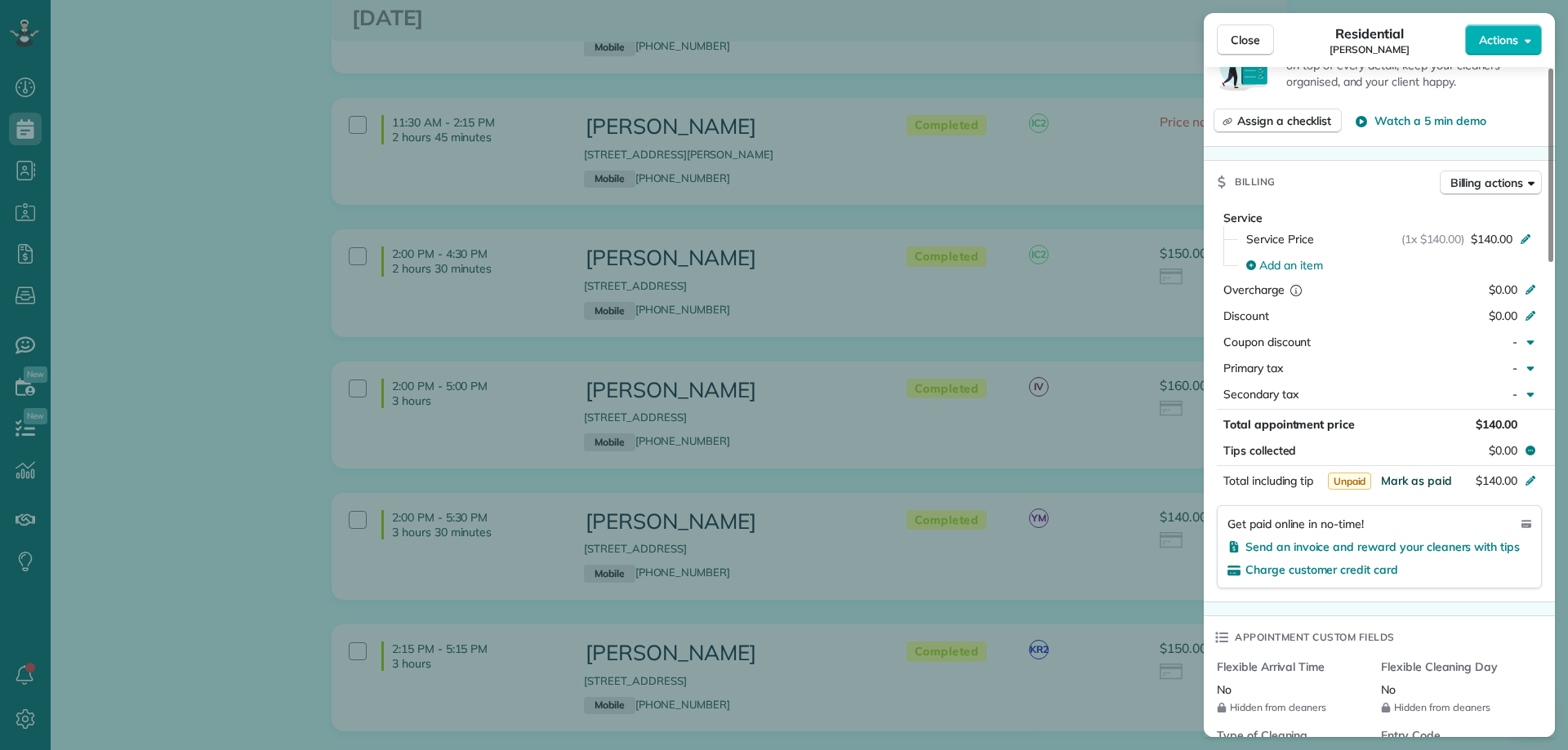
click at [1420, 481] on span "Mark as paid" at bounding box center [1416, 481] width 71 height 15
click at [1229, 21] on div "Close Residential Brenda Stewart Actions" at bounding box center [1379, 40] width 351 height 54
click at [1239, 35] on span "Close" at bounding box center [1244, 40] width 29 height 17
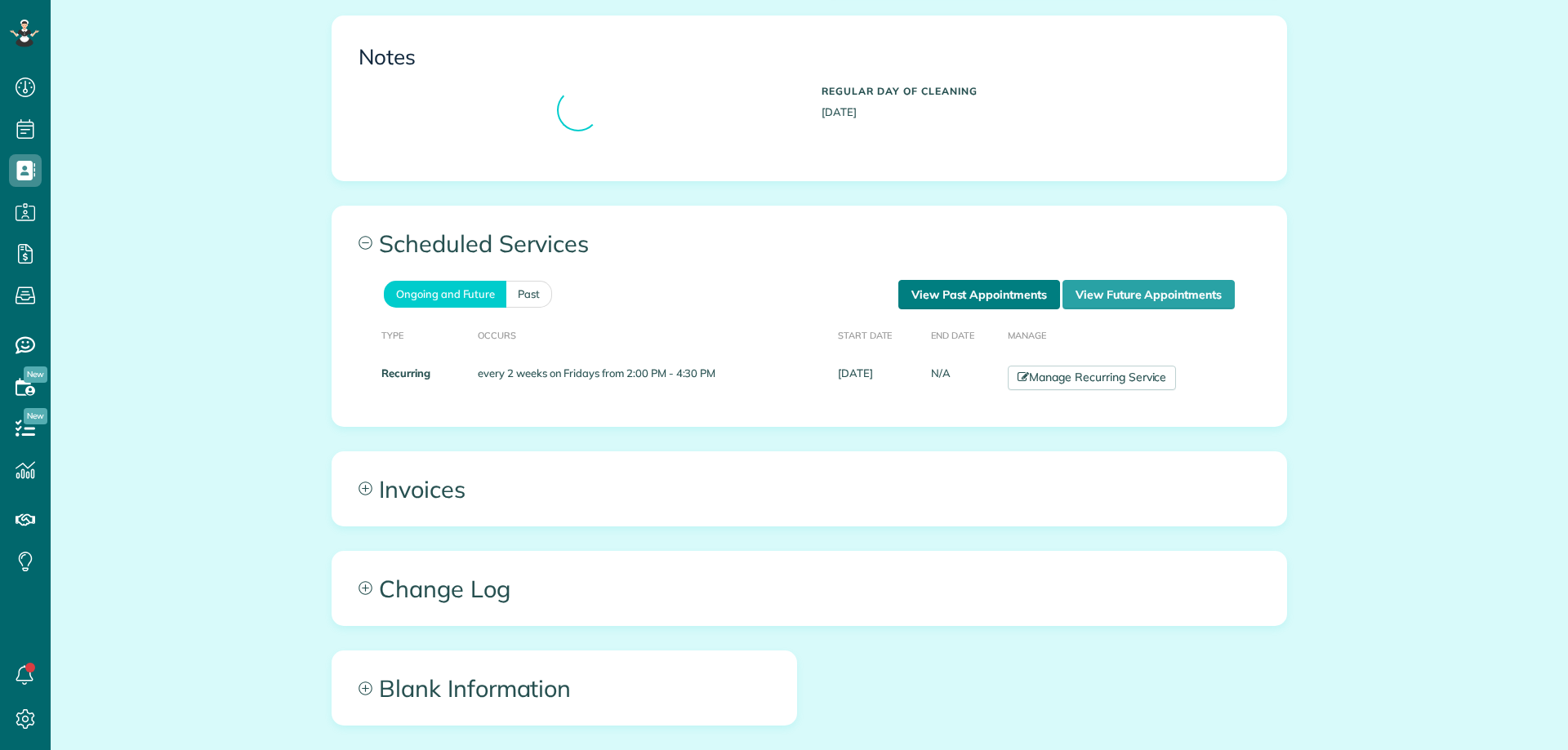
click at [956, 289] on link "View Past Appointments" at bounding box center [979, 294] width 161 height 29
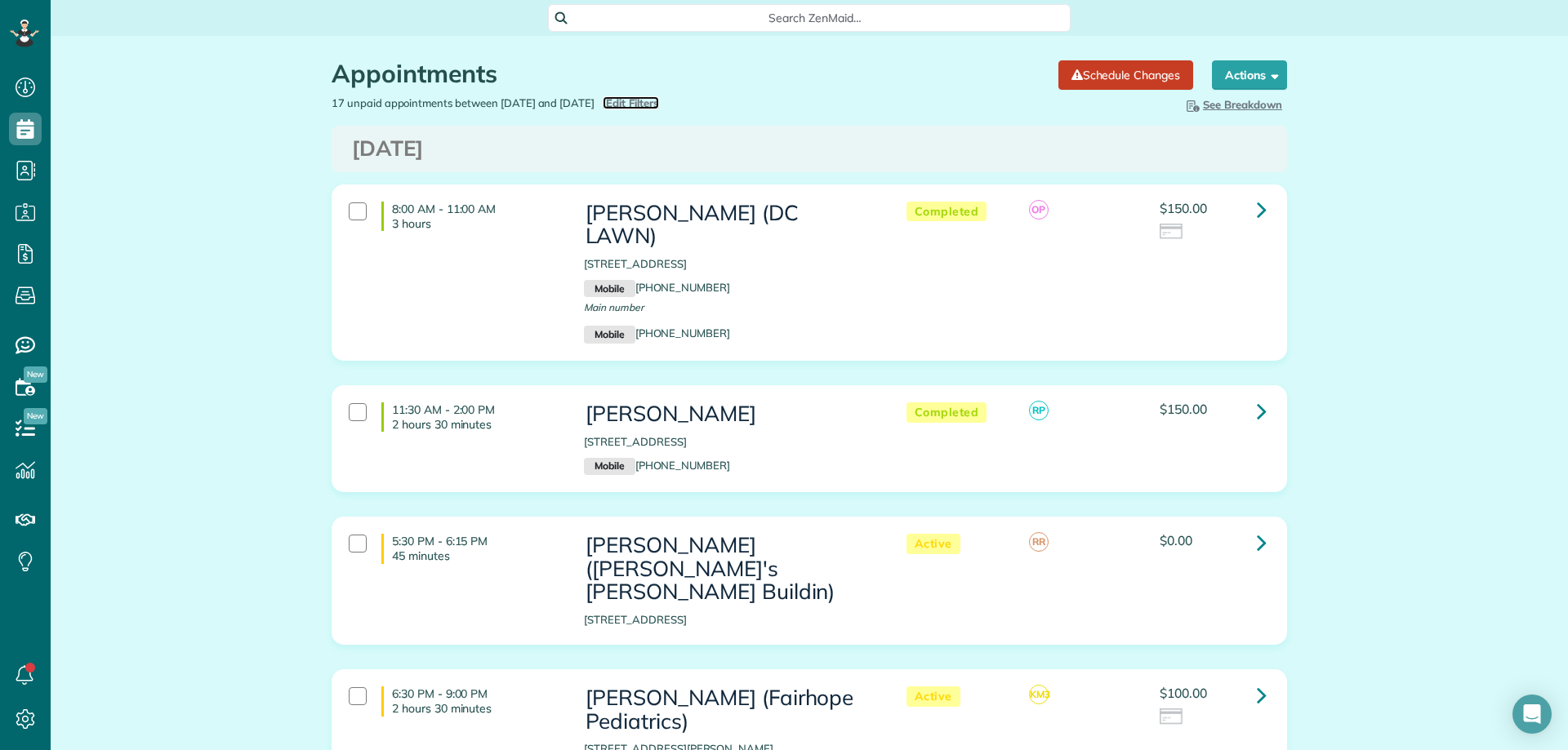
click at [659, 103] on span "Edit Filters" at bounding box center [632, 103] width 53 height 13
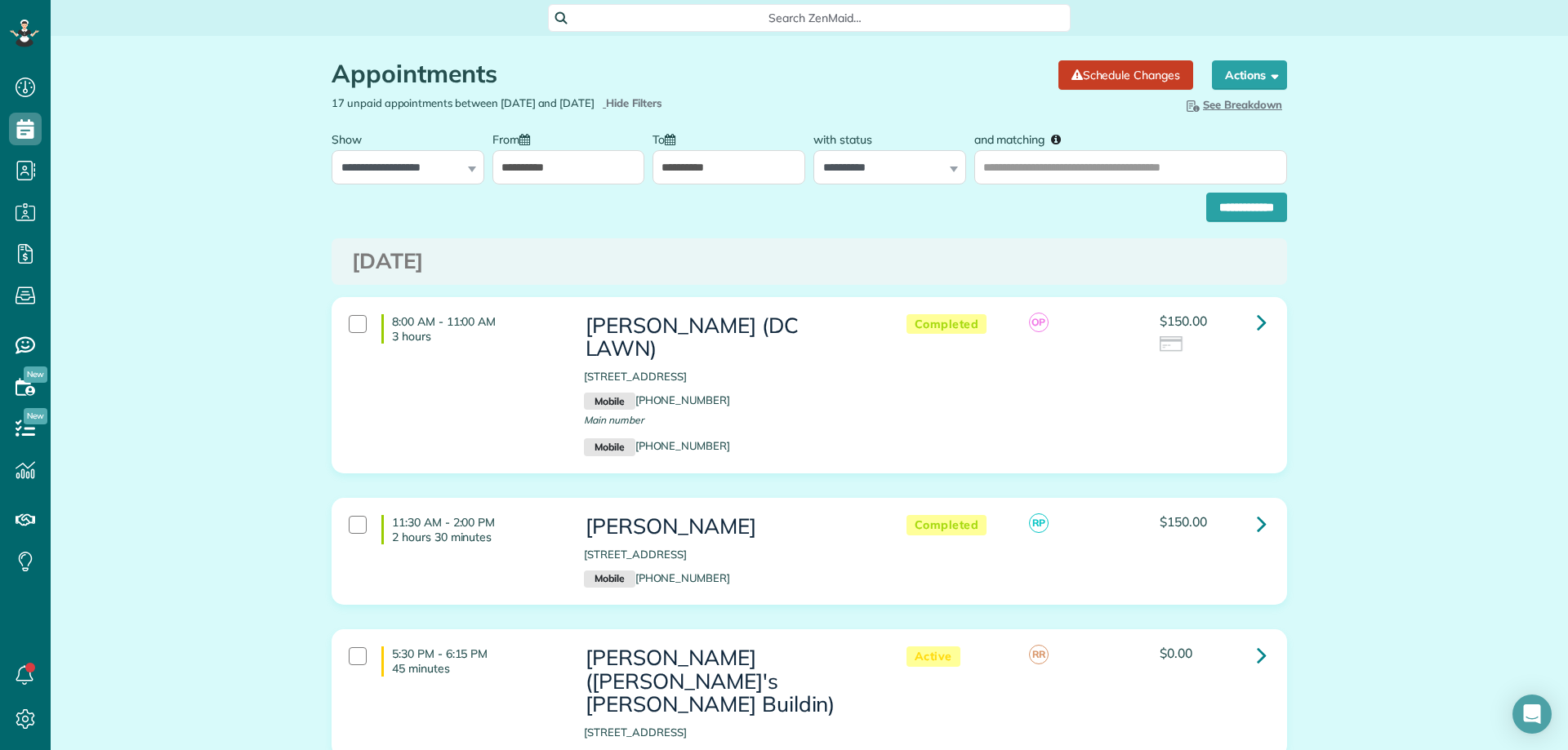
click at [543, 177] on input "**********" at bounding box center [569, 167] width 153 height 34
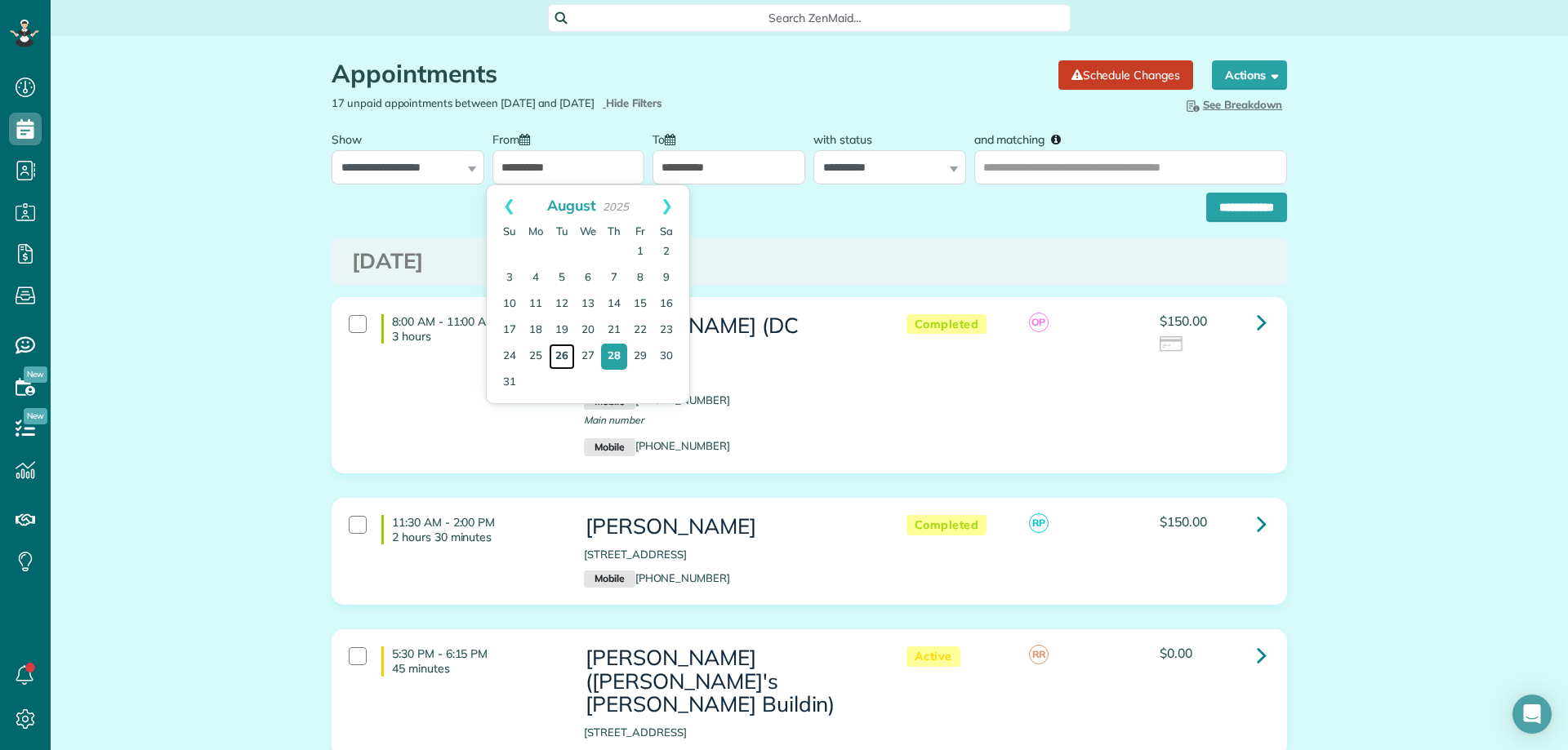
click at [566, 349] on link "26" at bounding box center [561, 356] width 26 height 26
type input "**********"
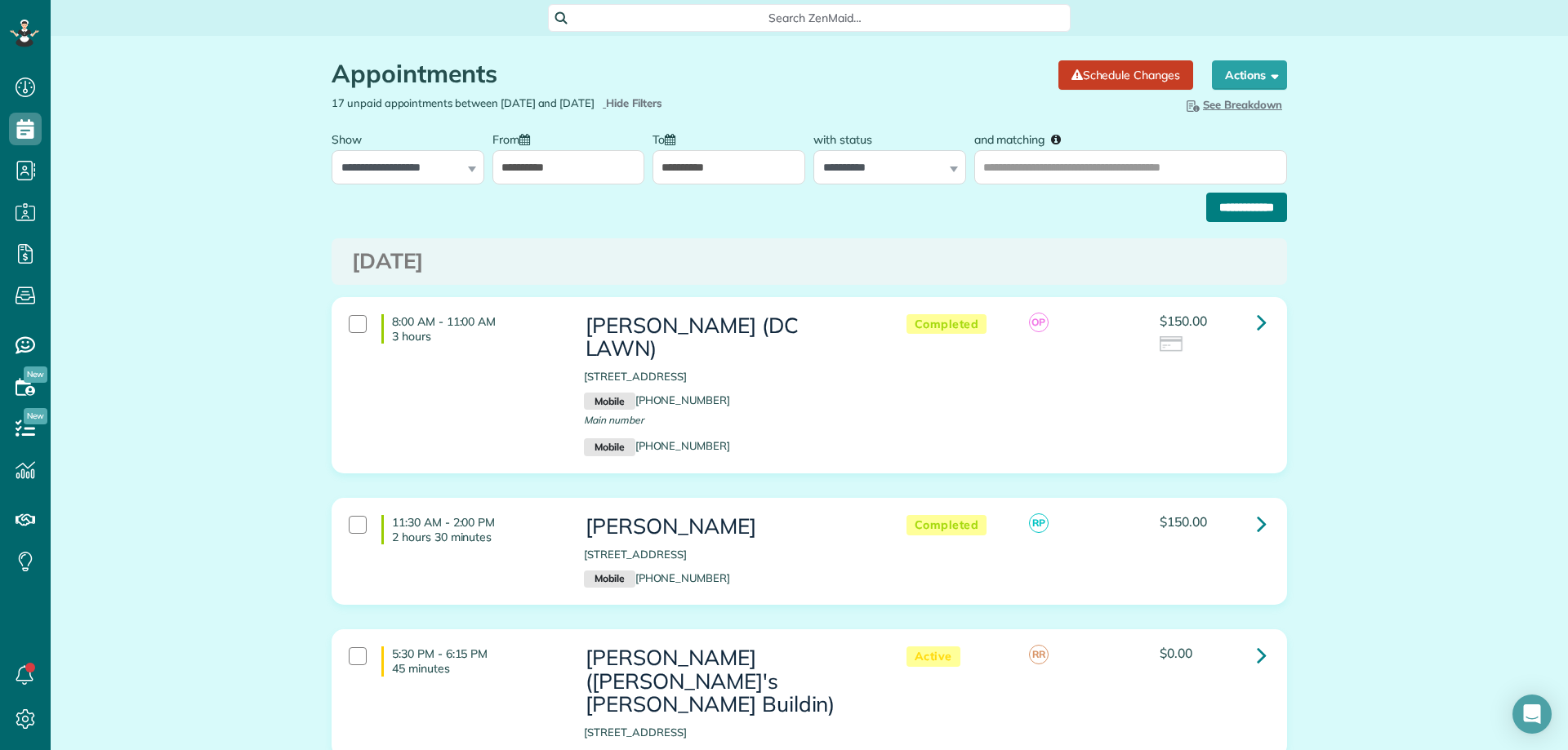
click at [1241, 211] on input "**********" at bounding box center [1246, 207] width 81 height 29
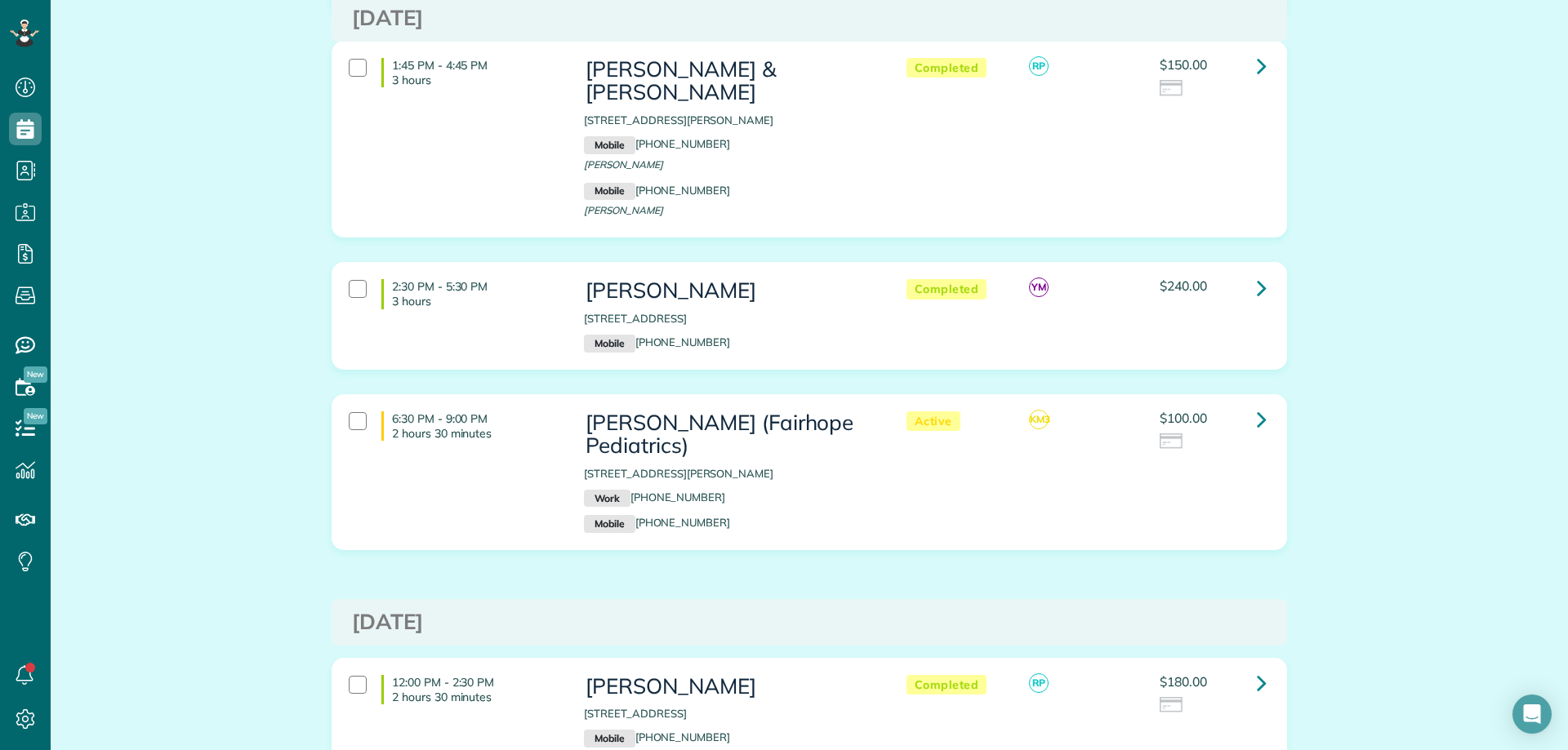
scroll to position [327, 0]
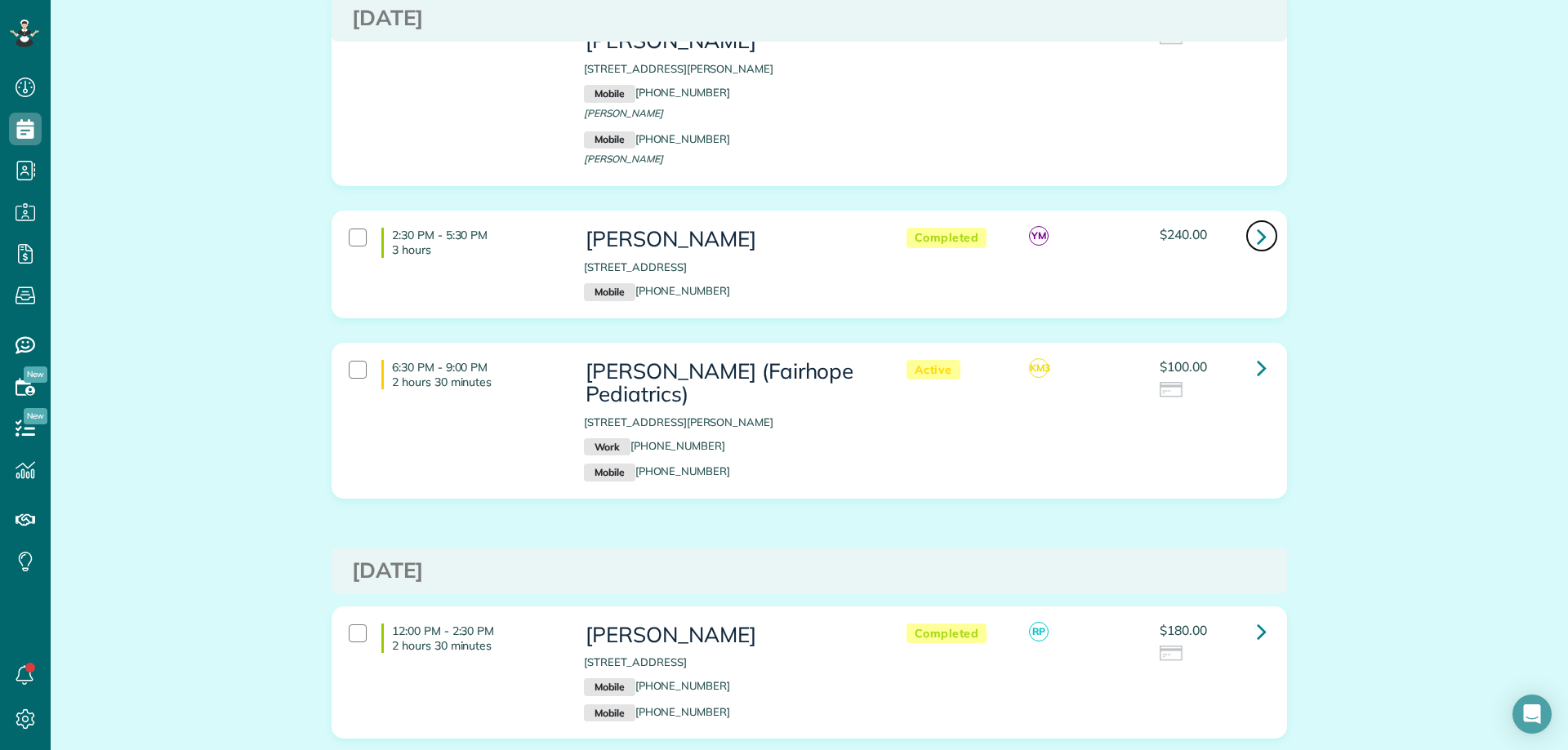
click at [1246, 220] on link at bounding box center [1261, 235] width 32 height 32
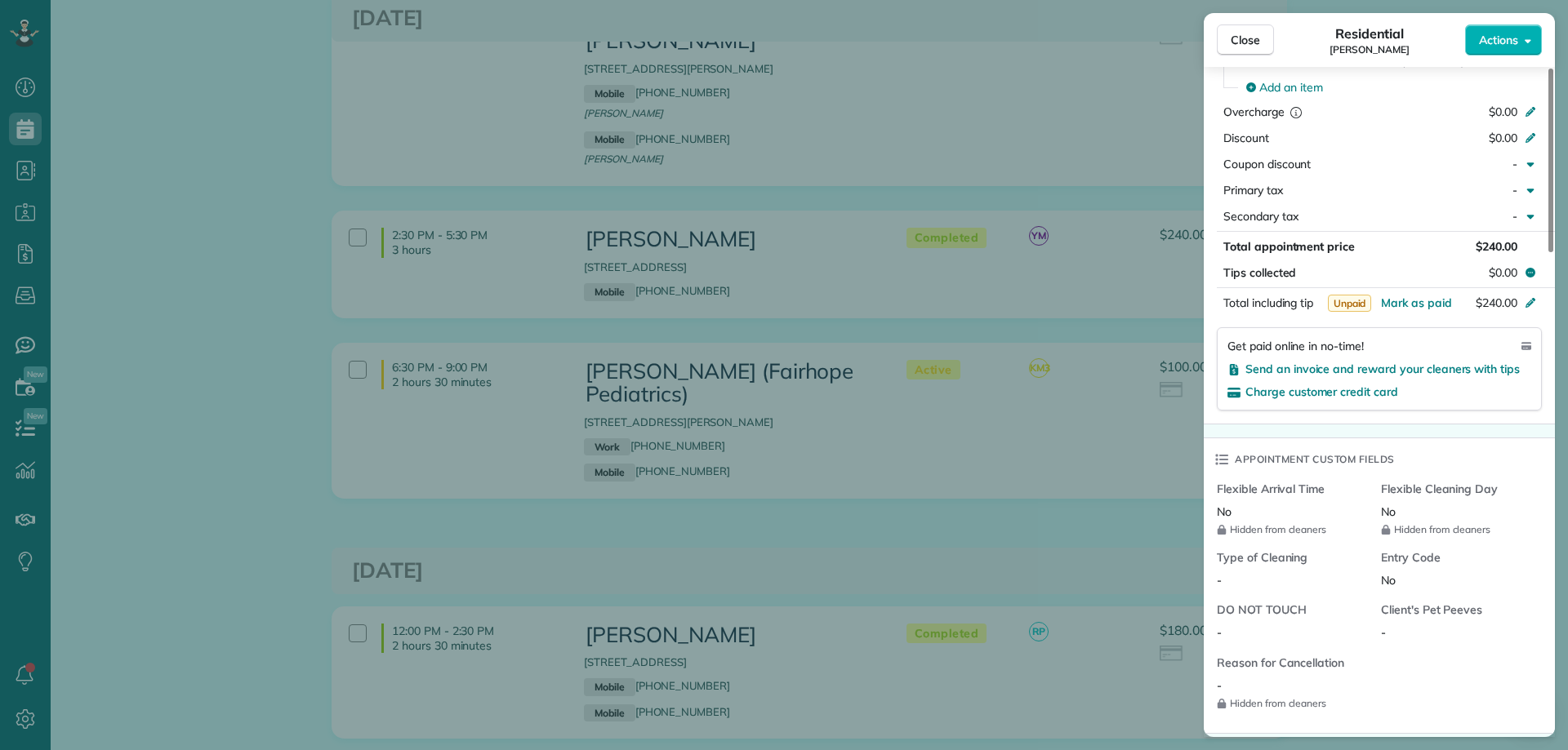
scroll to position [979, 0]
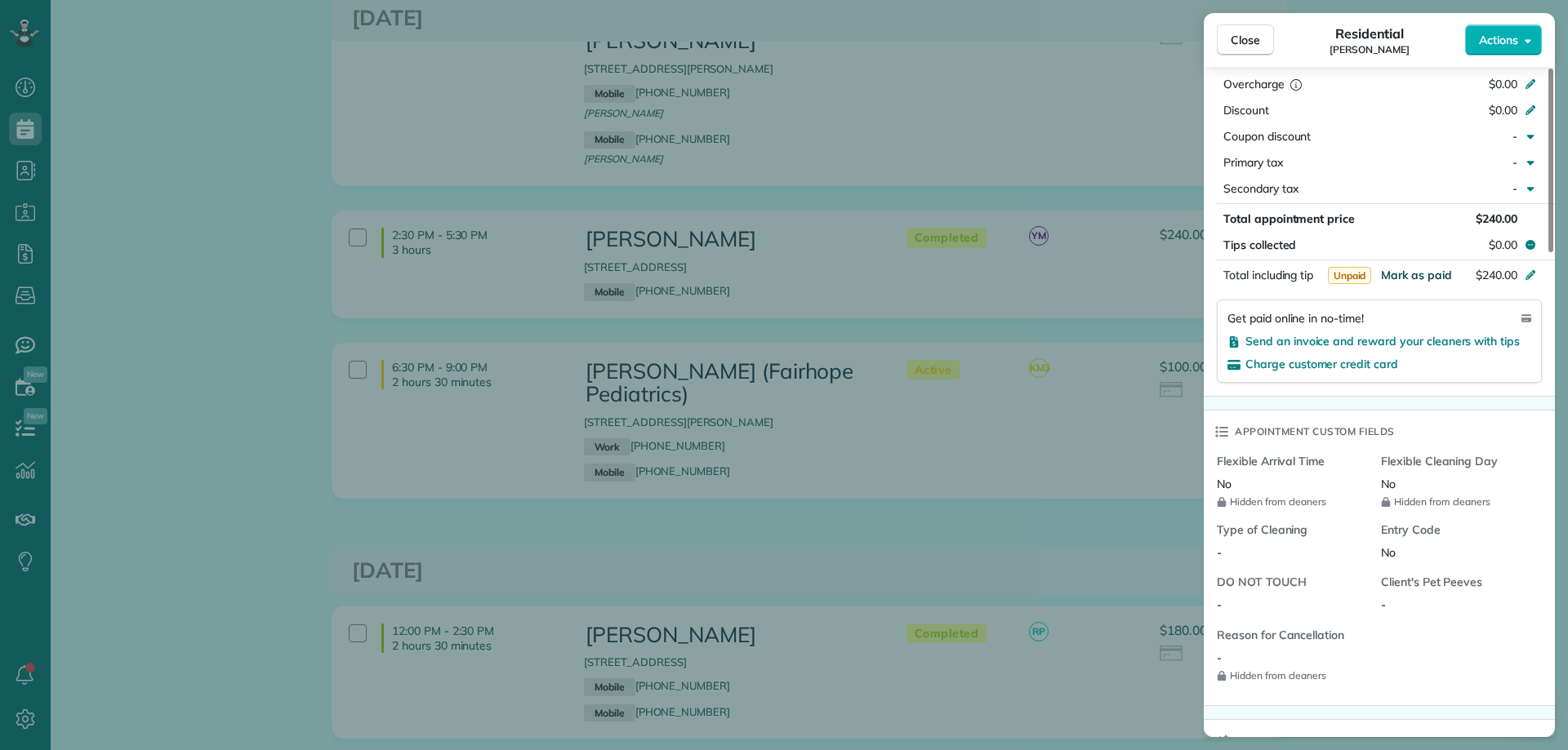
click at [1407, 274] on span "Mark as paid" at bounding box center [1416, 275] width 71 height 15
click at [1244, 33] on span "Close" at bounding box center [1244, 40] width 29 height 17
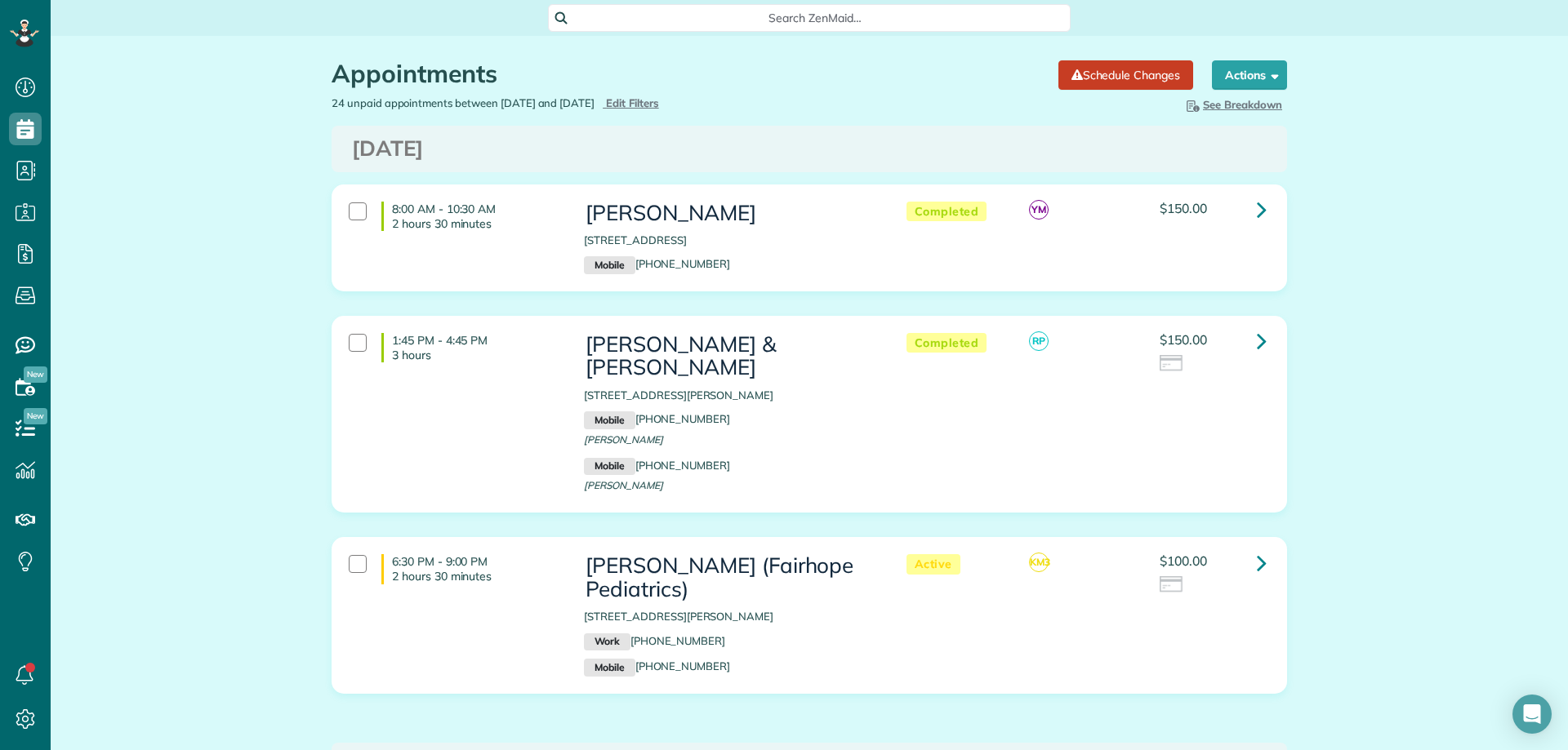
scroll to position [7, 7]
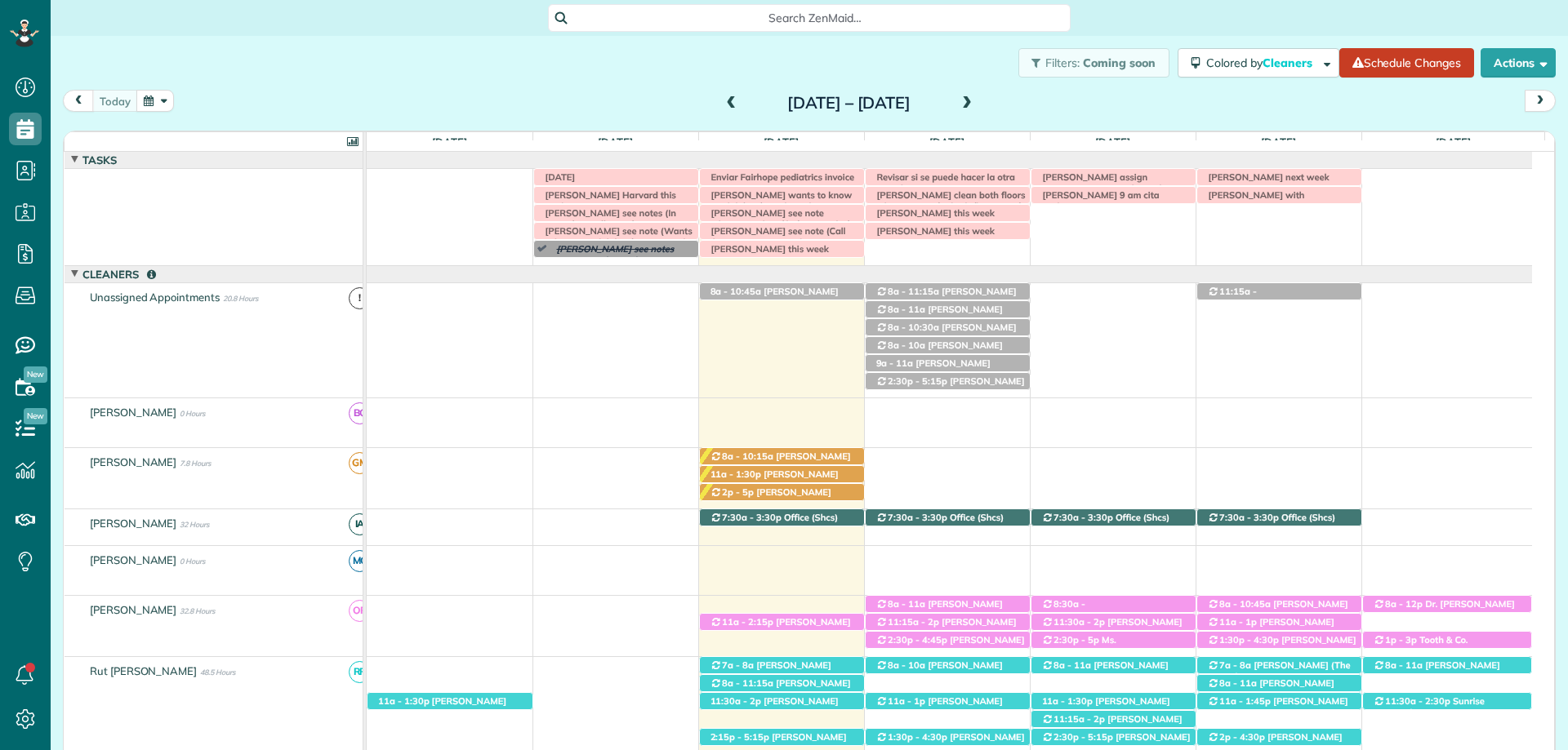
scroll to position [47, 0]
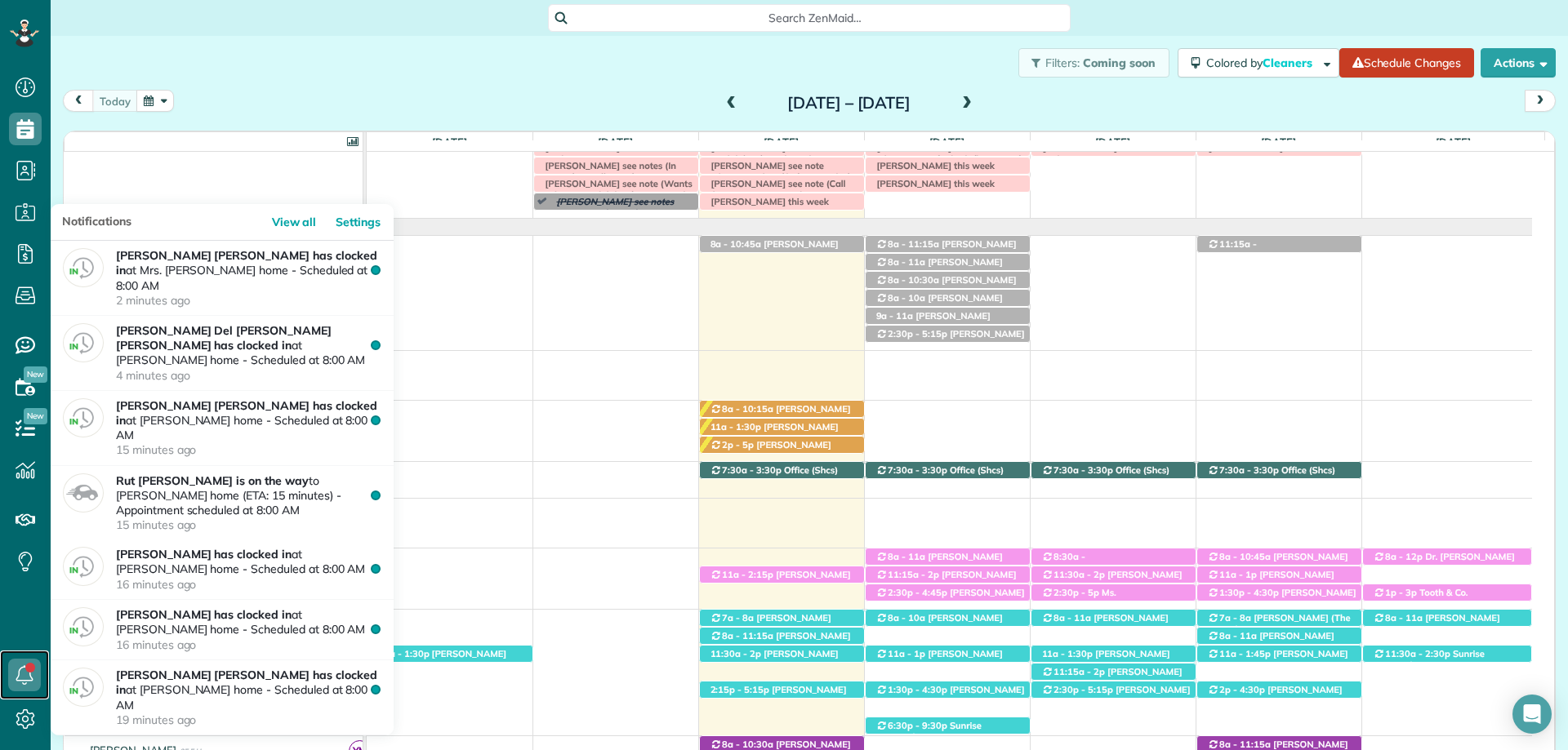
click at [20, 675] on icon at bounding box center [24, 674] width 32 height 32
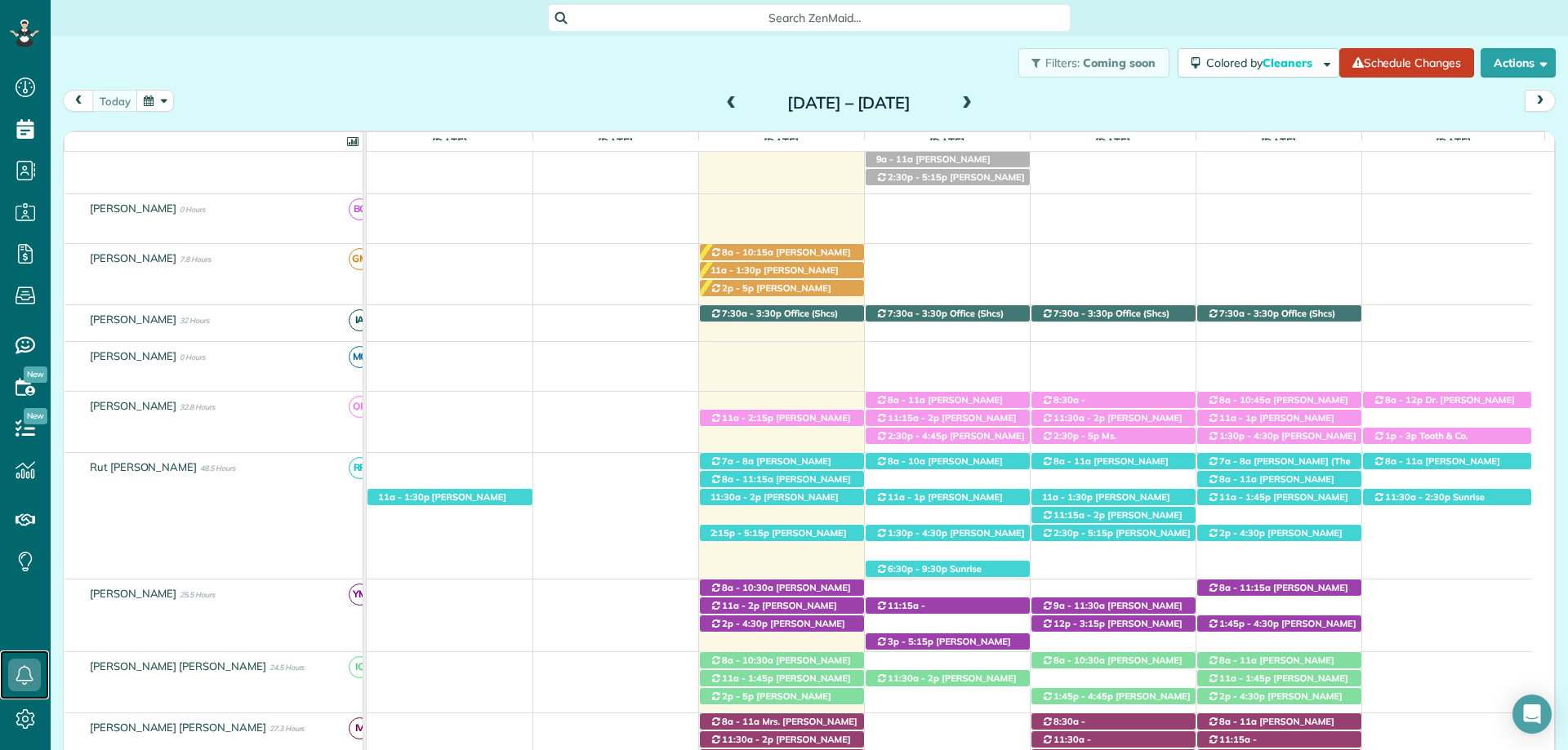
scroll to position [210, 0]
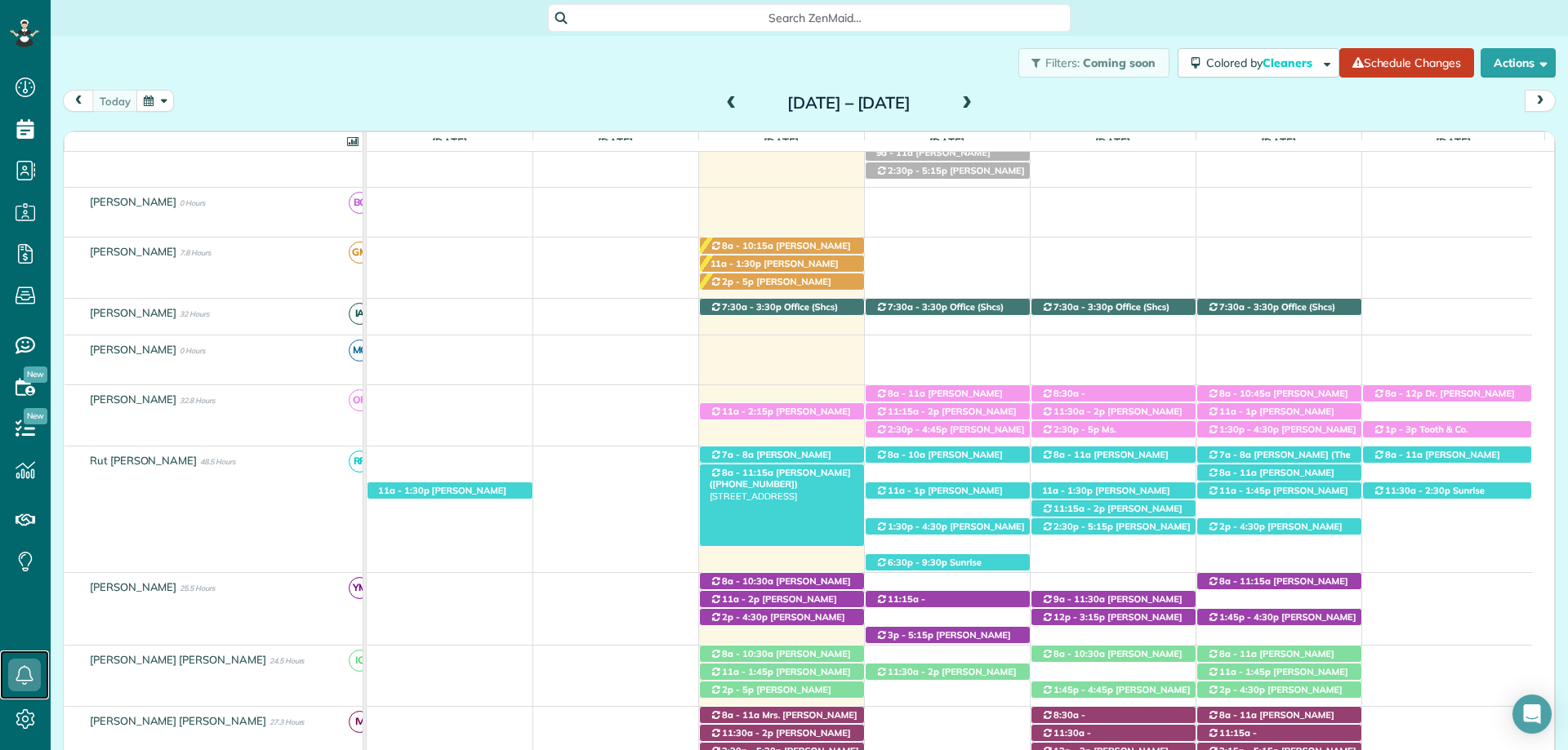
click at [787, 472] on span "[PERSON_NAME] ([PHONE_NUMBER])" at bounding box center [780, 477] width 141 height 22
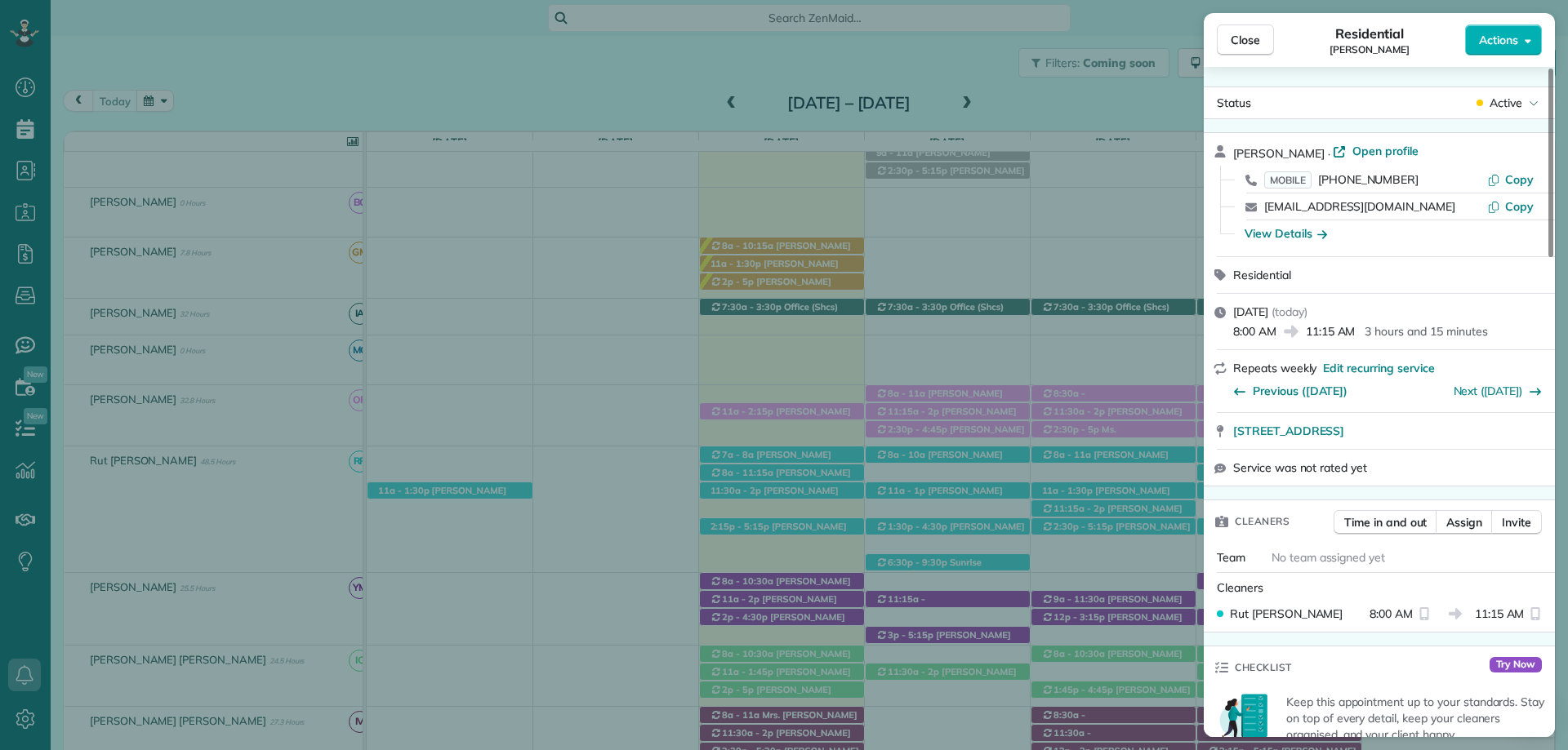
drag, startPoint x: 1235, startPoint y: 42, endPoint x: 725, endPoint y: 443, distance: 648.8
click at [1235, 42] on span "Close" at bounding box center [1244, 40] width 29 height 17
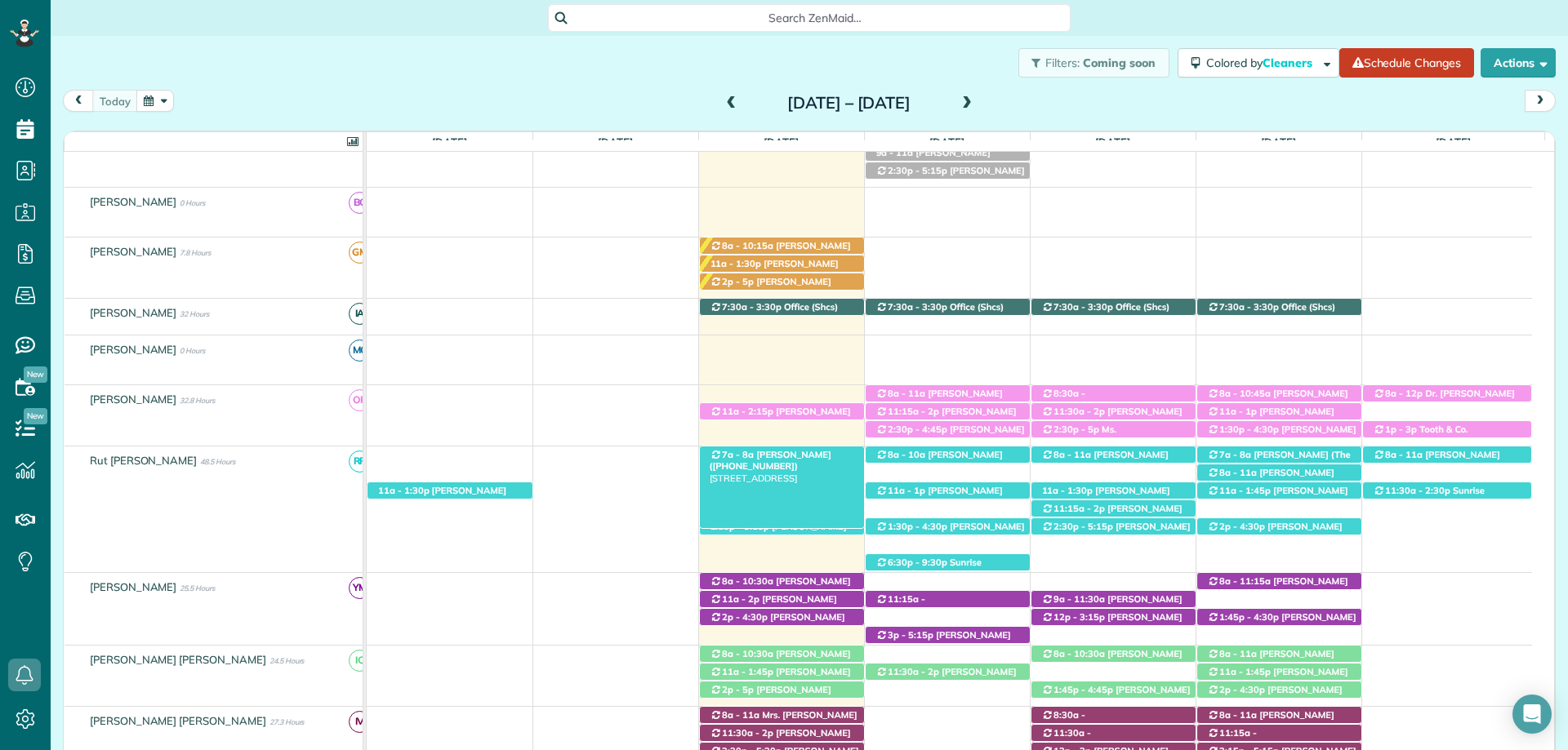
click at [816, 456] on span "[PERSON_NAME] ([PHONE_NUMBER])" at bounding box center [770, 460] width 121 height 22
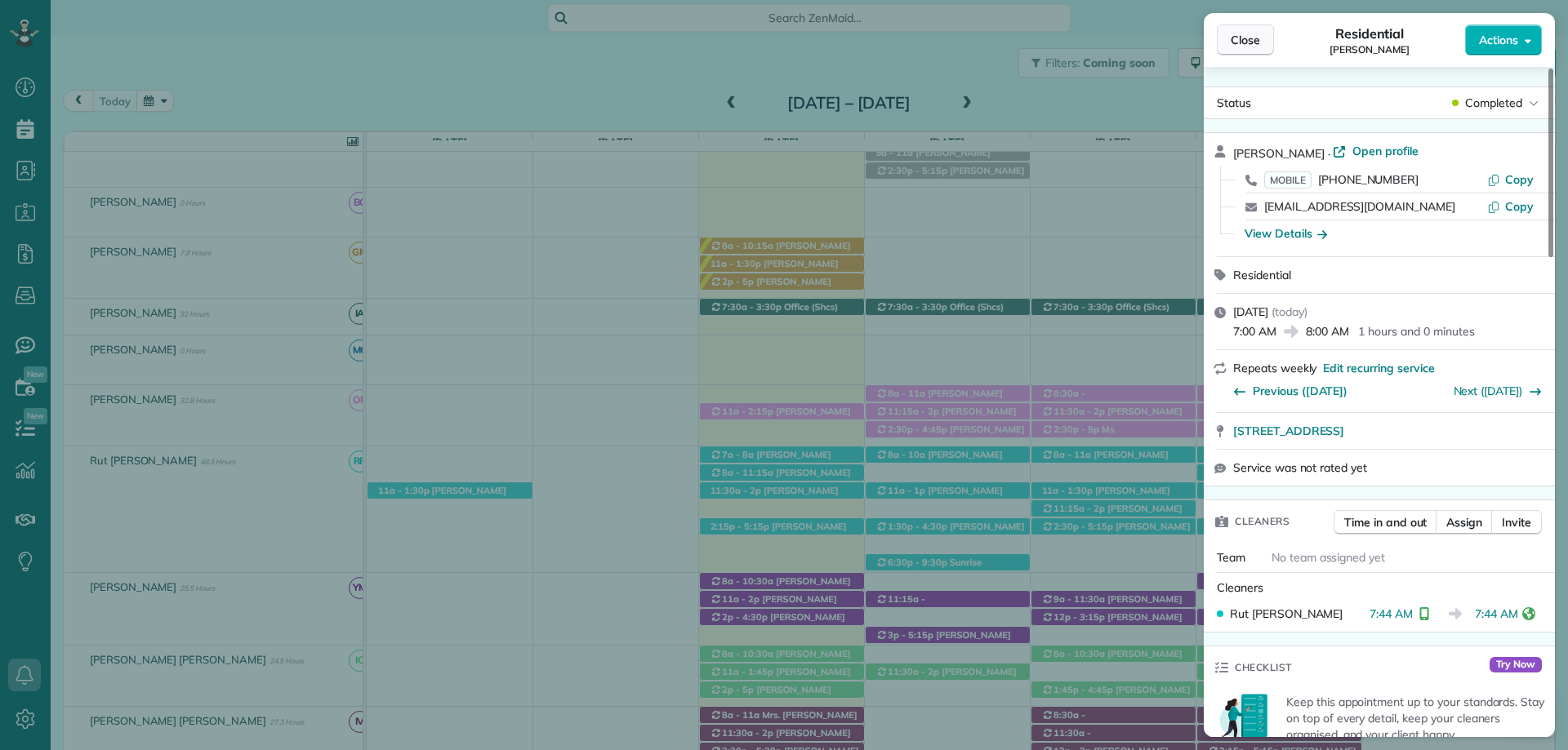
click at [1262, 42] on button "Close" at bounding box center [1245, 39] width 57 height 31
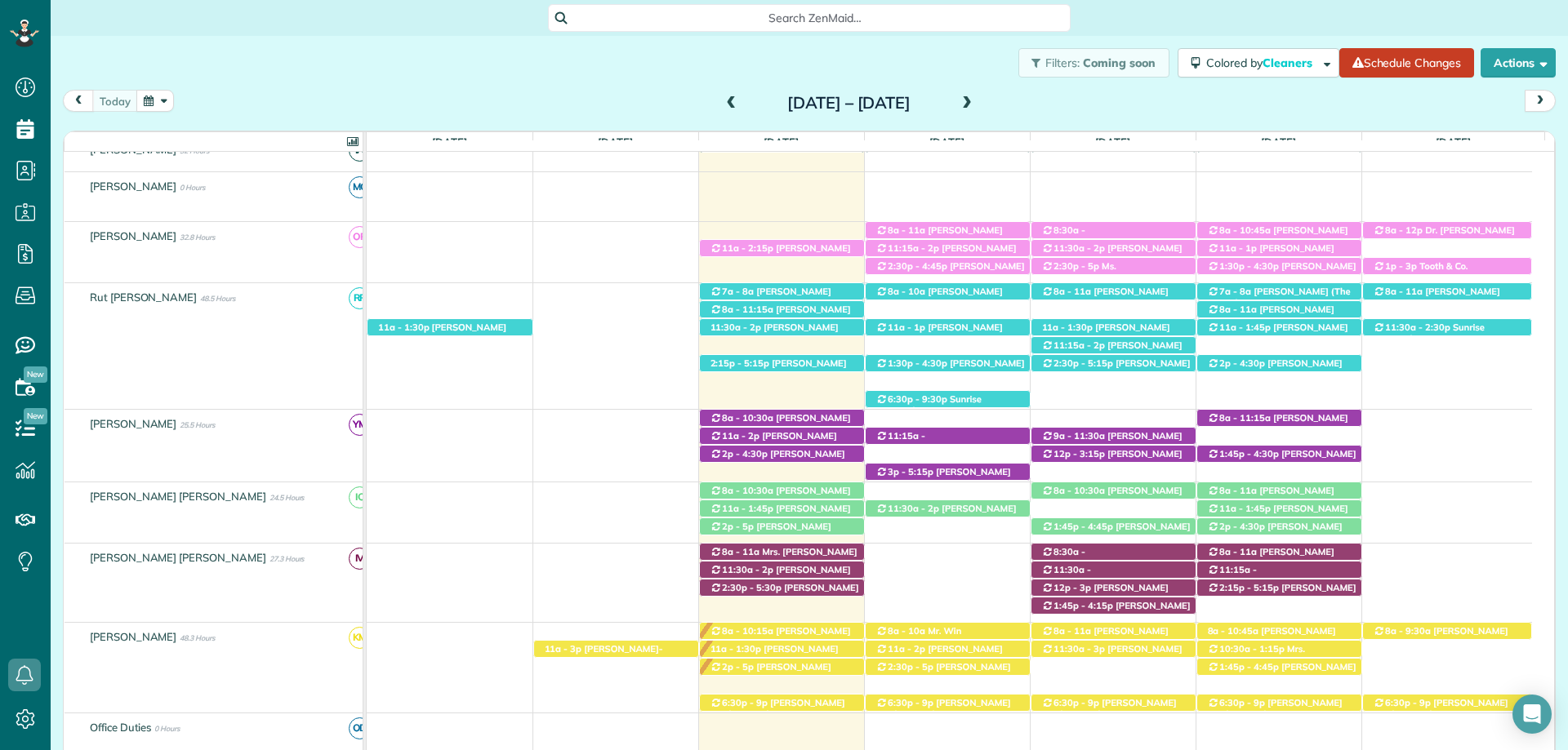
scroll to position [129, 0]
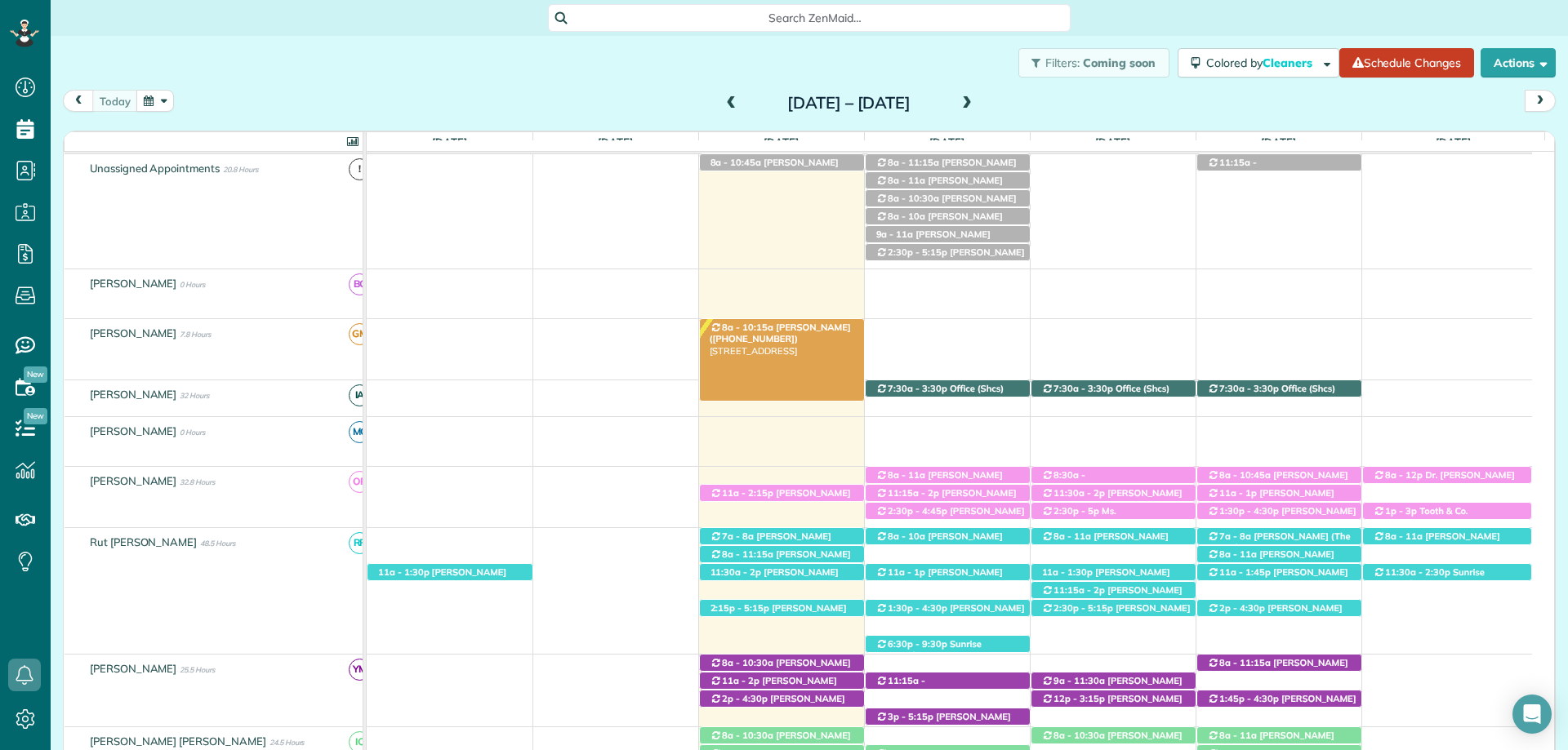
click at [778, 327] on span "[PERSON_NAME] ([PHONE_NUMBER])" at bounding box center [780, 333] width 141 height 22
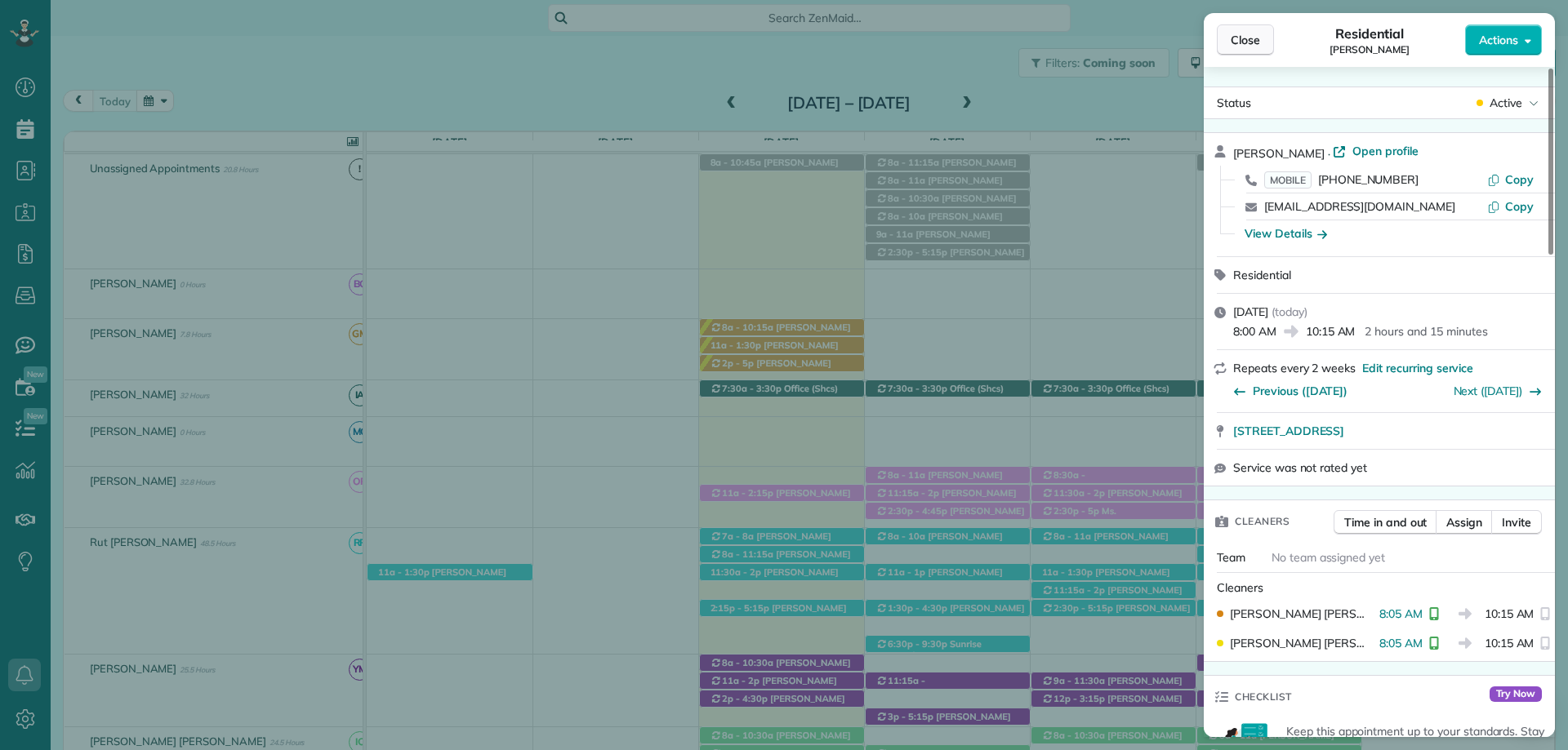
click at [1249, 38] on span "Close" at bounding box center [1244, 40] width 29 height 17
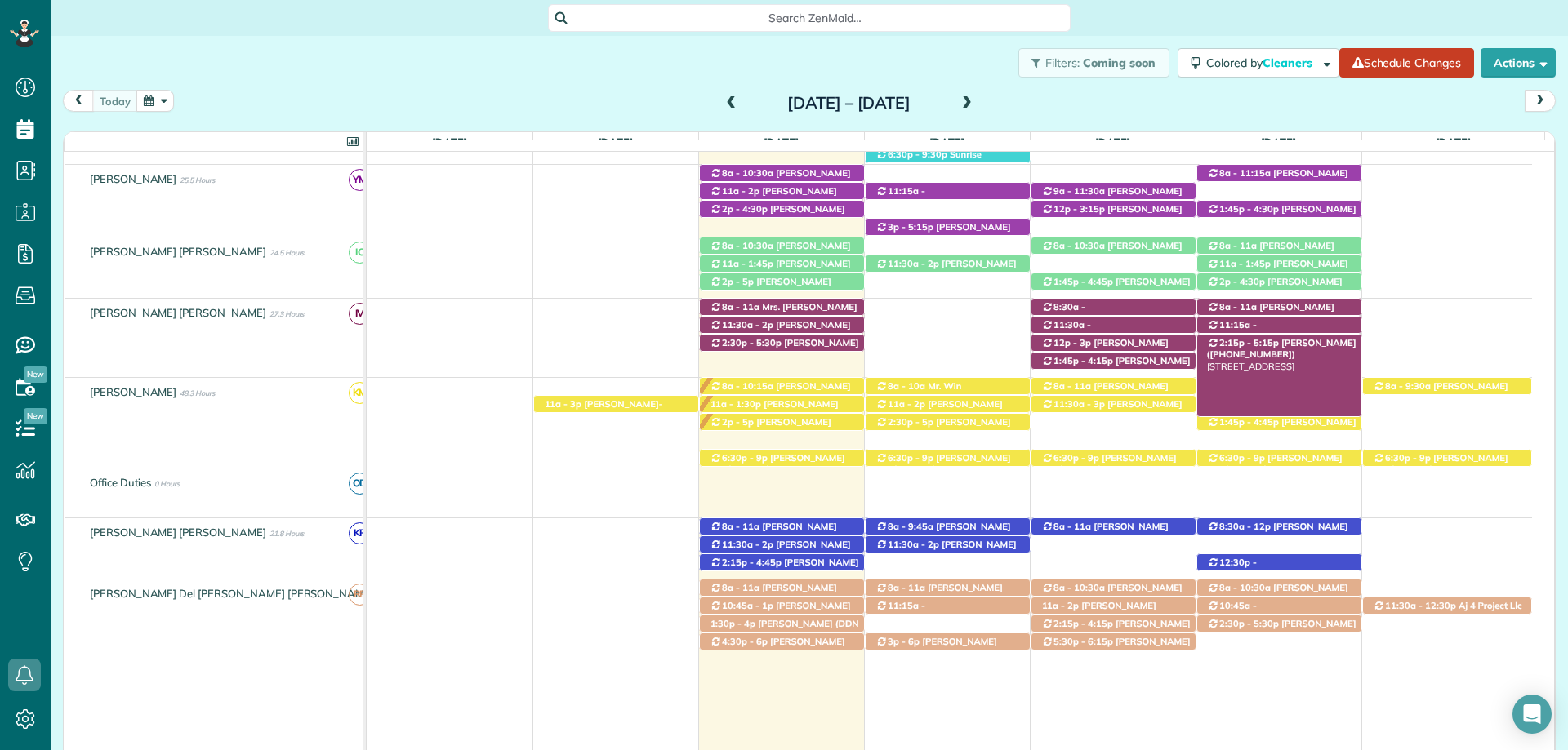
scroll to position [537, 0]
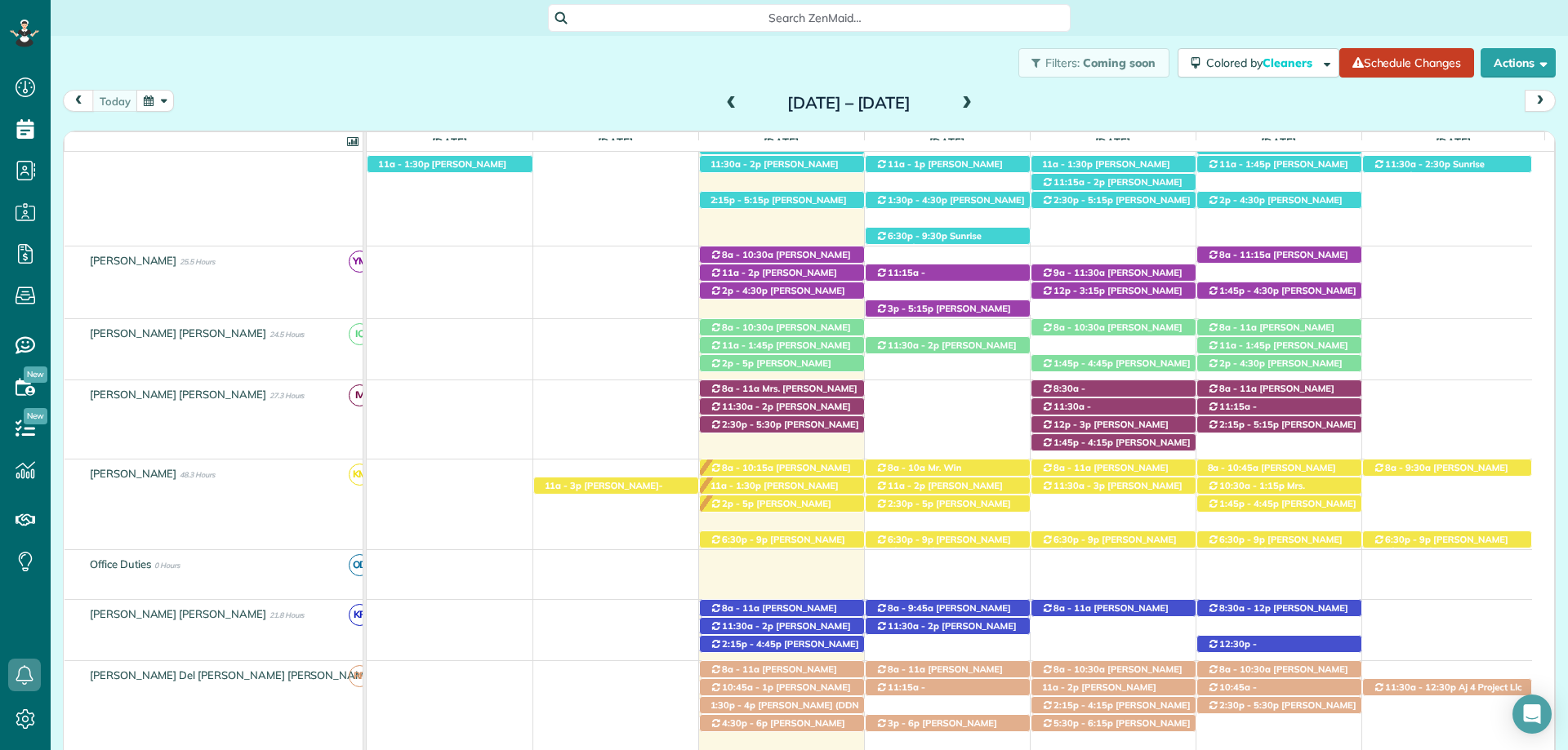
click at [566, 74] on div "Filters: Coming soon Colored by Cleaners Color by Cleaner Color by Team Color b…" at bounding box center [809, 62] width 1517 height 54
click at [1283, 428] on span "Mrs. Laurel Peakman (+19365371448)" at bounding box center [1282, 430] width 150 height 22
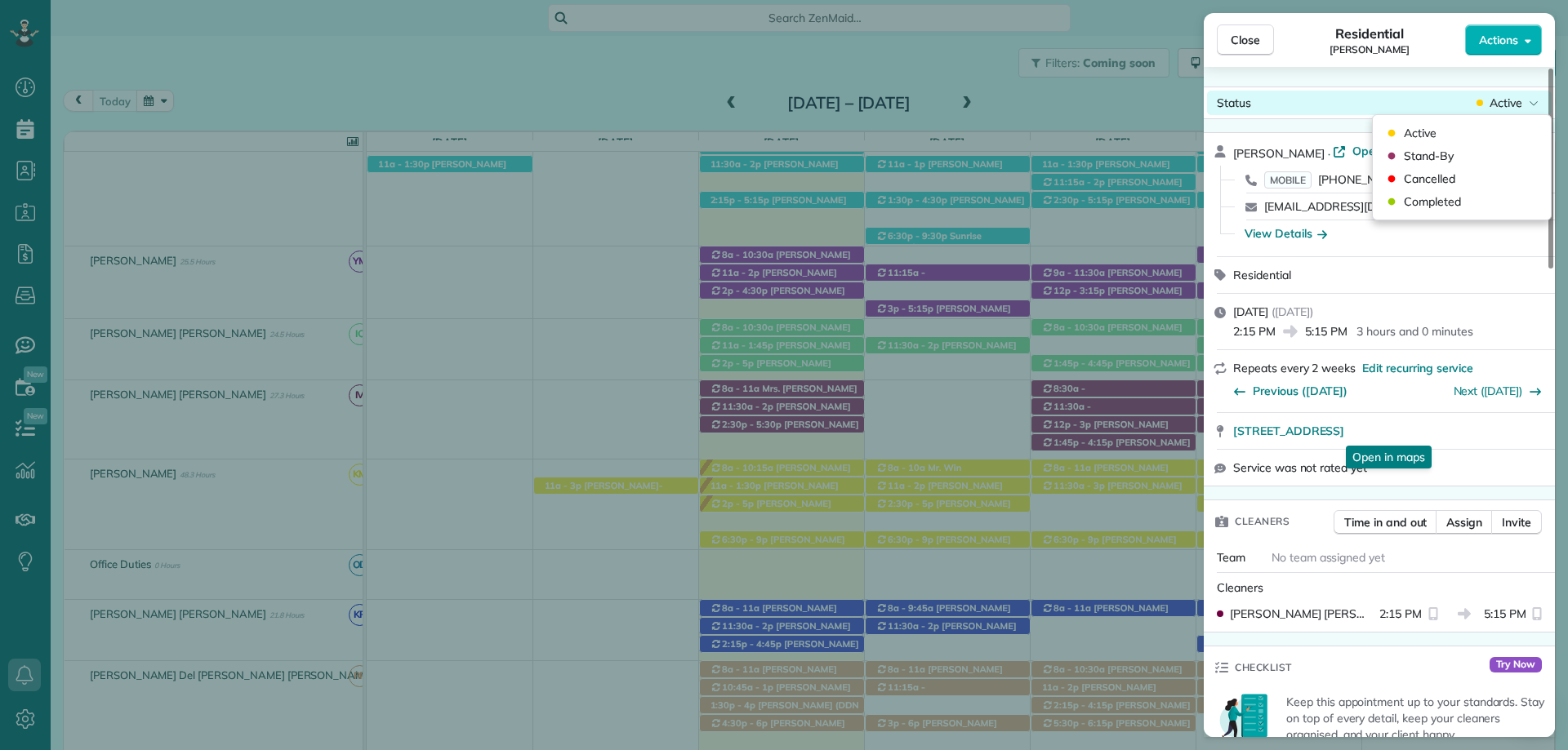
click at [1524, 101] on div "Active" at bounding box center [1507, 103] width 68 height 17
click at [1459, 173] on div "Cancelled" at bounding box center [1462, 178] width 165 height 22
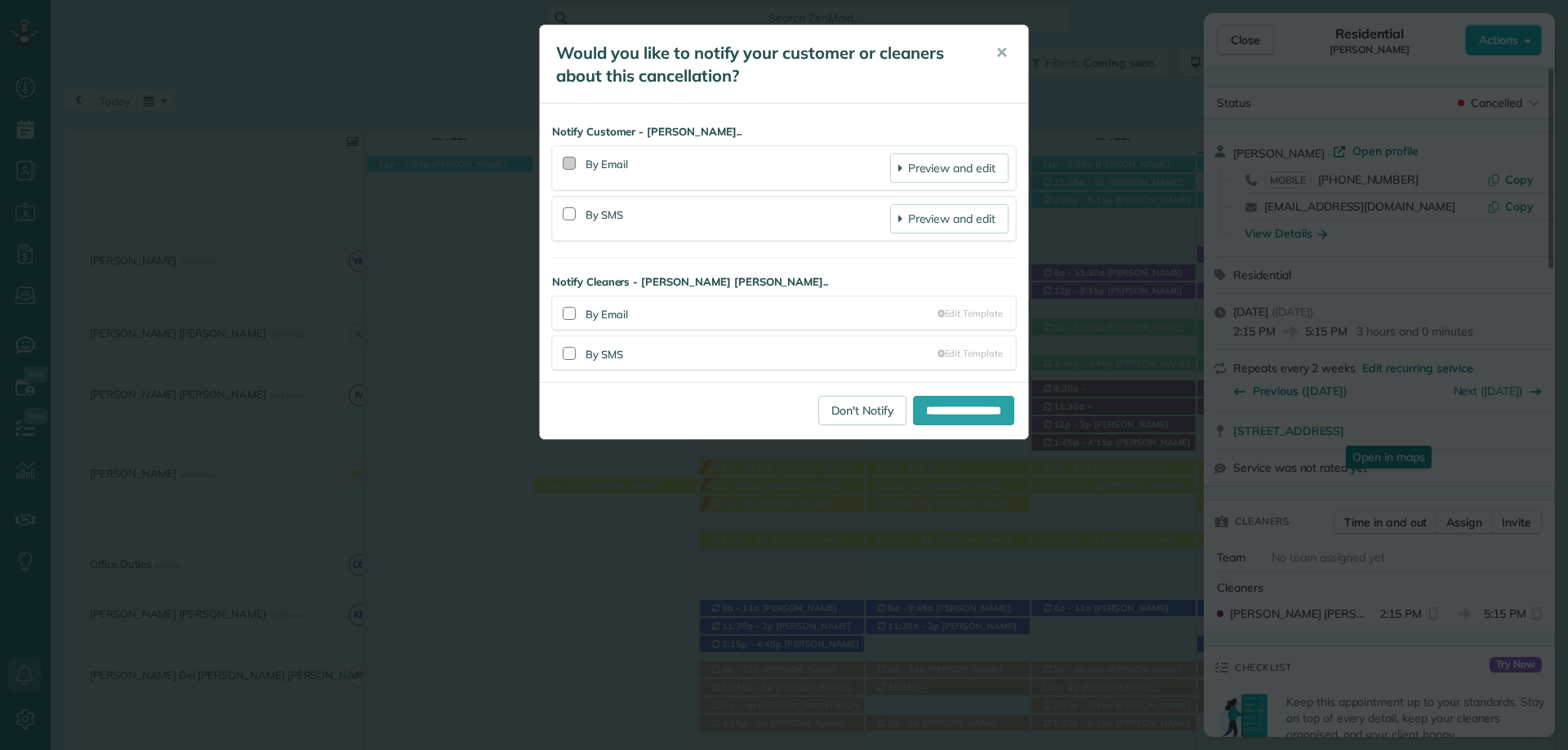
click at [572, 168] on div at bounding box center [569, 163] width 13 height 13
click at [578, 219] on div at bounding box center [569, 215] width 21 height 37
click at [575, 214] on div at bounding box center [569, 214] width 13 height 13
click at [962, 408] on input "**********" at bounding box center [963, 410] width 101 height 29
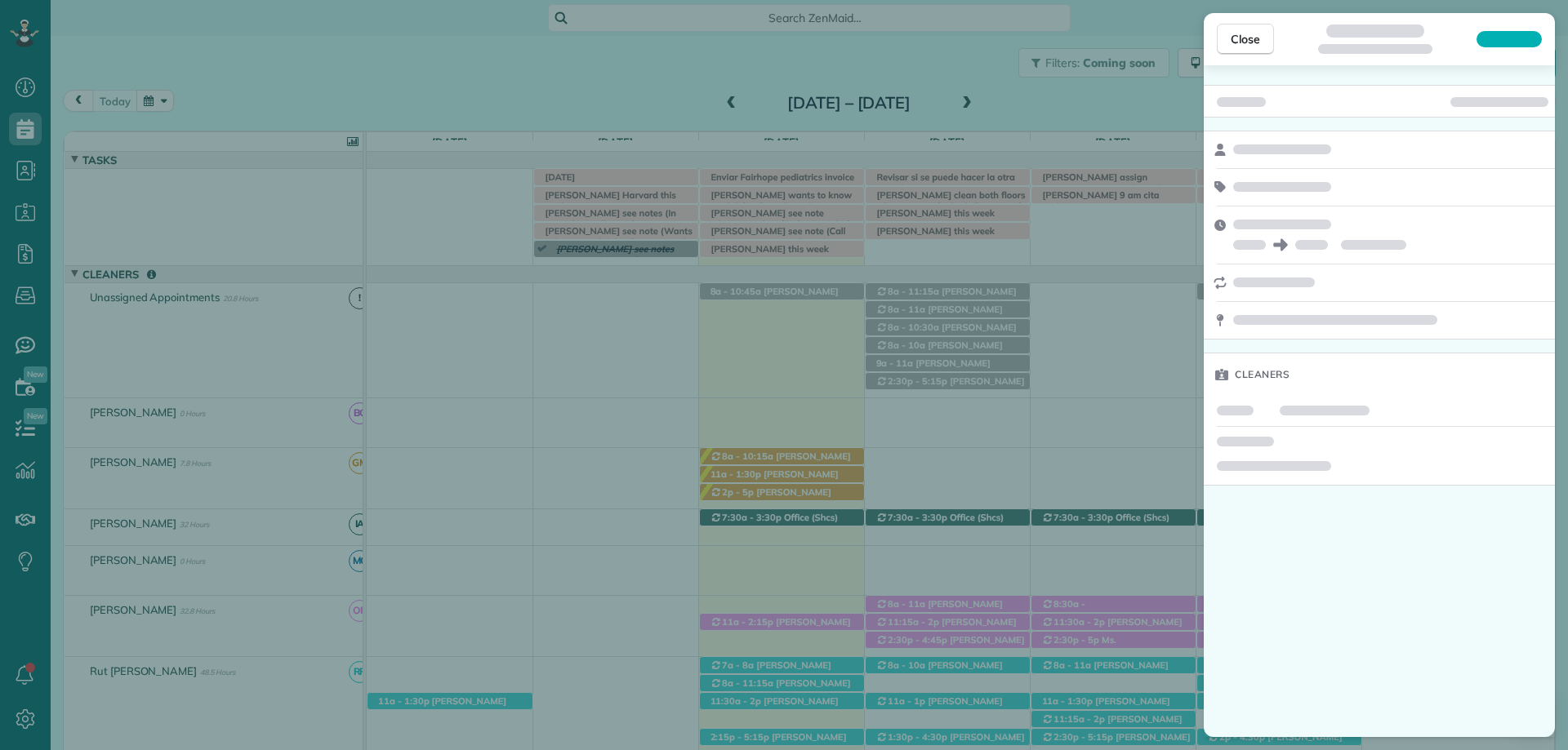
scroll to position [47, 0]
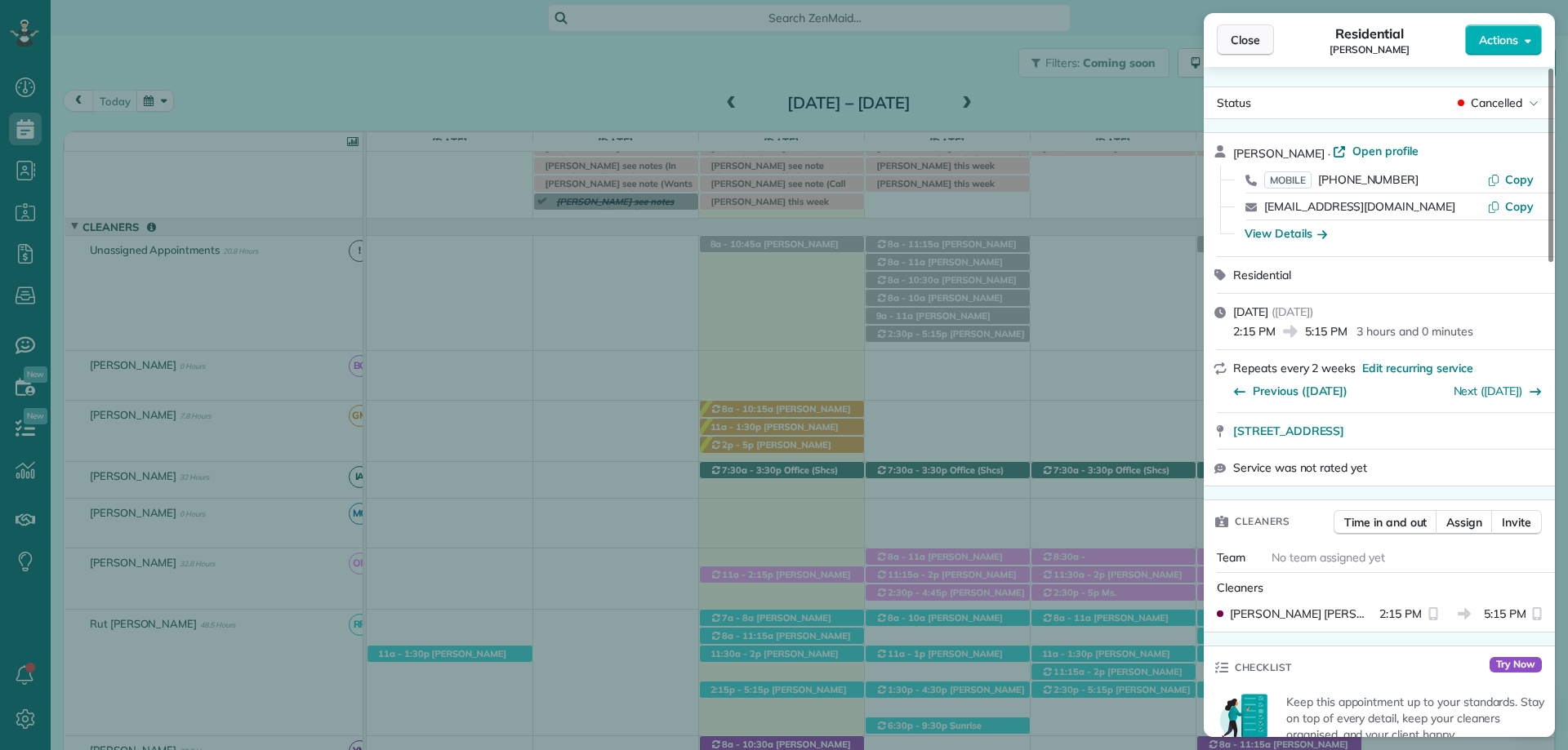
click at [1239, 40] on span "Close" at bounding box center [1244, 40] width 29 height 17
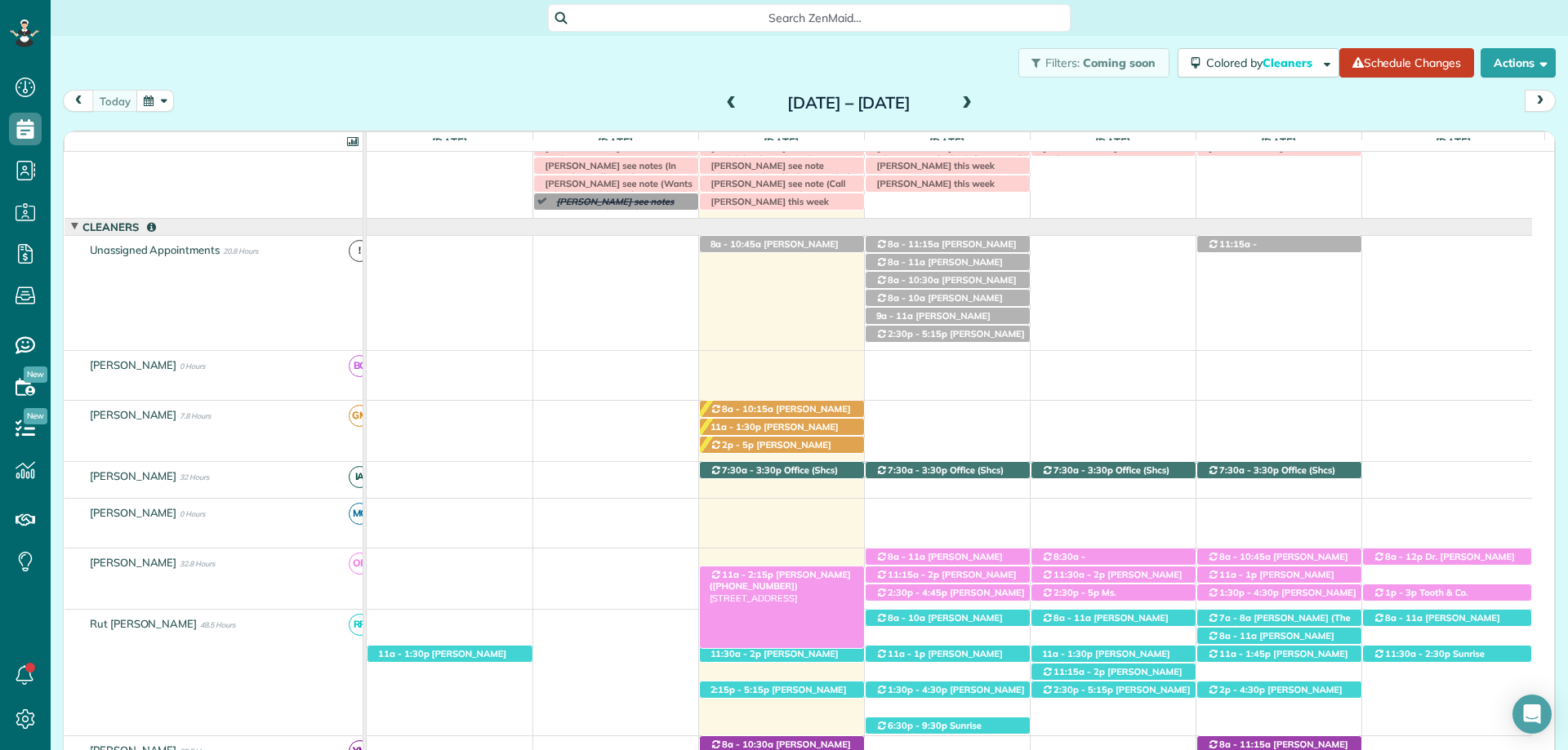
click at [764, 572] on span "[PERSON_NAME] ([PHONE_NUMBER])" at bounding box center [780, 580] width 141 height 22
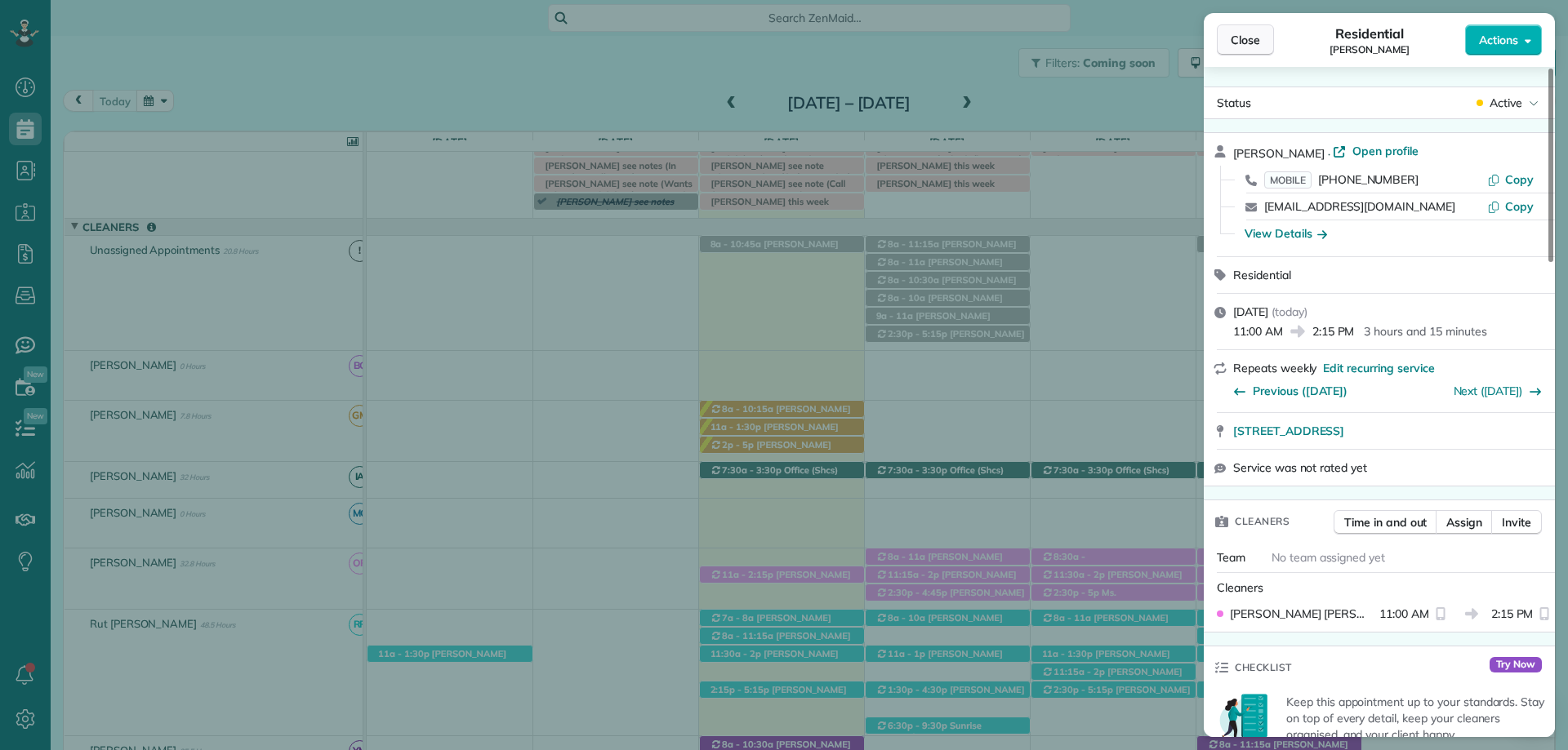
click at [1252, 37] on span "Close" at bounding box center [1244, 40] width 29 height 17
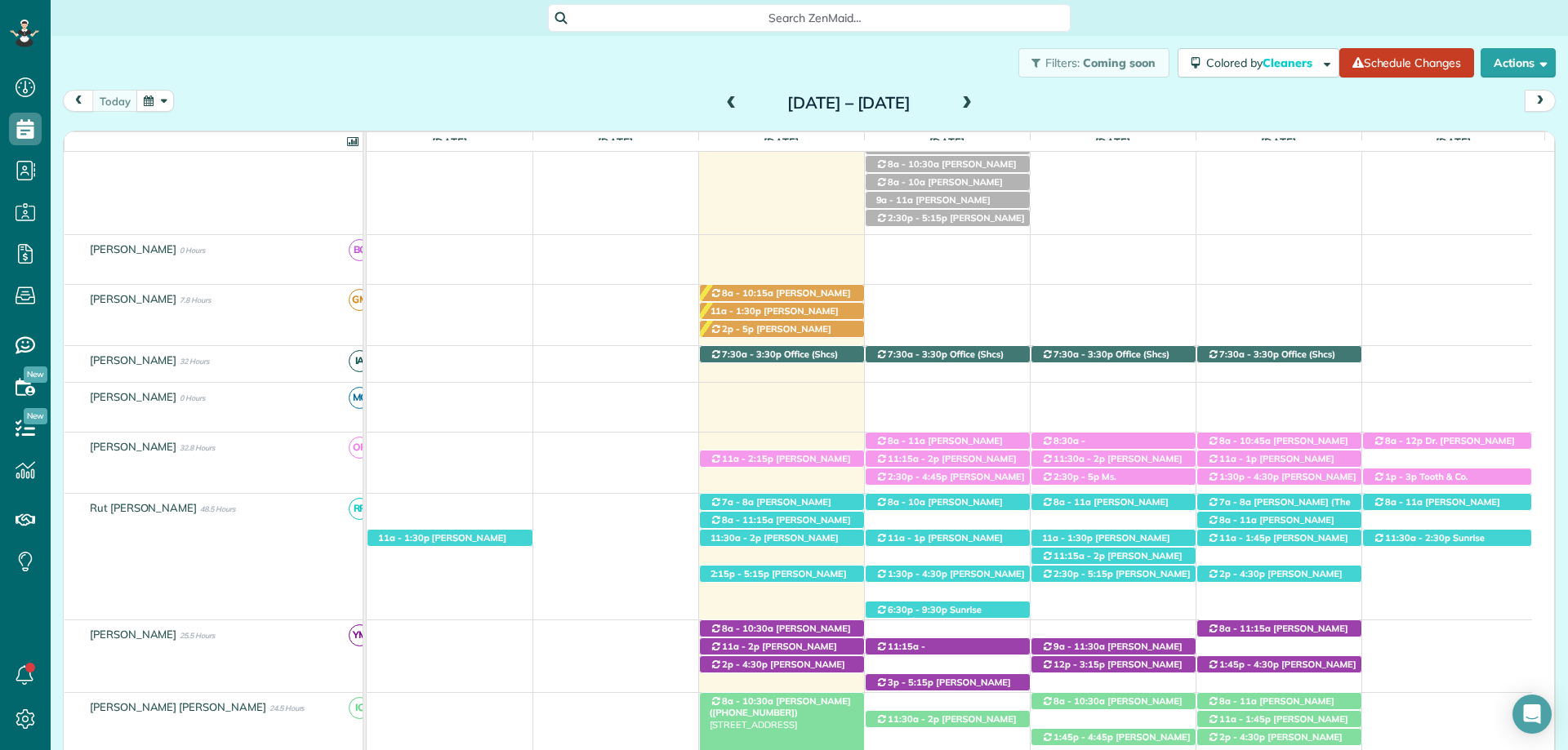
scroll to position [408, 0]
